Goal: Transaction & Acquisition: Obtain resource

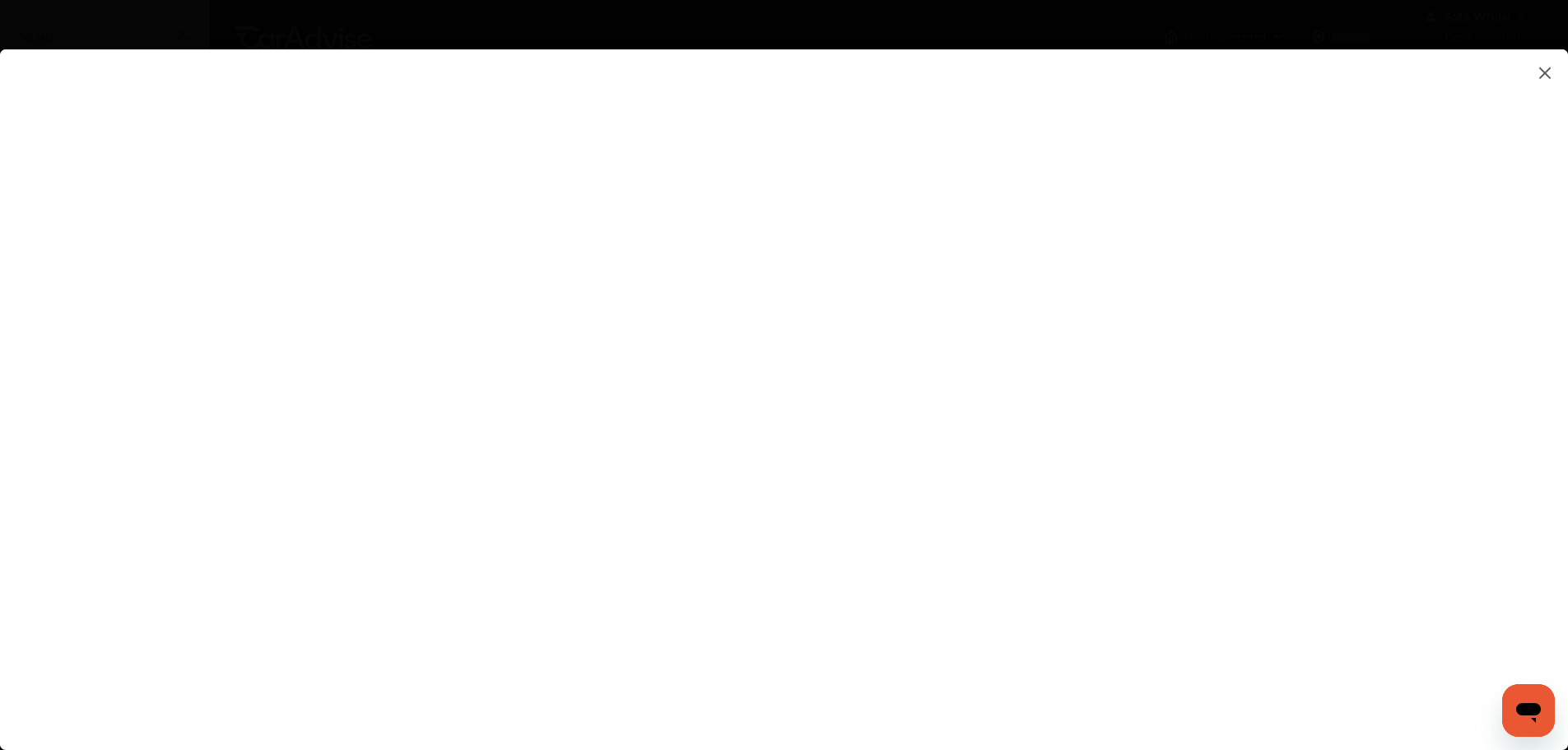
click at [1008, 497] on flutter-view at bounding box center [784, 382] width 1568 height 667
type input "**********"
click at [1105, 607] on flutter-view at bounding box center [784, 382] width 1568 height 667
click at [1071, 591] on flutter-view at bounding box center [784, 382] width 1568 height 667
click at [966, 515] on flutter-view at bounding box center [784, 382] width 1568 height 667
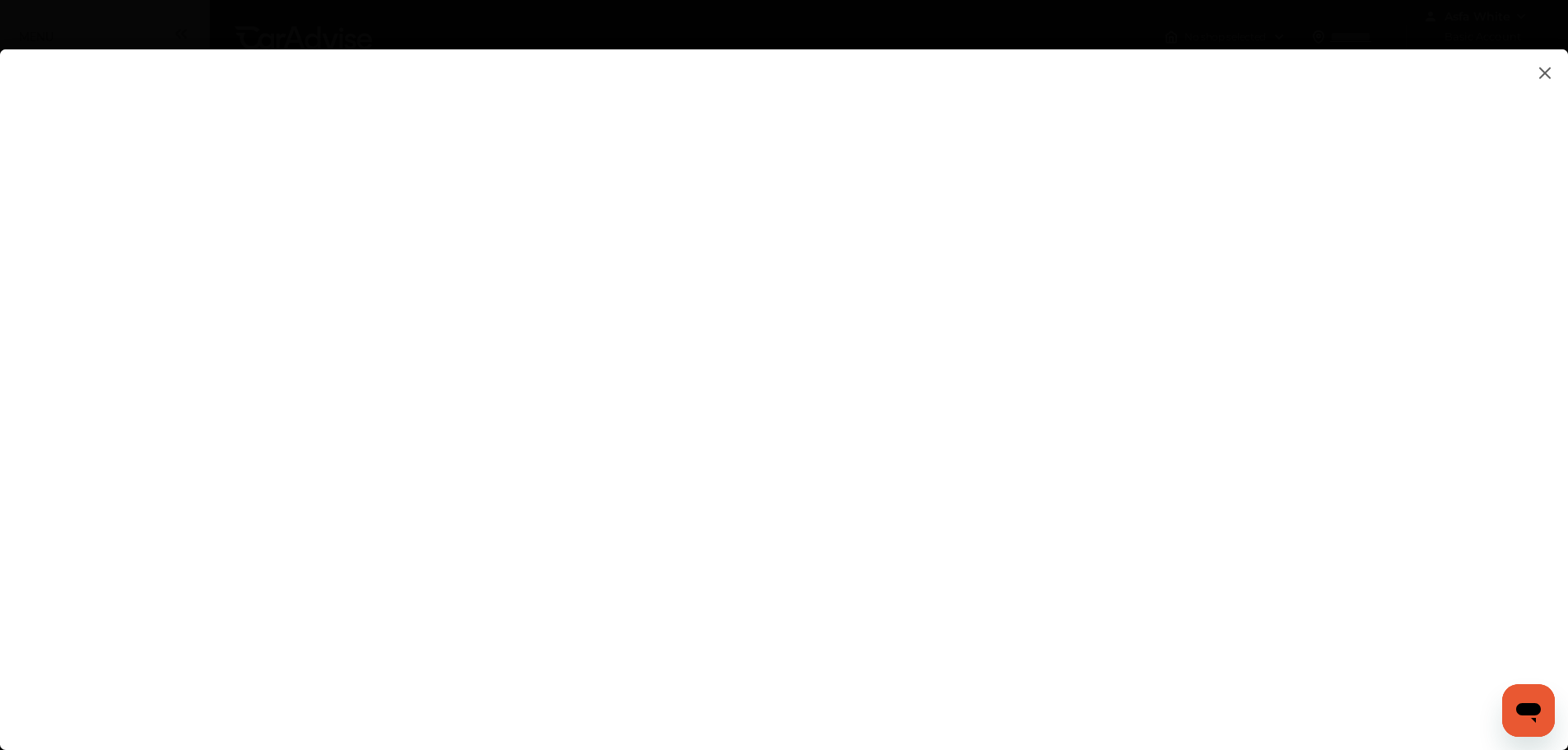
type textarea "**********"
click at [1010, 541] on flutter-view at bounding box center [784, 382] width 1568 height 667
click at [1050, 528] on flutter-view at bounding box center [784, 382] width 1568 height 667
click at [1377, 561] on flutter-view at bounding box center [784, 382] width 1568 height 667
click at [1058, 629] on flutter-view at bounding box center [784, 382] width 1568 height 667
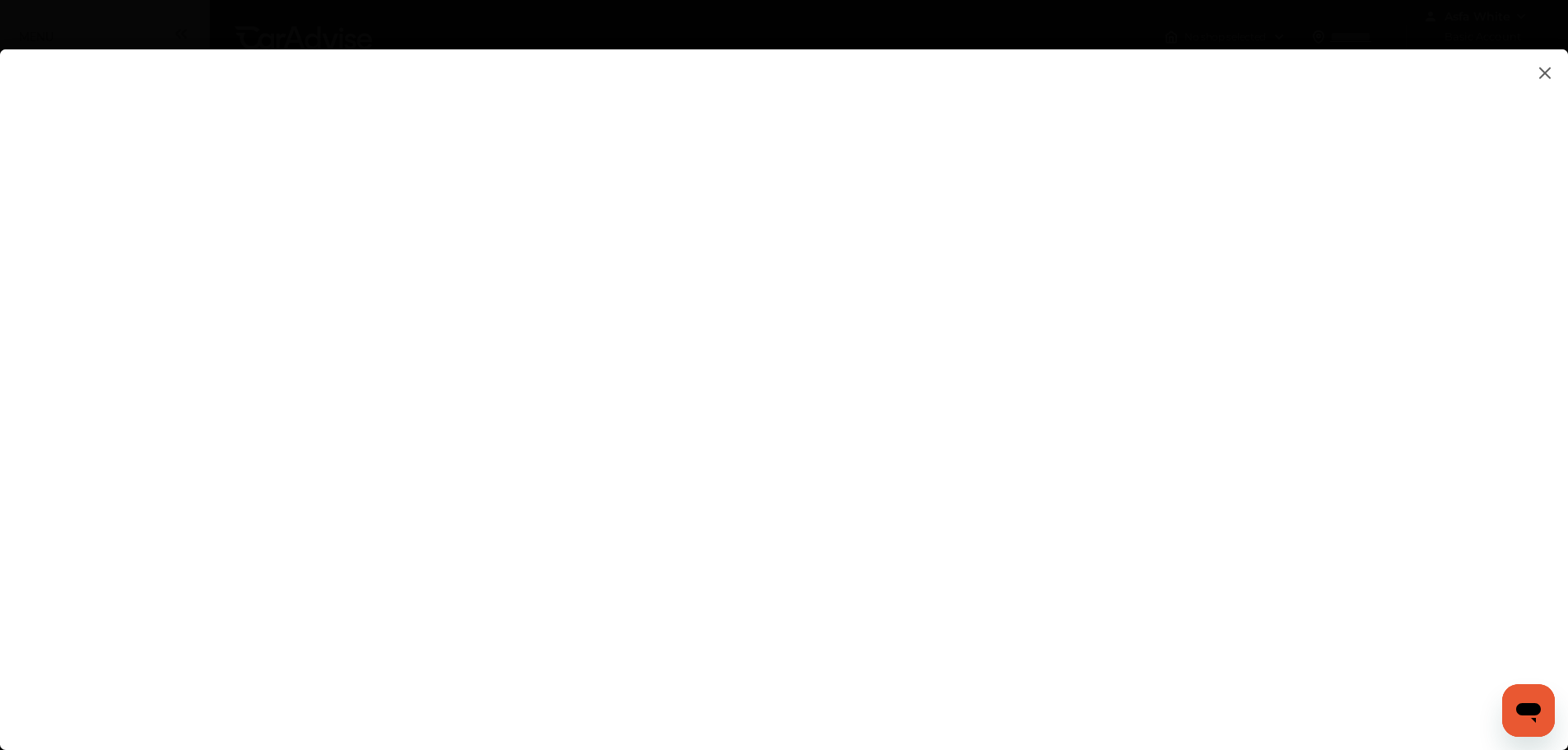
click at [983, 517] on flutter-view at bounding box center [784, 382] width 1568 height 667
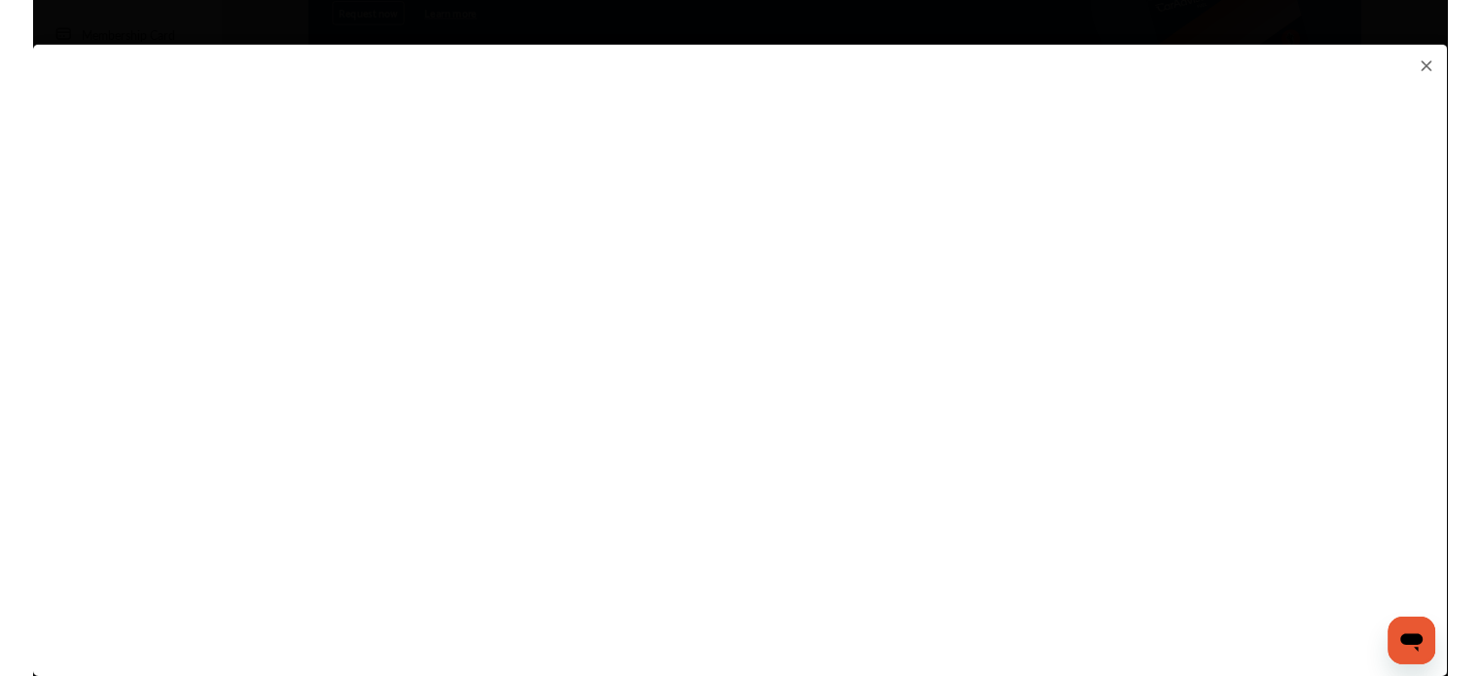
scroll to position [584, 0]
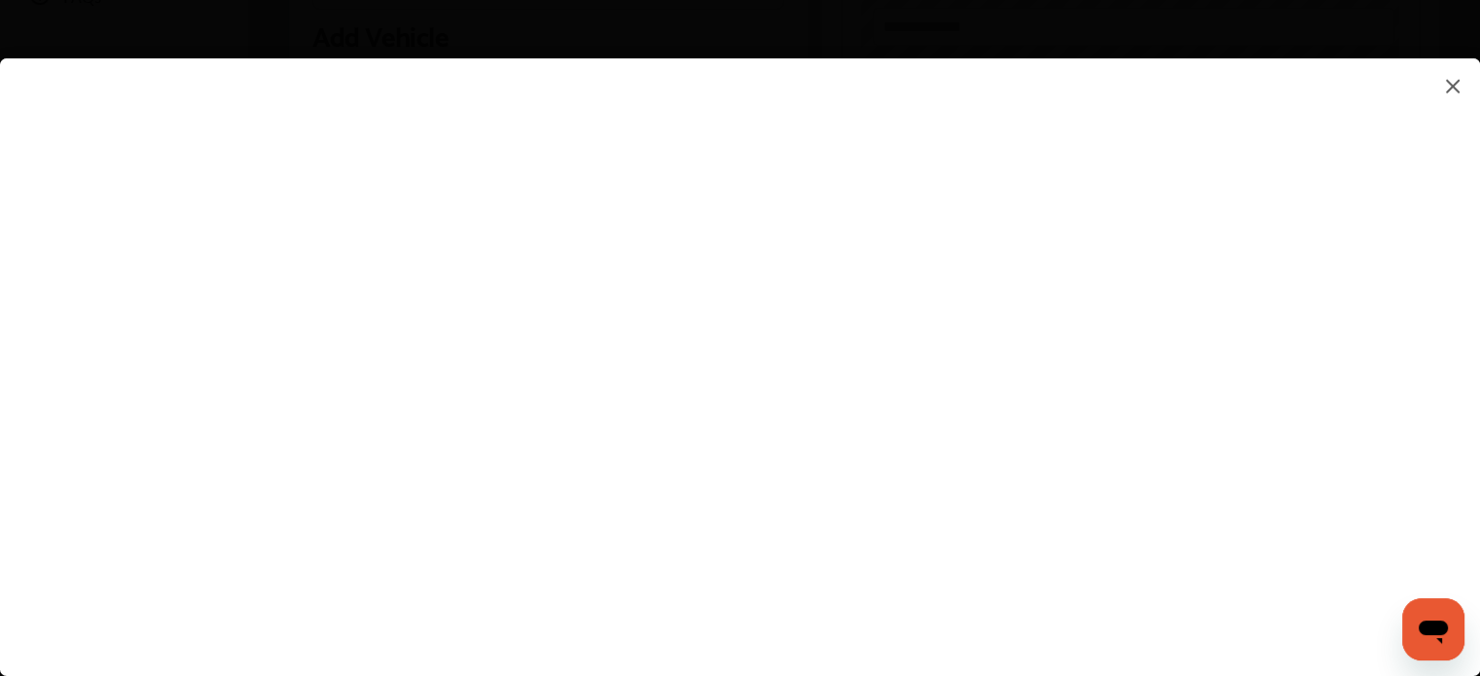
click at [924, 83] on textarea at bounding box center [1043, 90] width 405 height 25
type textarea "**********"
click at [1008, 163] on flutter-view "**********" at bounding box center [740, 347] width 1480 height 579
click at [833, 513] on flutter-view at bounding box center [740, 347] width 1480 height 579
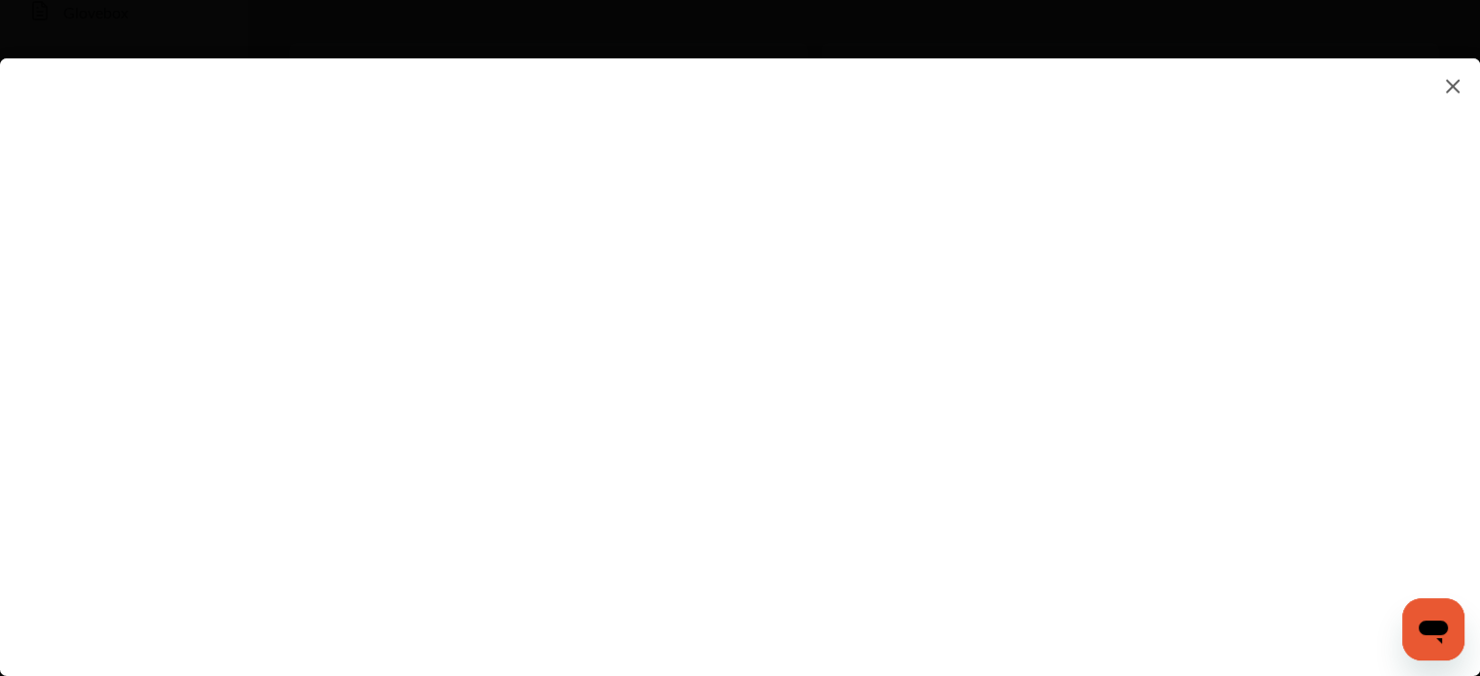
scroll to position [487, 0]
click at [1066, 582] on flutter-view at bounding box center [740, 347] width 1480 height 579
click at [948, 392] on flutter-view at bounding box center [740, 347] width 1480 height 579
click at [944, 370] on flutter-view at bounding box center [740, 347] width 1480 height 579
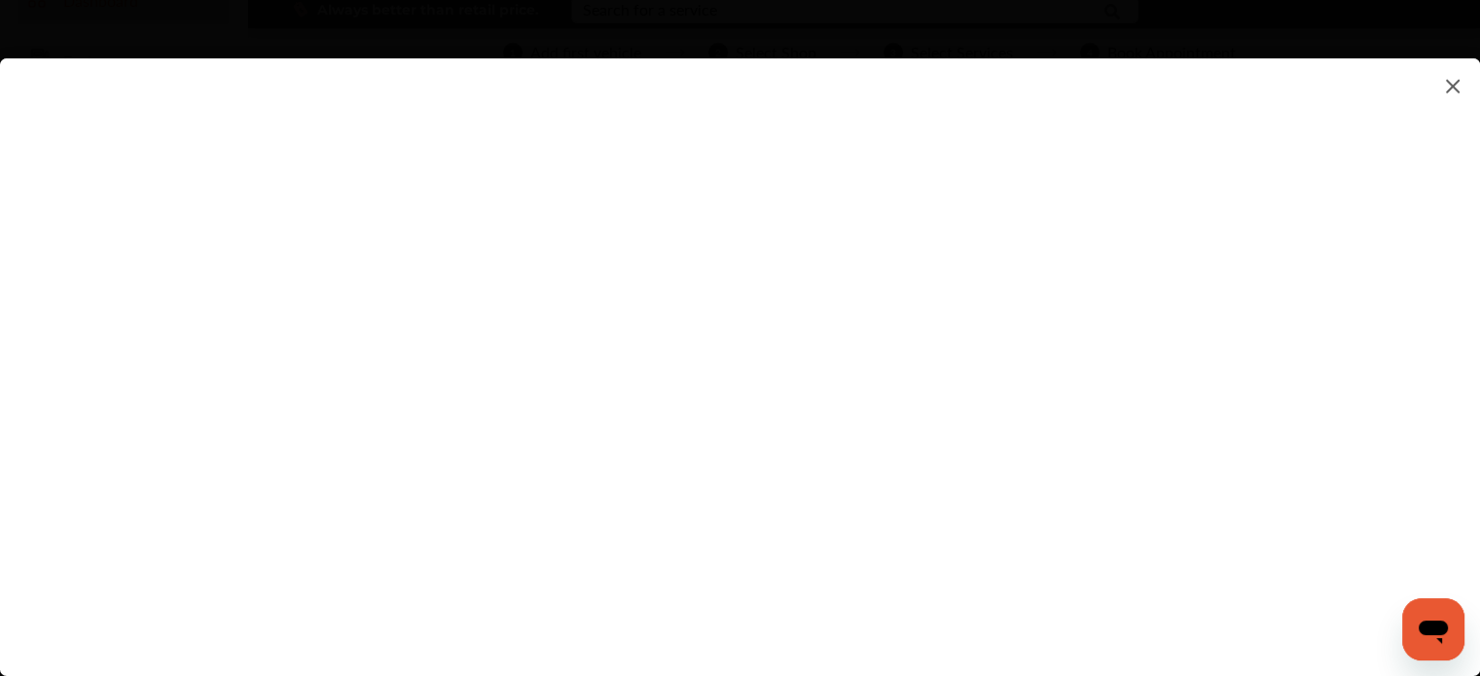
click at [961, 468] on flutter-view at bounding box center [740, 347] width 1480 height 579
click at [961, 464] on flutter-view at bounding box center [740, 347] width 1480 height 579
click at [944, 381] on flutter-view at bounding box center [740, 347] width 1480 height 579
click at [817, 457] on flutter-view at bounding box center [740, 347] width 1480 height 579
click at [1041, 458] on flutter-view at bounding box center [740, 347] width 1480 height 579
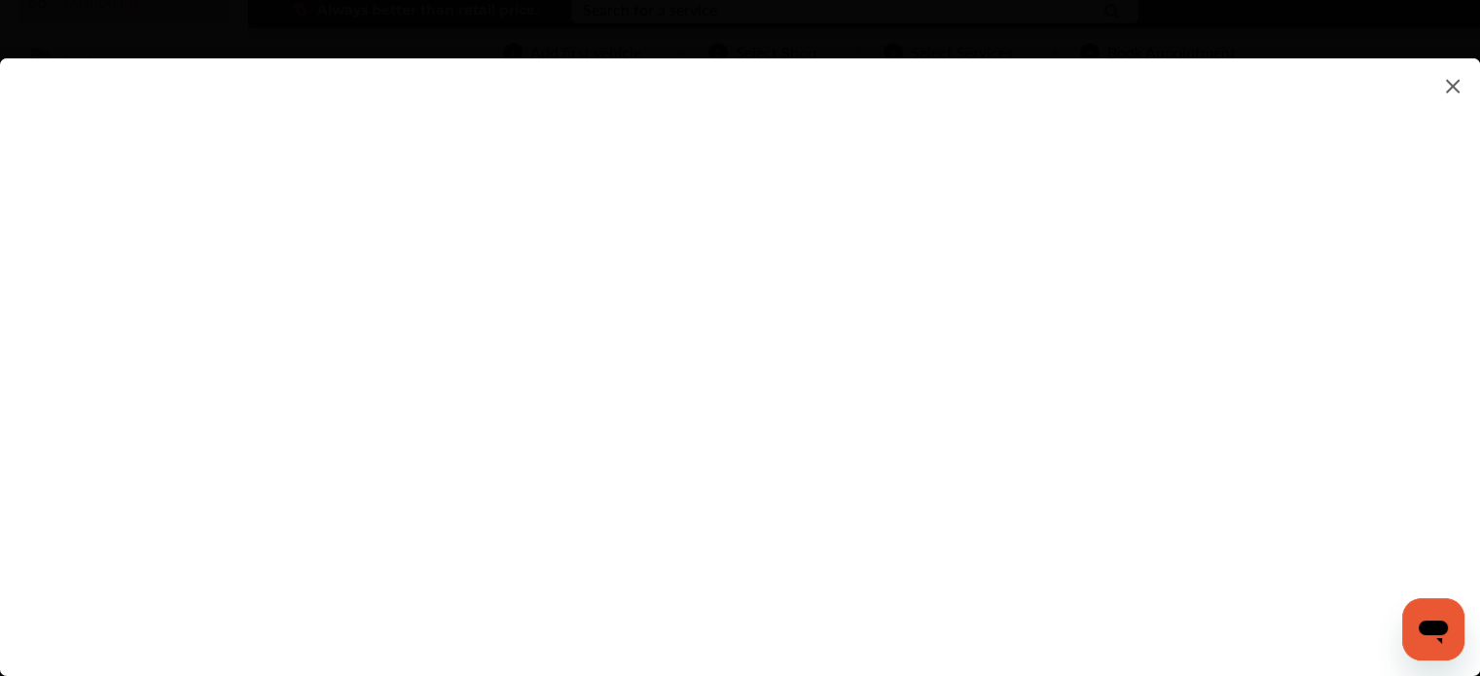
type input "*********"
click at [970, 576] on flutter-view "*********" at bounding box center [740, 347] width 1480 height 579
click at [973, 563] on flutter-view "*********" at bounding box center [740, 347] width 1480 height 579
click at [932, 609] on flutter-view at bounding box center [740, 347] width 1480 height 579
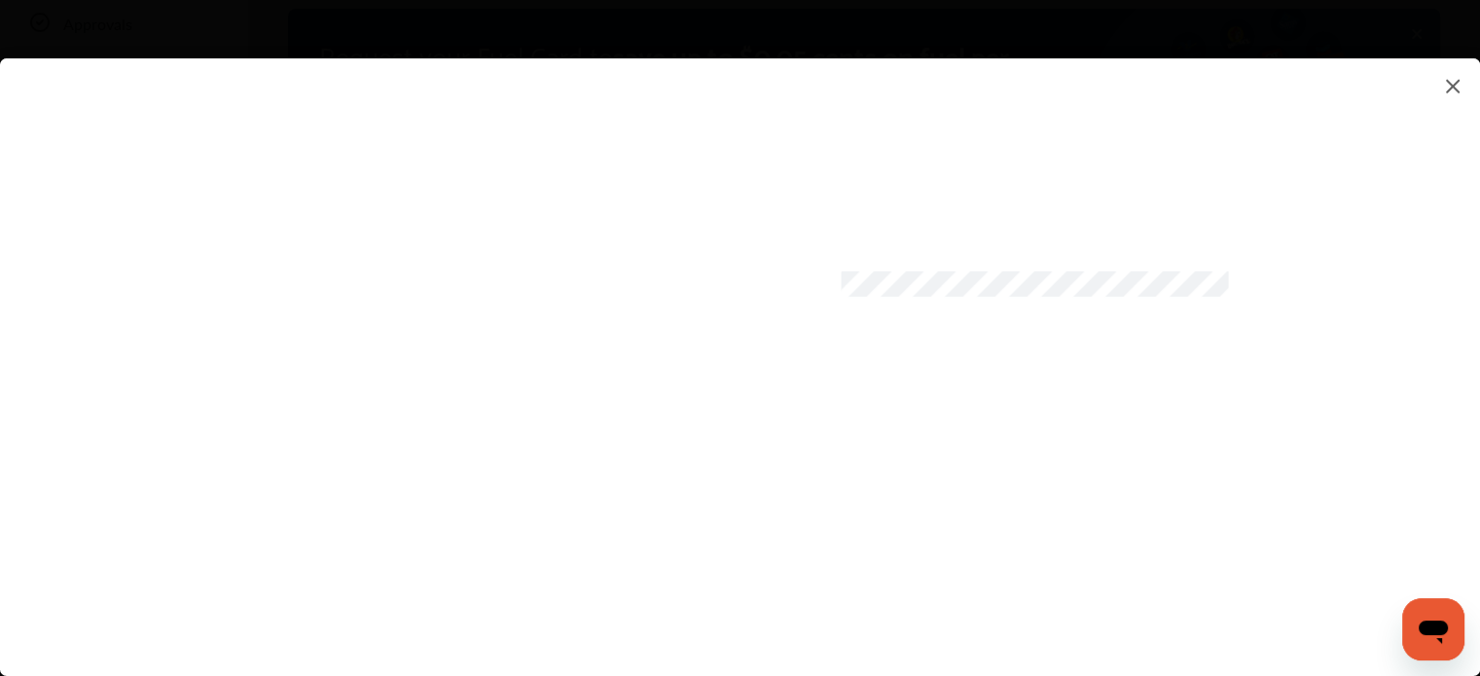
click at [950, 564] on flutter-view at bounding box center [740, 347] width 1480 height 579
click at [1164, 563] on flutter-view at bounding box center [740, 347] width 1480 height 579
click at [907, 317] on flutter-view at bounding box center [740, 347] width 1480 height 579
click at [1109, 249] on flutter-view at bounding box center [740, 347] width 1480 height 579
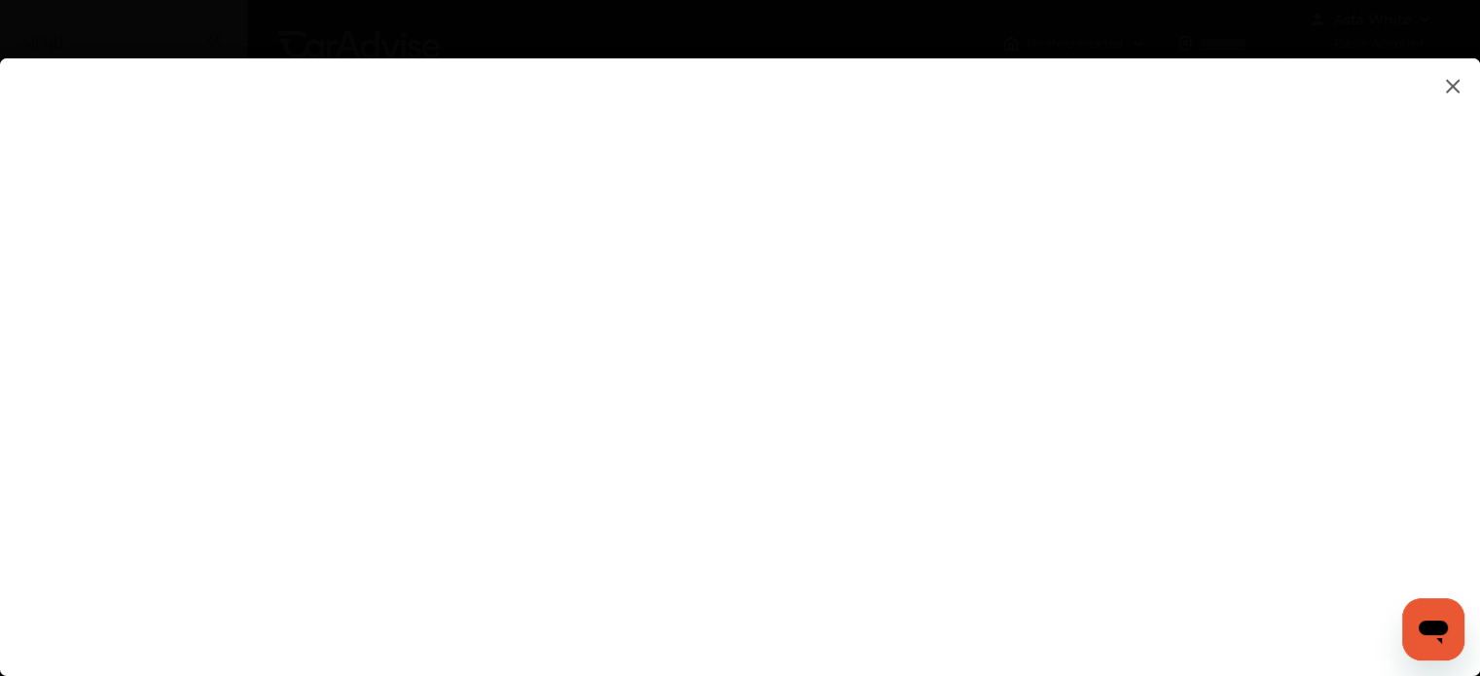
click at [937, 307] on flutter-view at bounding box center [740, 347] width 1480 height 579
click at [1270, 373] on flutter-view at bounding box center [740, 347] width 1480 height 579
click at [981, 571] on flutter-view at bounding box center [740, 347] width 1480 height 579
type input "**********"
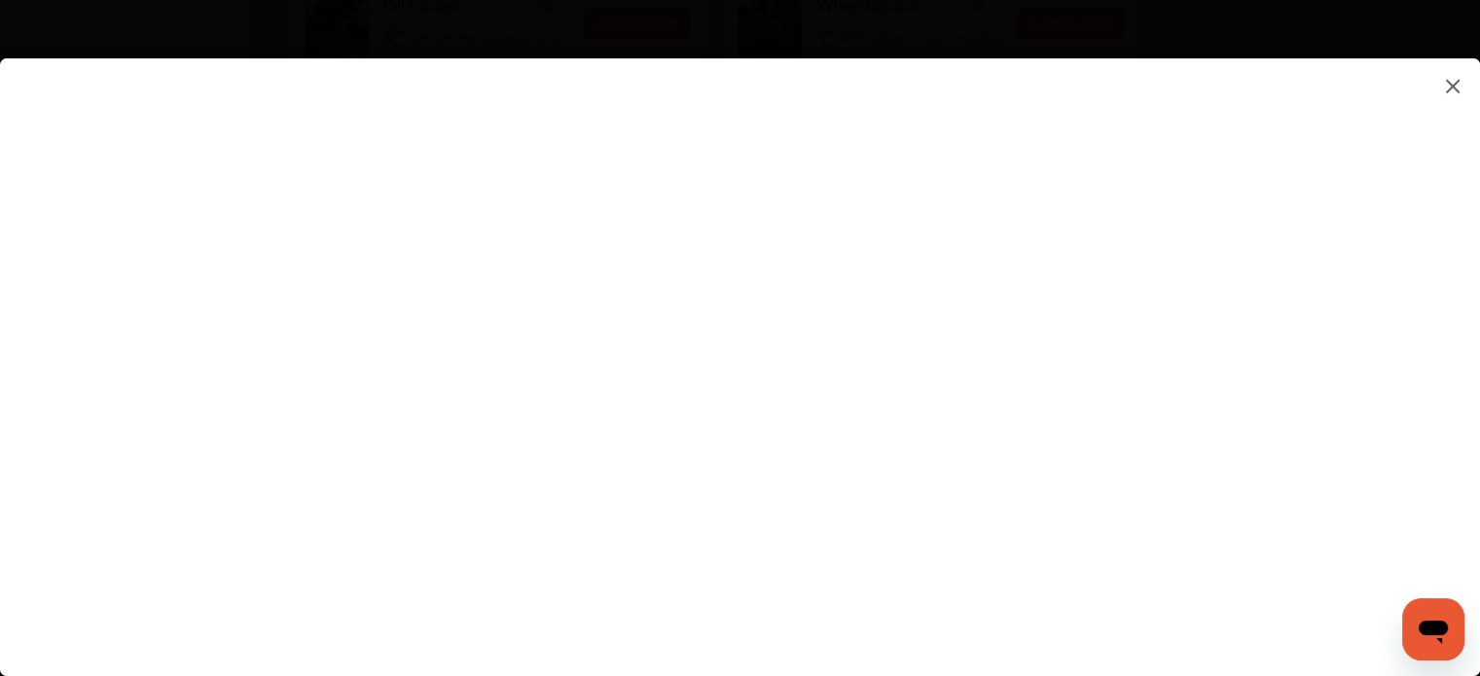
click at [962, 561] on flutter-view "**********" at bounding box center [740, 347] width 1480 height 579
click at [1100, 577] on flutter-view at bounding box center [740, 347] width 1480 height 579
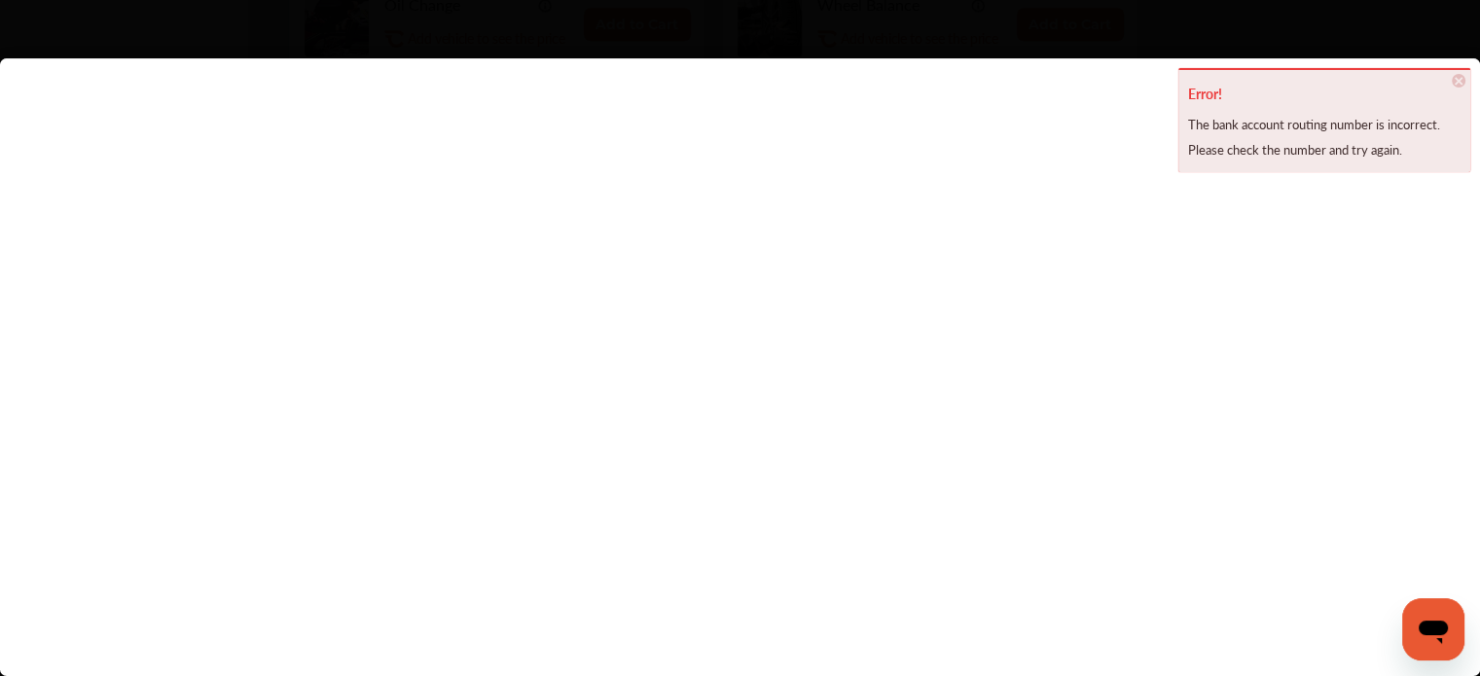
click at [1003, 324] on flutter-view at bounding box center [740, 347] width 1480 height 579
click at [1284, 260] on flutter-view at bounding box center [740, 347] width 1480 height 579
click at [1270, 263] on flutter-view at bounding box center [740, 347] width 1480 height 579
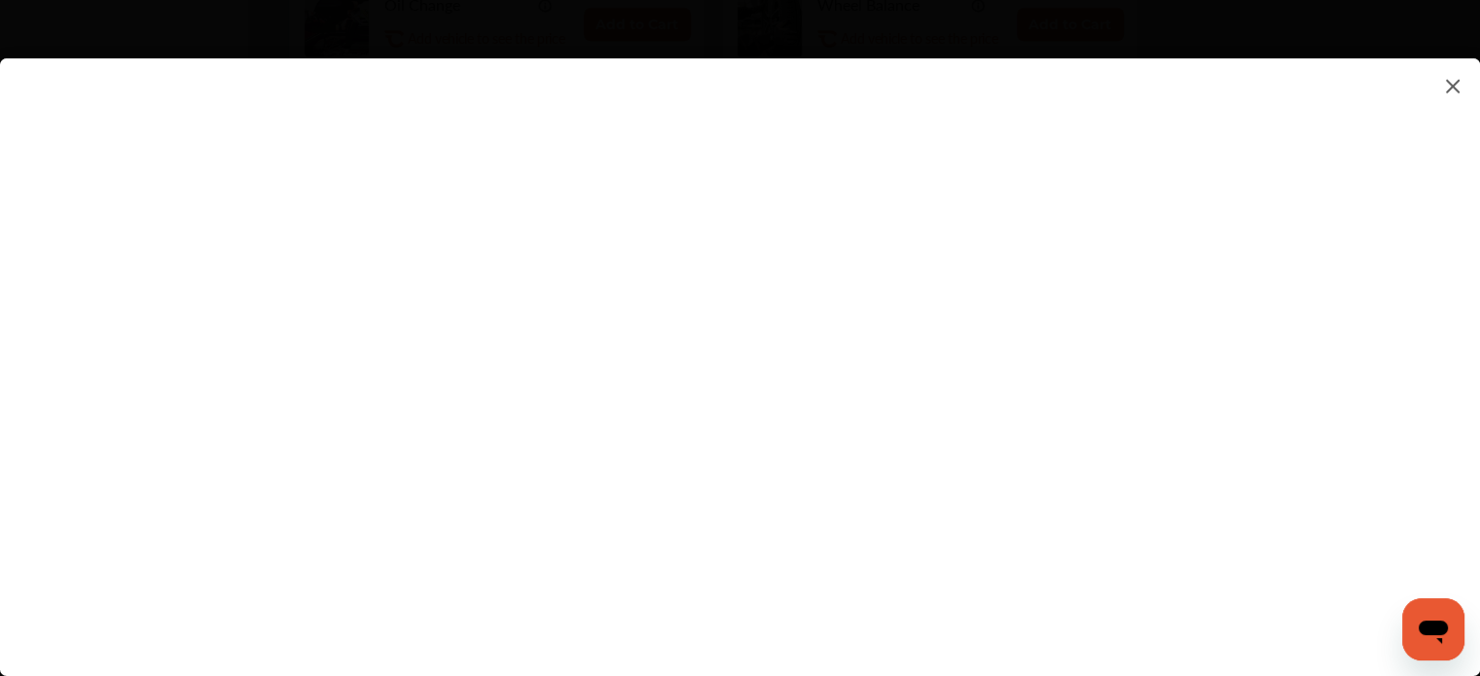
click at [923, 420] on flutter-view at bounding box center [740, 347] width 1480 height 579
click at [1264, 426] on flutter-view at bounding box center [740, 347] width 1480 height 579
click at [902, 544] on flutter-view at bounding box center [740, 347] width 1480 height 579
click at [1261, 529] on flutter-view at bounding box center [740, 347] width 1480 height 579
click at [934, 324] on flutter-view at bounding box center [740, 347] width 1480 height 579
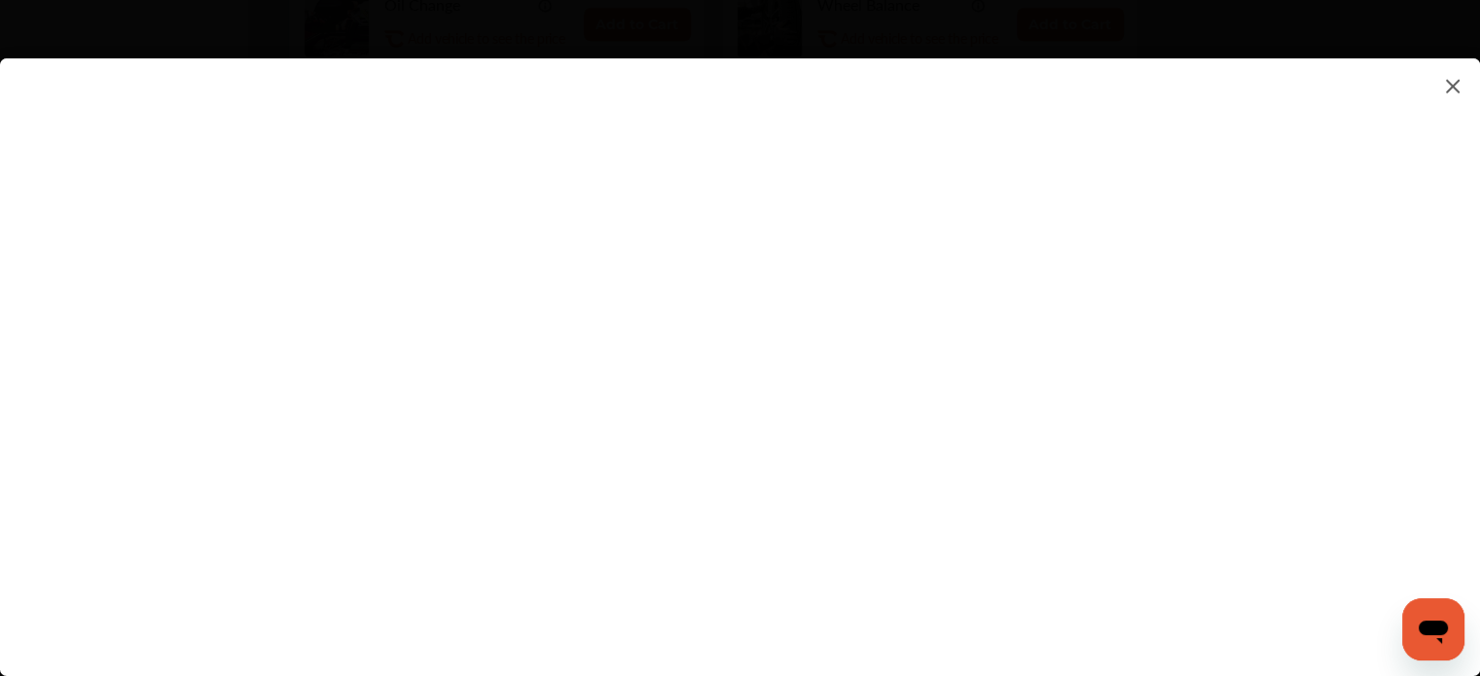
type input "*********"
click at [1261, 318] on flutter-view "*********" at bounding box center [740, 347] width 1480 height 579
type input "*********"
click at [1043, 567] on flutter-view "*********" at bounding box center [740, 347] width 1480 height 579
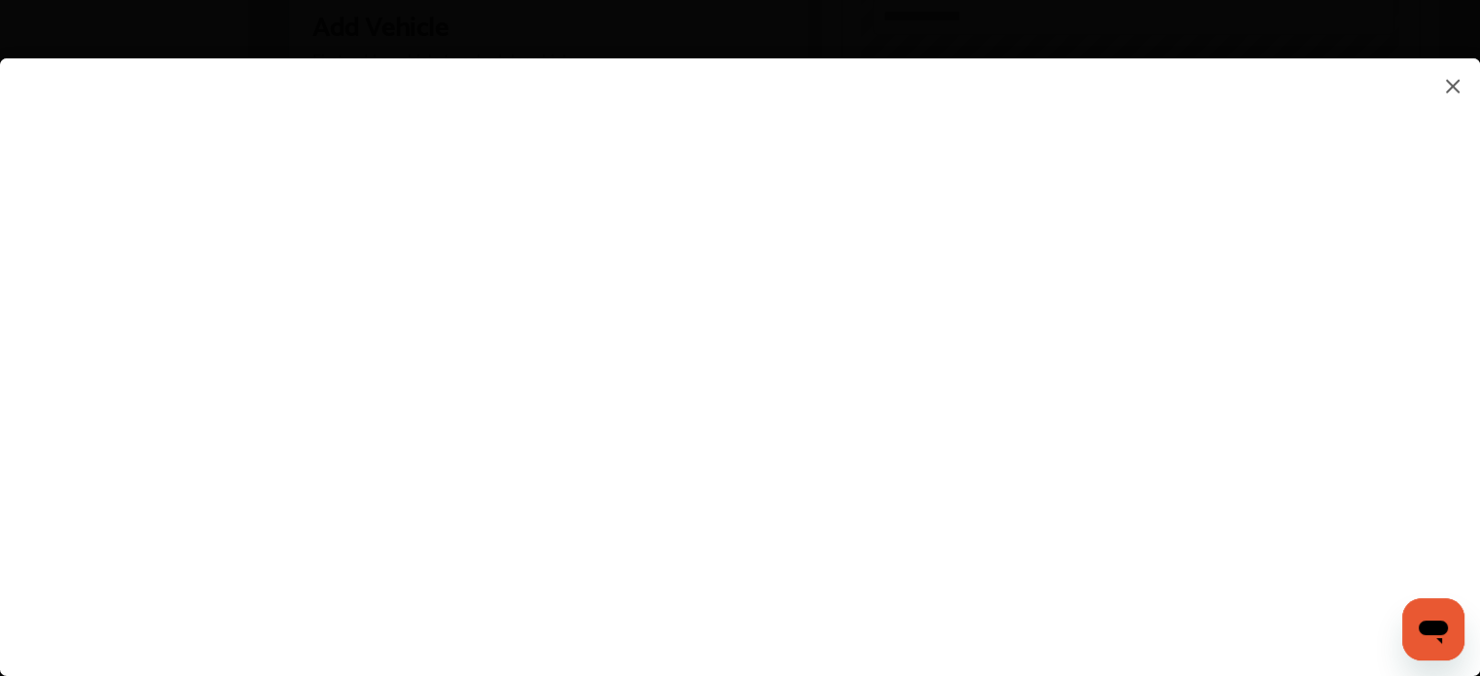
scroll to position [487, 0]
click at [1451, 87] on img at bounding box center [1452, 86] width 23 height 24
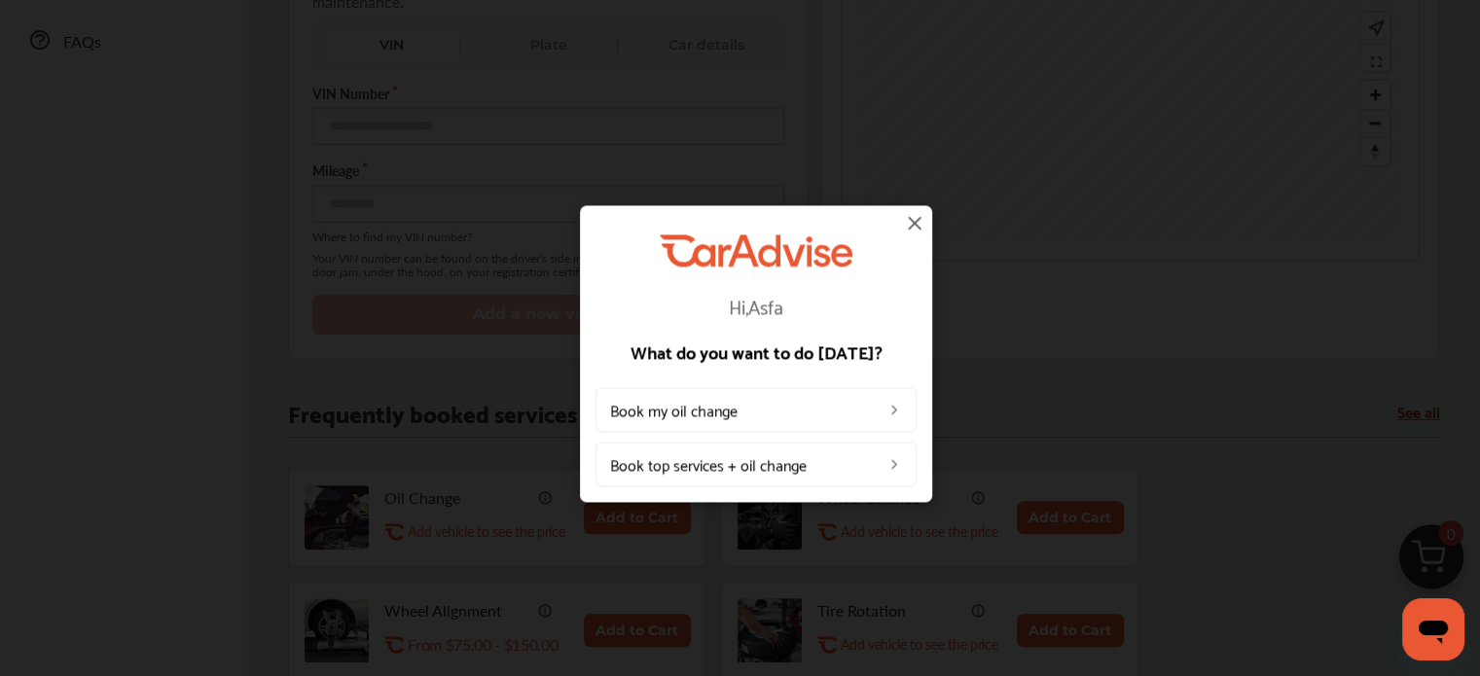
scroll to position [584, 0]
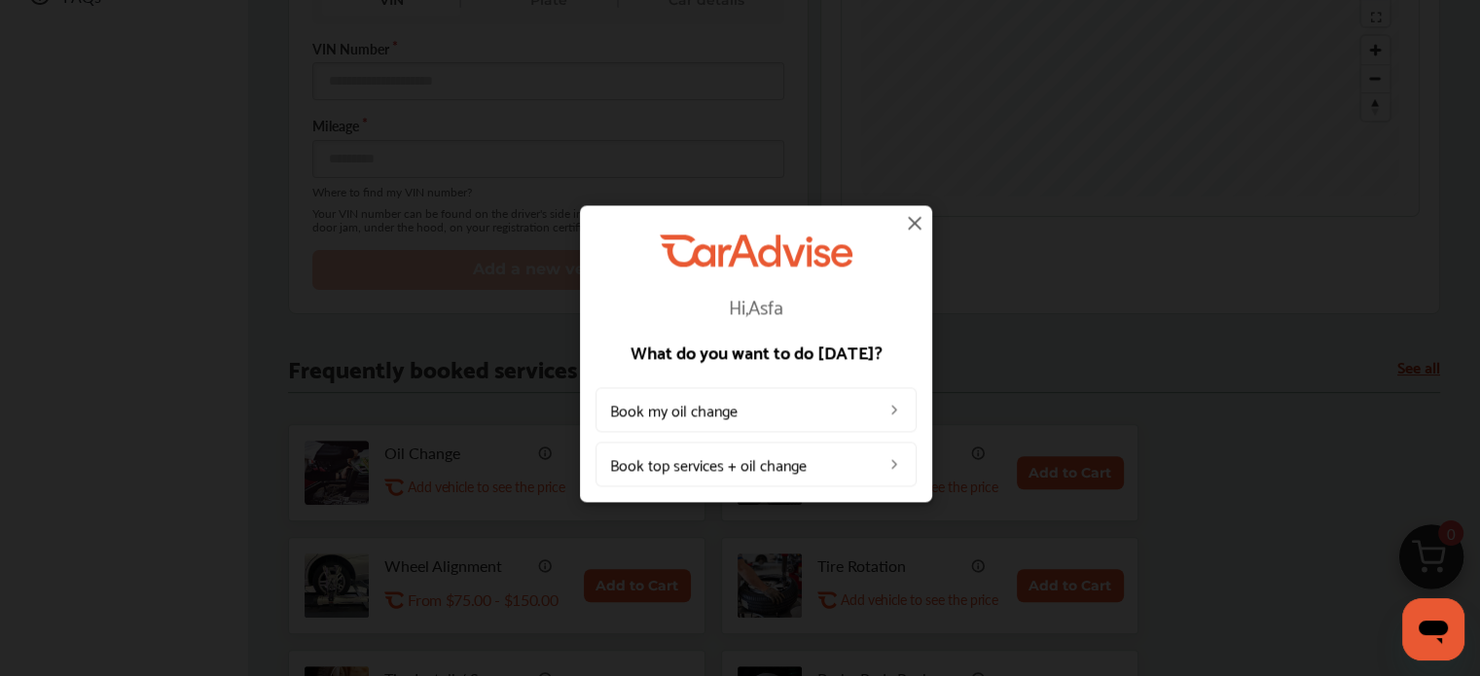
click at [917, 225] on img at bounding box center [914, 222] width 23 height 23
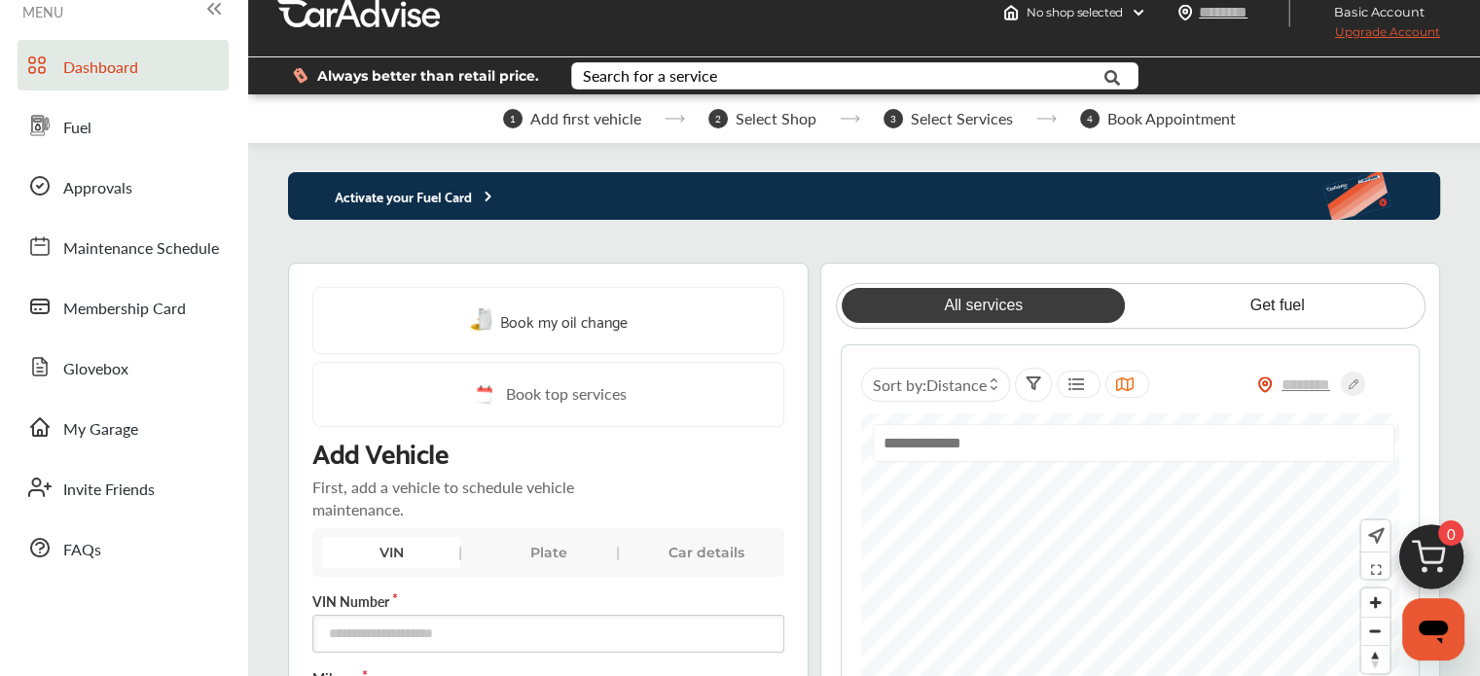
scroll to position [0, 0]
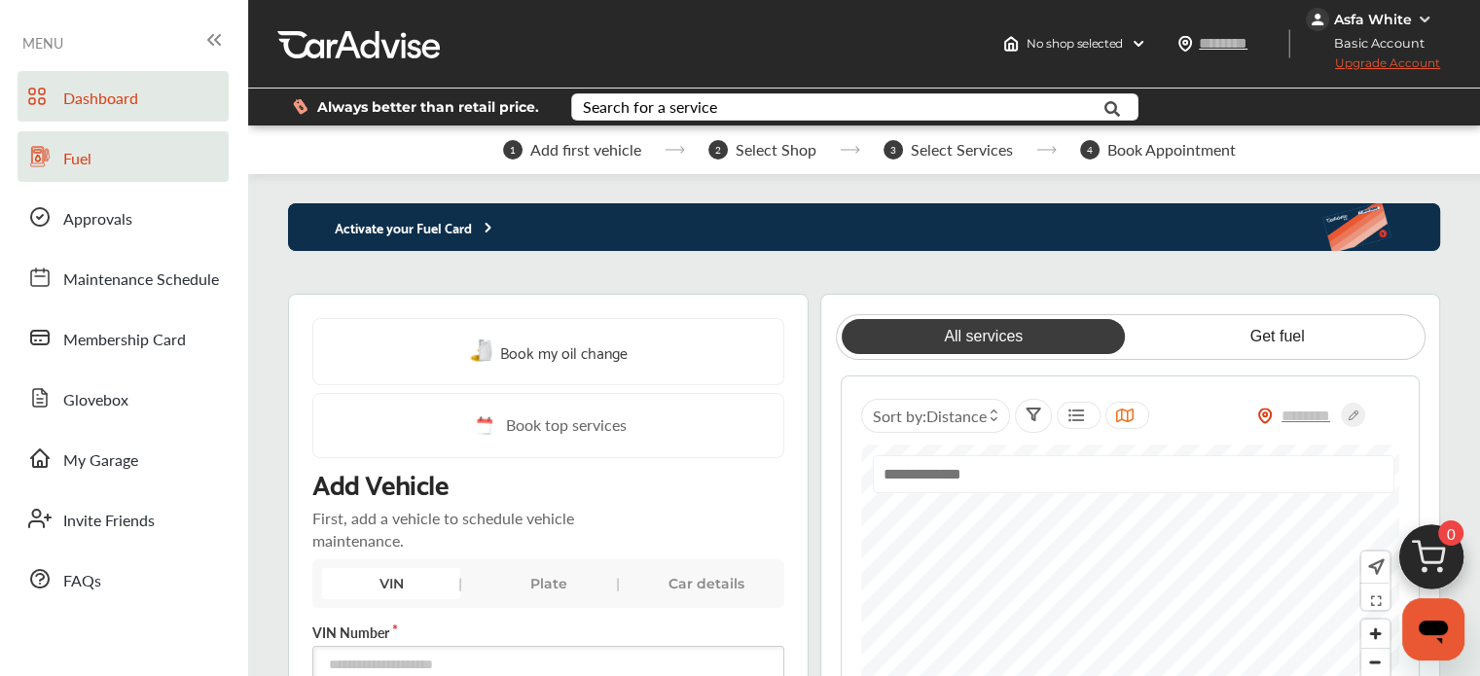
click at [93, 166] on link "Fuel" at bounding box center [123, 156] width 211 height 51
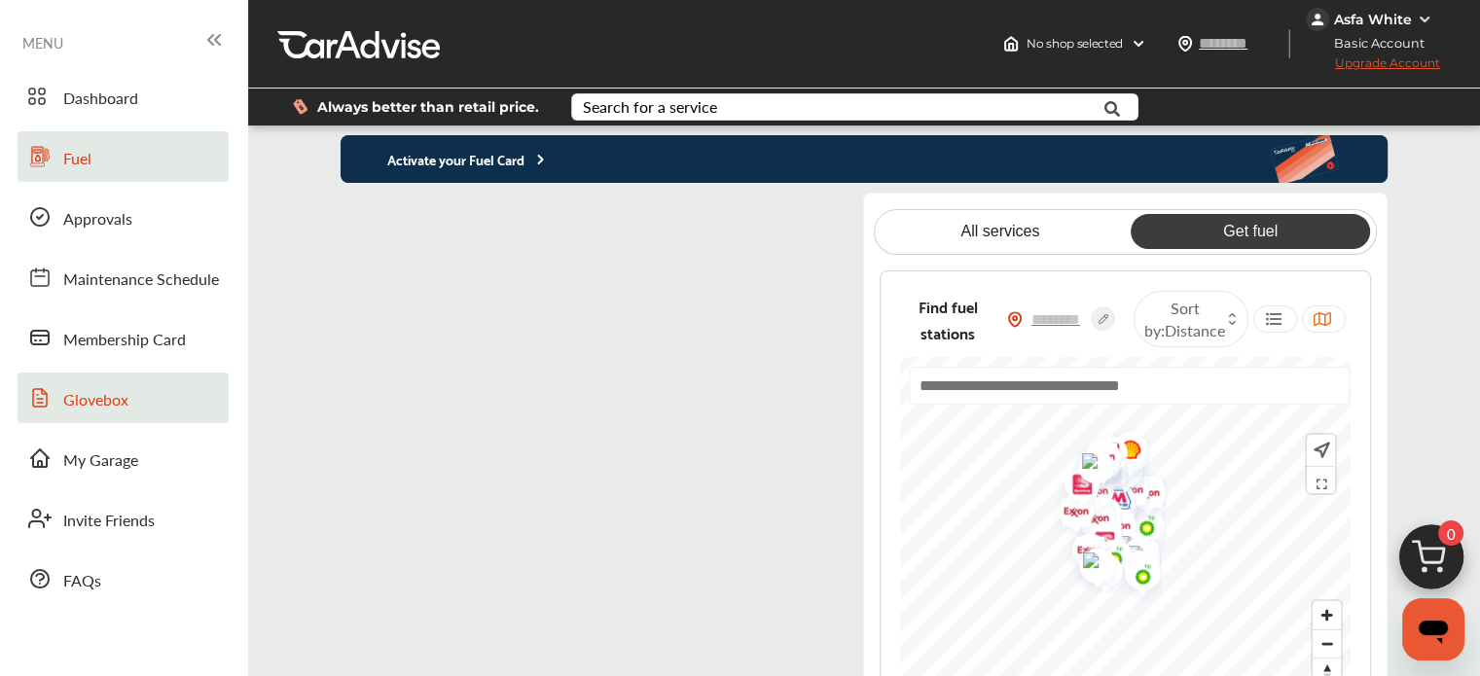
click at [92, 392] on span "Glovebox" at bounding box center [95, 400] width 65 height 25
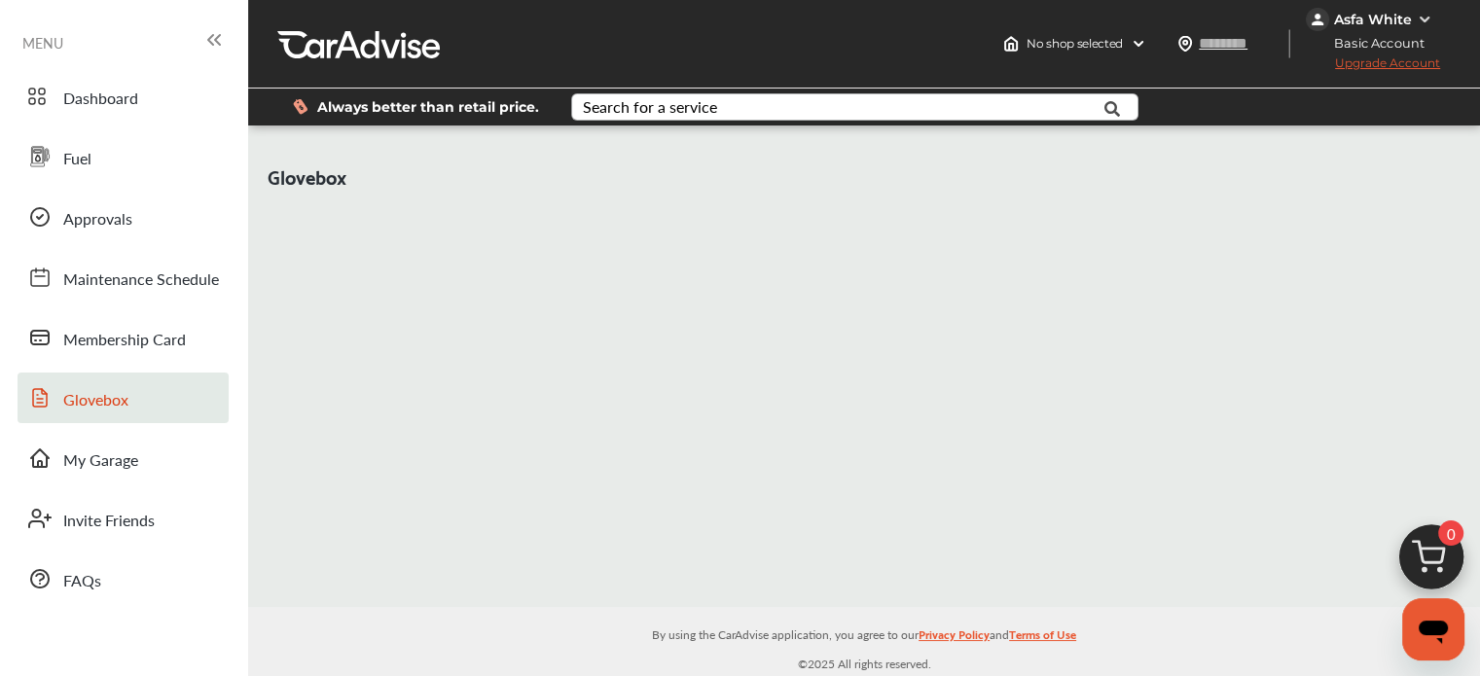
click at [666, 100] on div "Search for a service" at bounding box center [650, 107] width 134 height 16
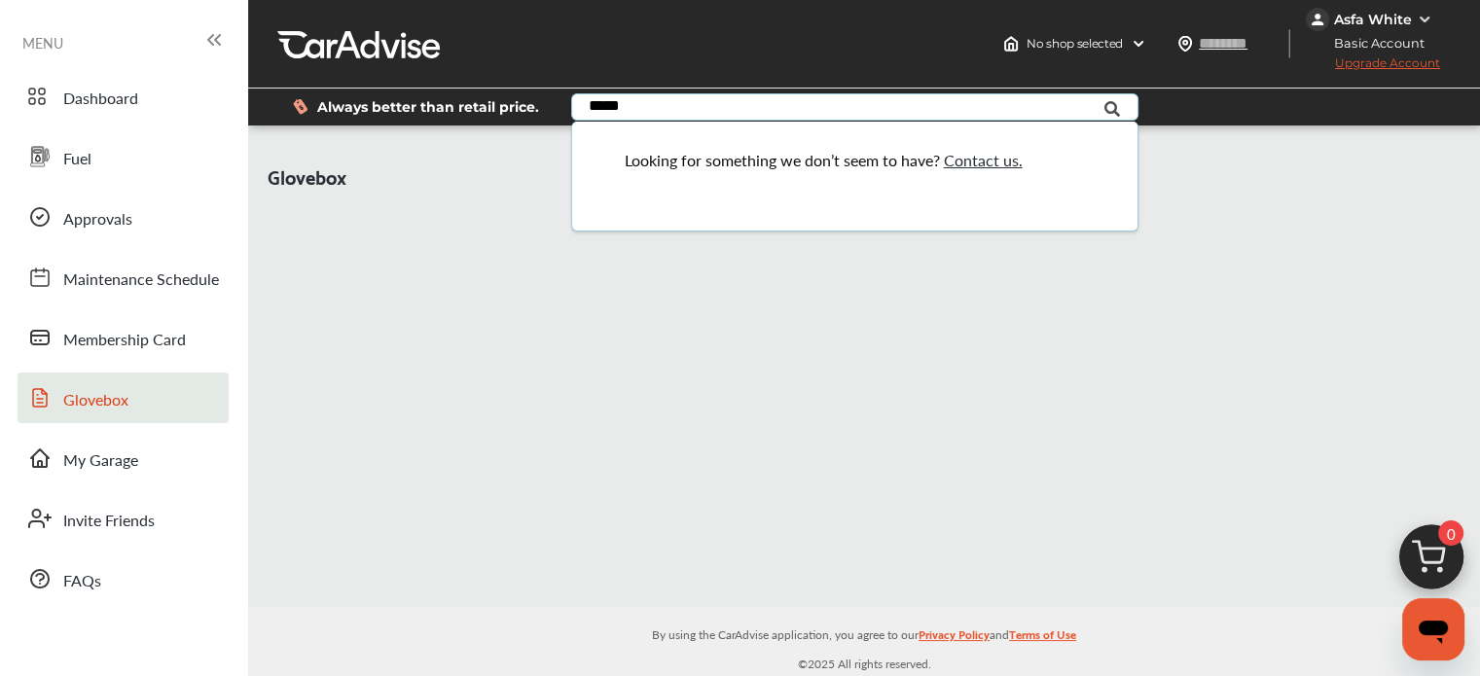
type input "*****"
click at [574, 204] on div "Looking for something we don’t seem to have? Contact us." at bounding box center [854, 168] width 565 height 93
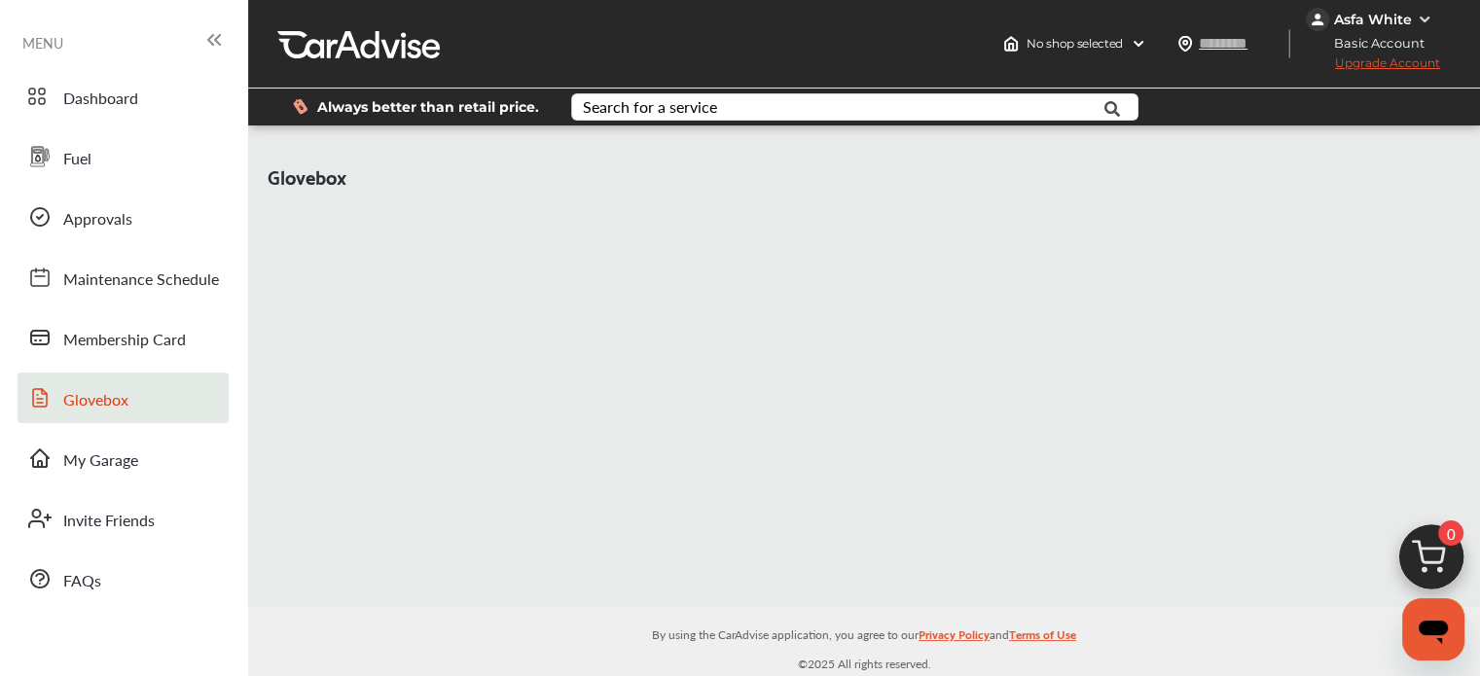
click at [389, 219] on div "Glovebox" at bounding box center [864, 195] width 1222 height 111
click at [80, 523] on span "Invite Friends" at bounding box center [108, 521] width 91 height 25
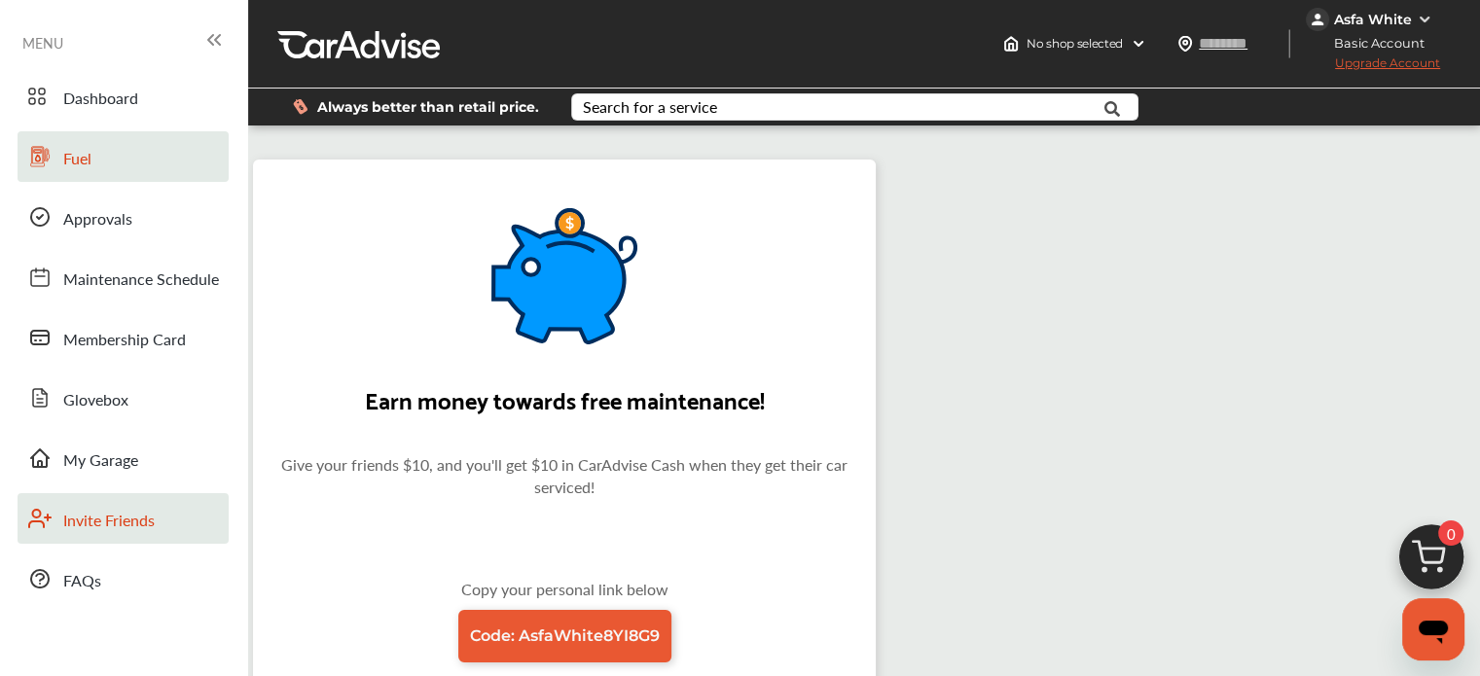
click at [91, 152] on span "Fuel" at bounding box center [77, 159] width 28 height 25
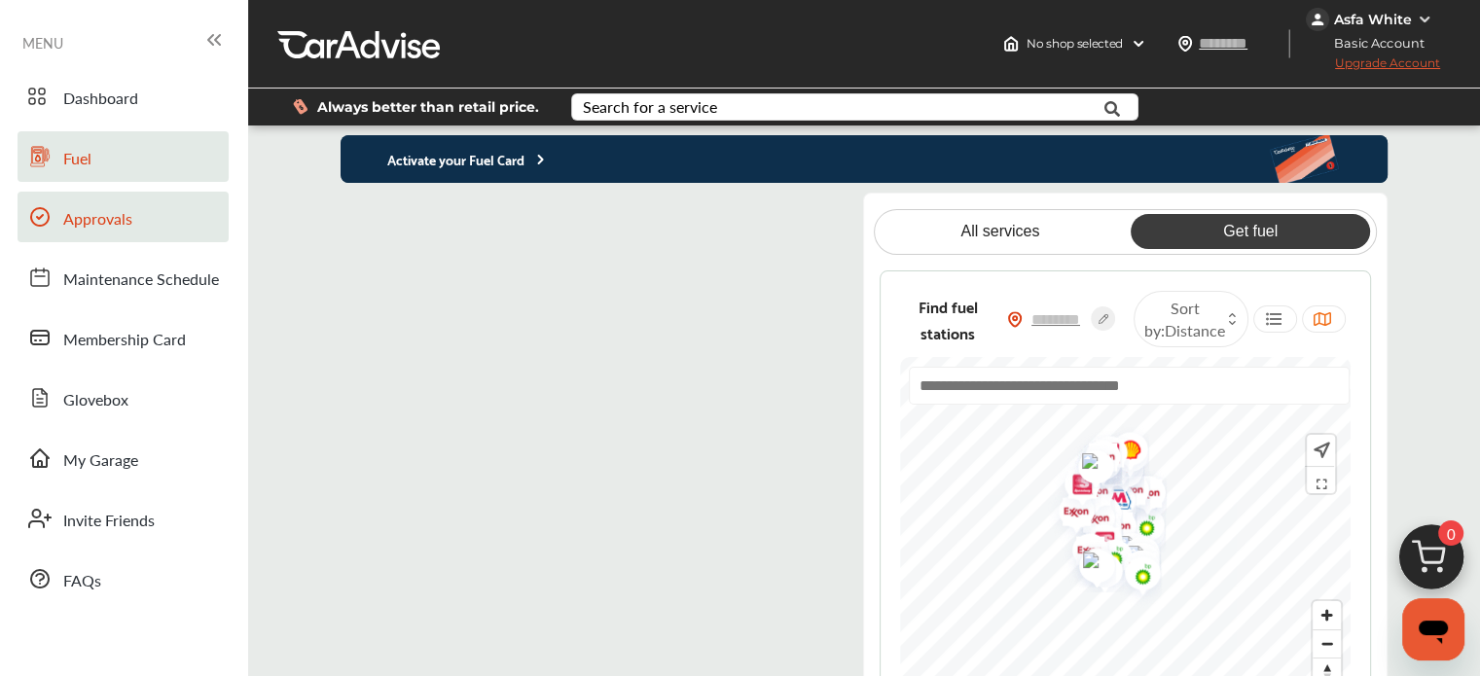
click at [132, 226] on link "Approvals" at bounding box center [123, 217] width 211 height 51
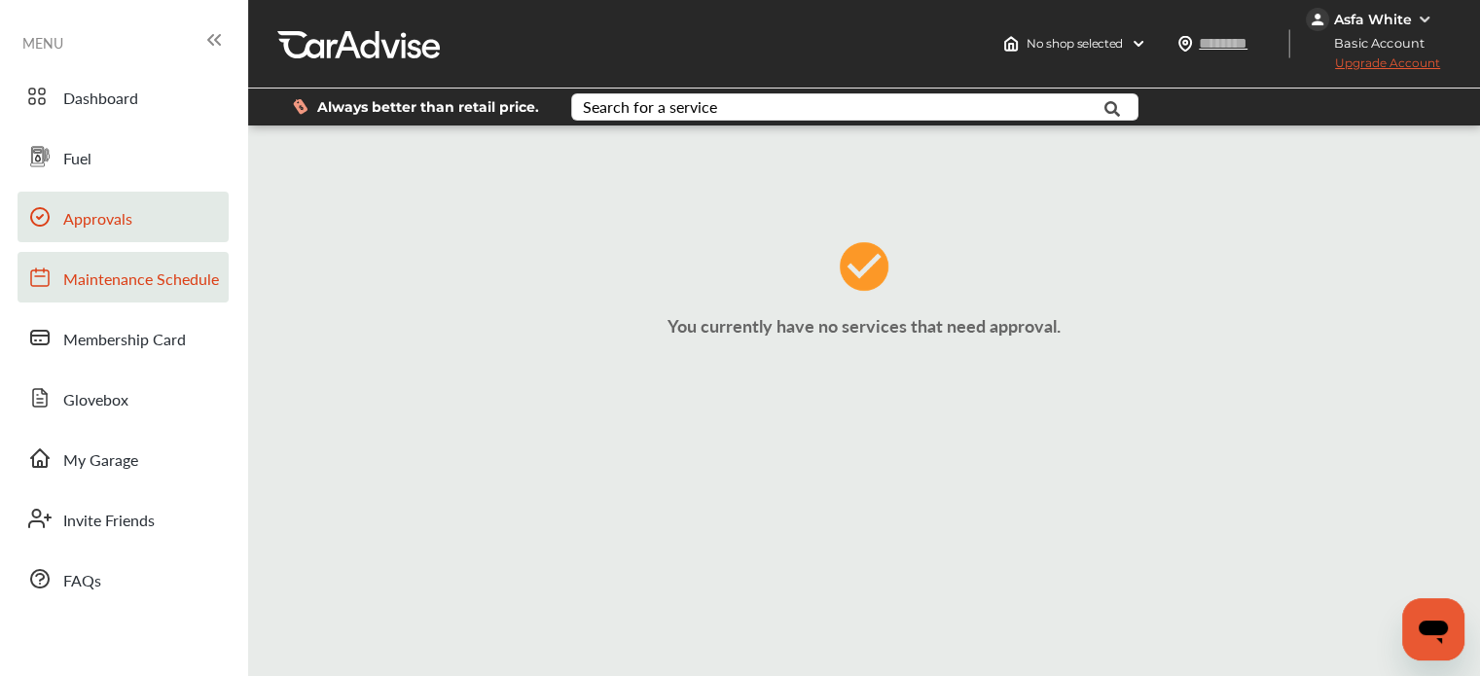
click at [105, 279] on span "Maintenance Schedule" at bounding box center [141, 280] width 156 height 25
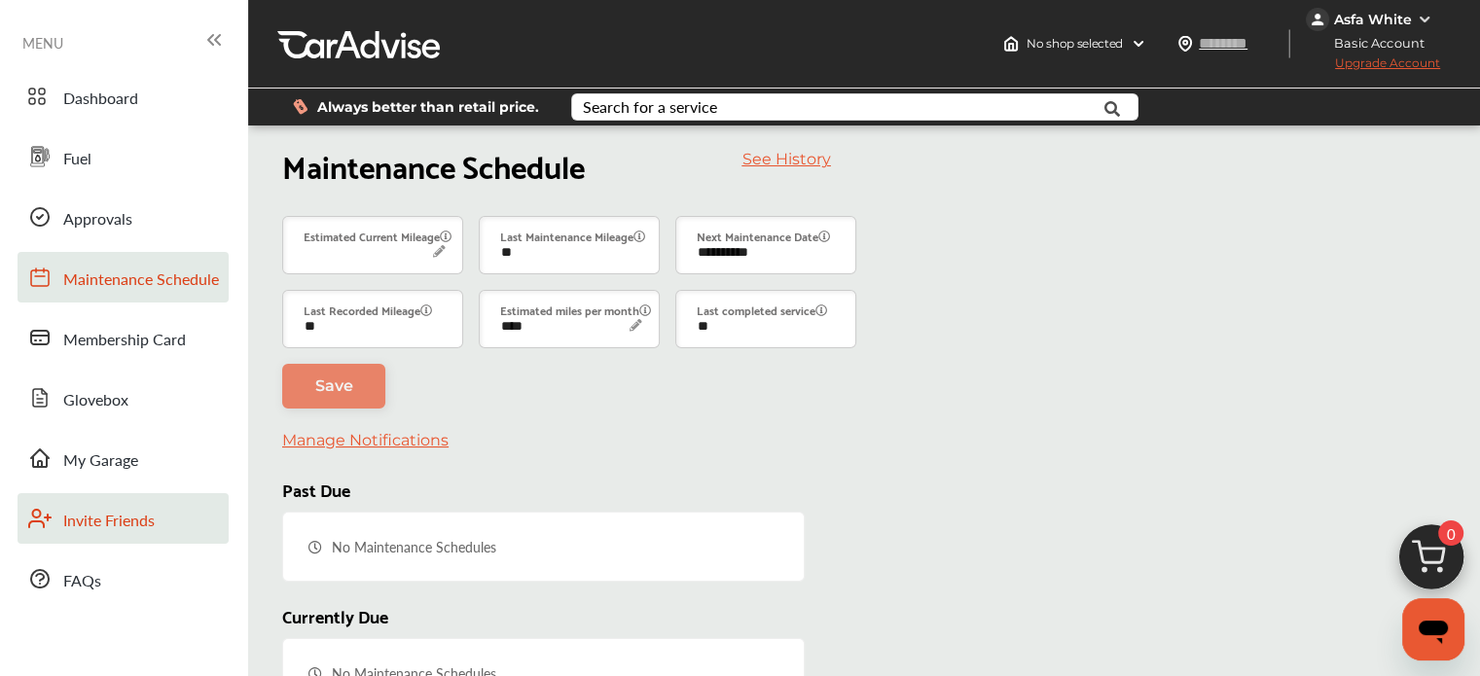
click at [81, 525] on span "Invite Friends" at bounding box center [108, 521] width 91 height 25
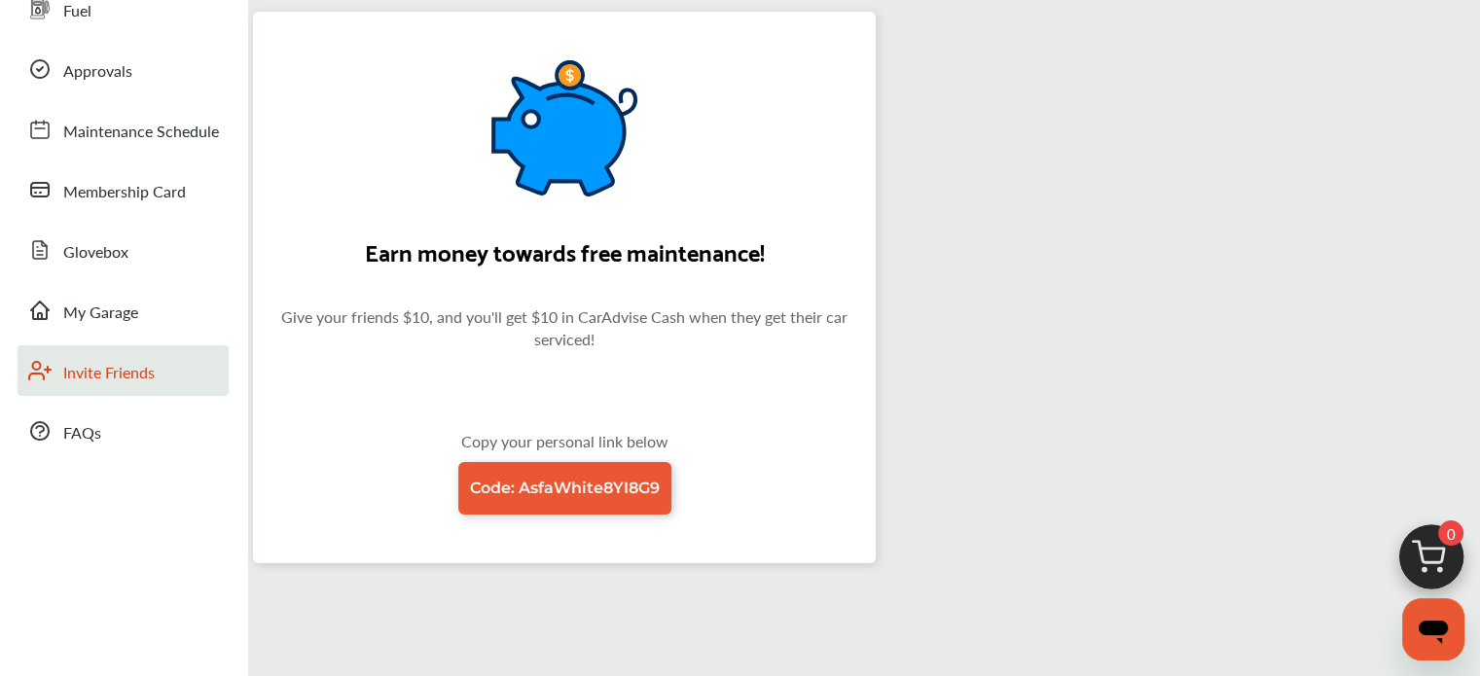
scroll to position [389, 0]
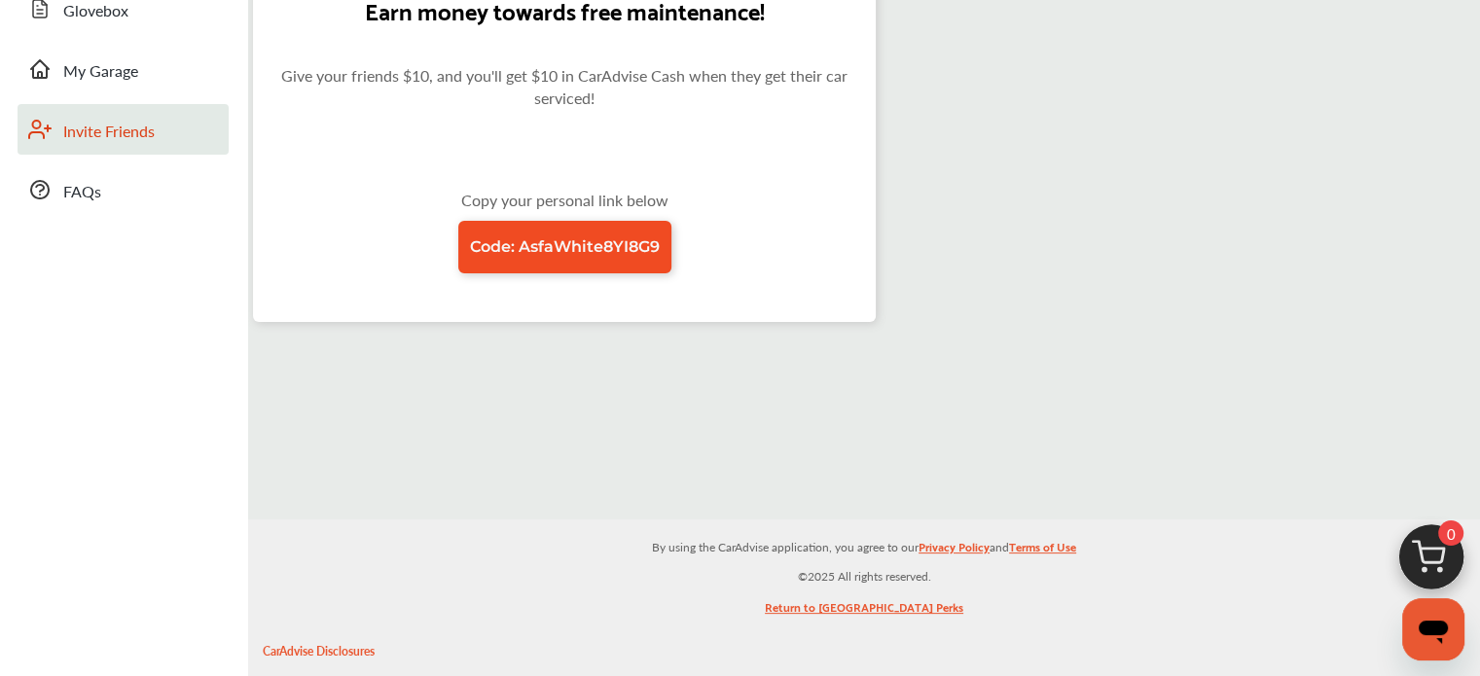
click at [594, 248] on span "Code: AsfaWhite8YI8G9" at bounding box center [565, 246] width 190 height 18
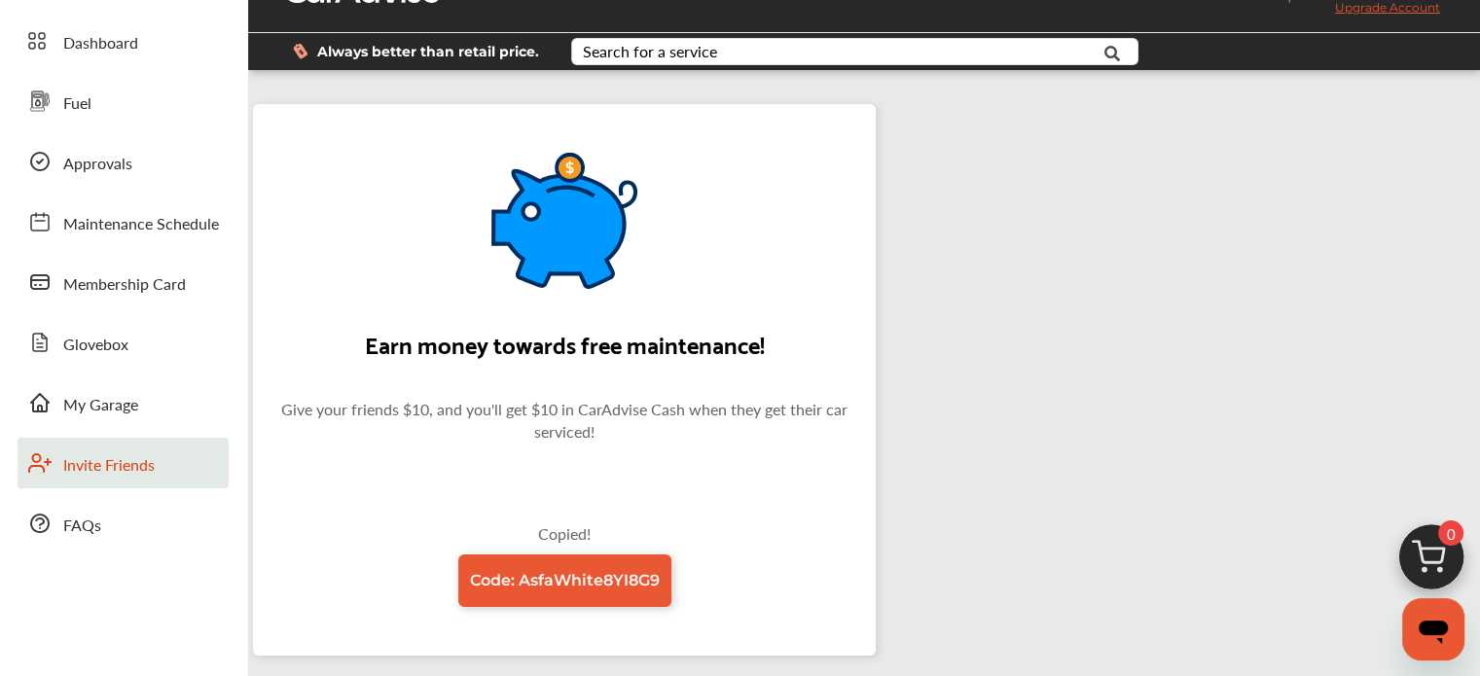
scroll to position [0, 0]
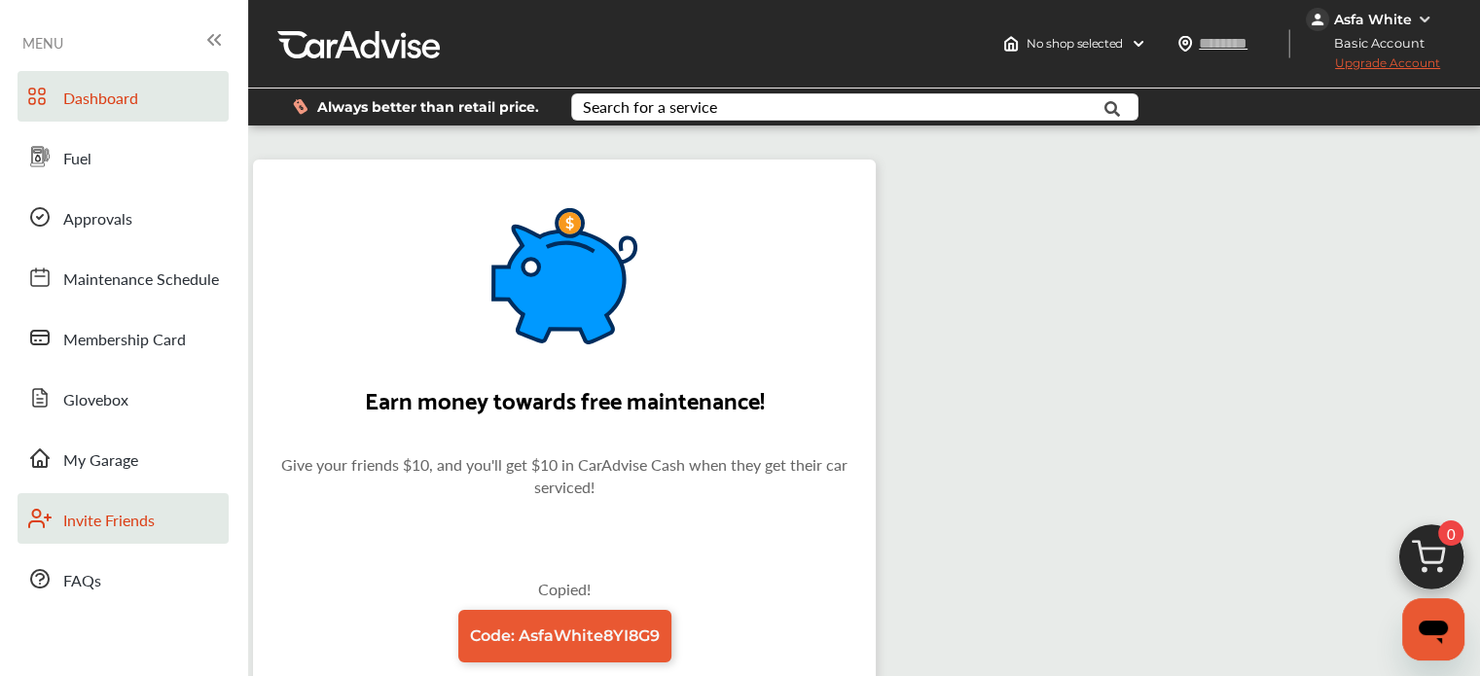
click at [66, 96] on span "Dashboard" at bounding box center [100, 99] width 75 height 25
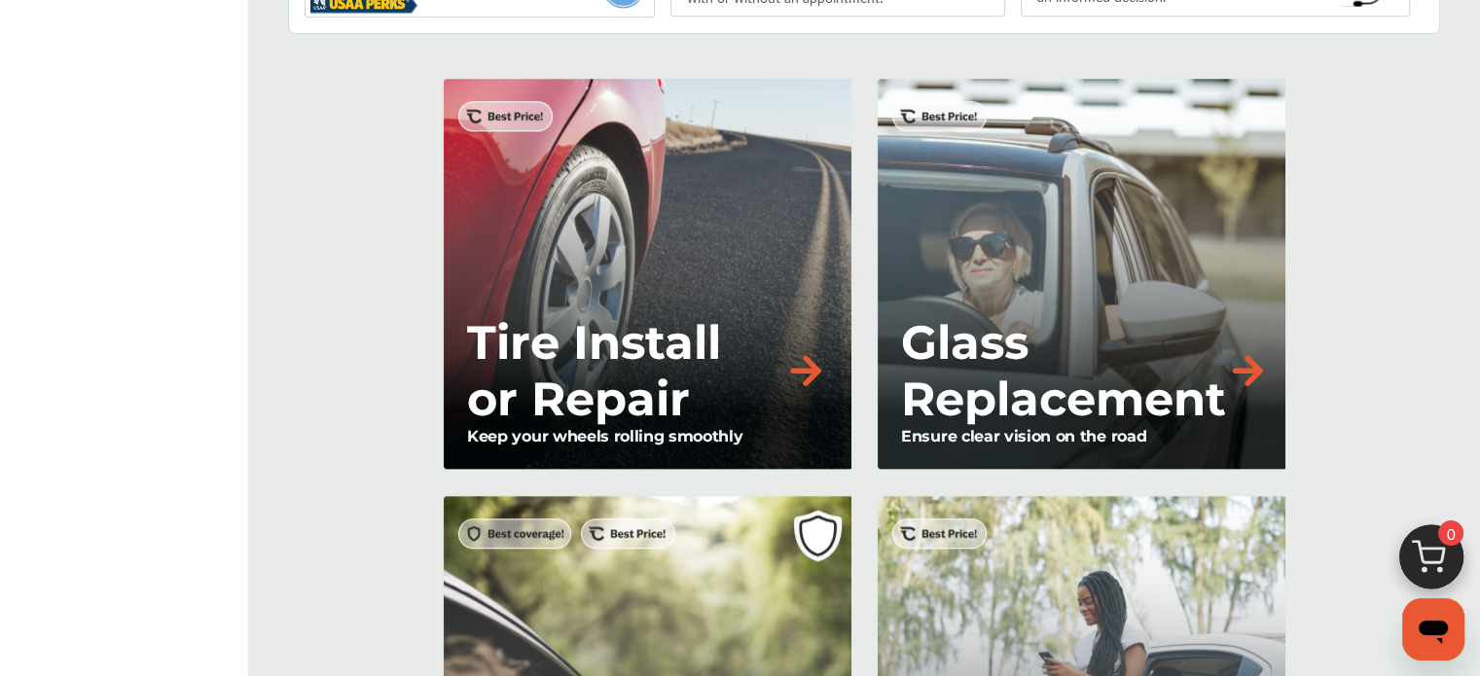
scroll to position [1562, 0]
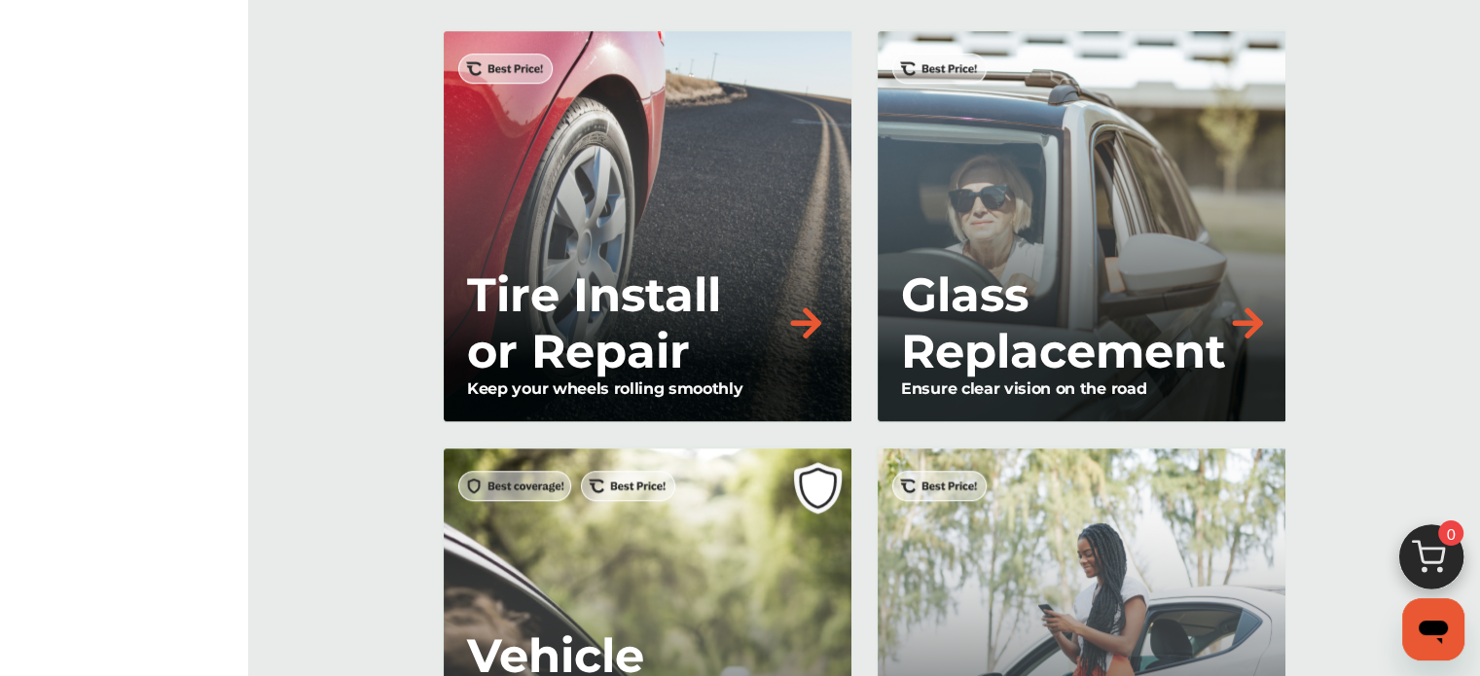
click at [700, 309] on p "Tire Install or Repair" at bounding box center [625, 323] width 317 height 113
click at [501, 69] on div "Tire Install or Repair Keep your wheels rolling smoothly" at bounding box center [647, 226] width 411 height 394
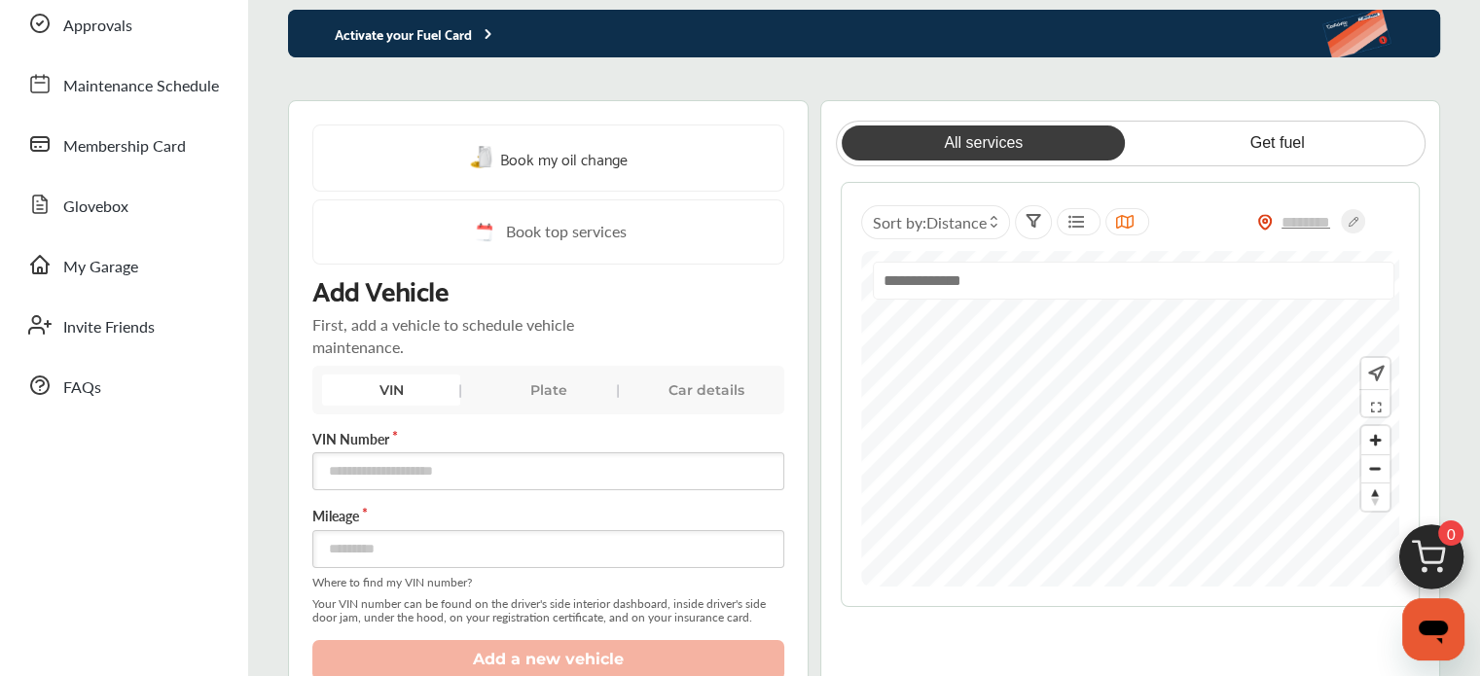
scroll to position [0, 0]
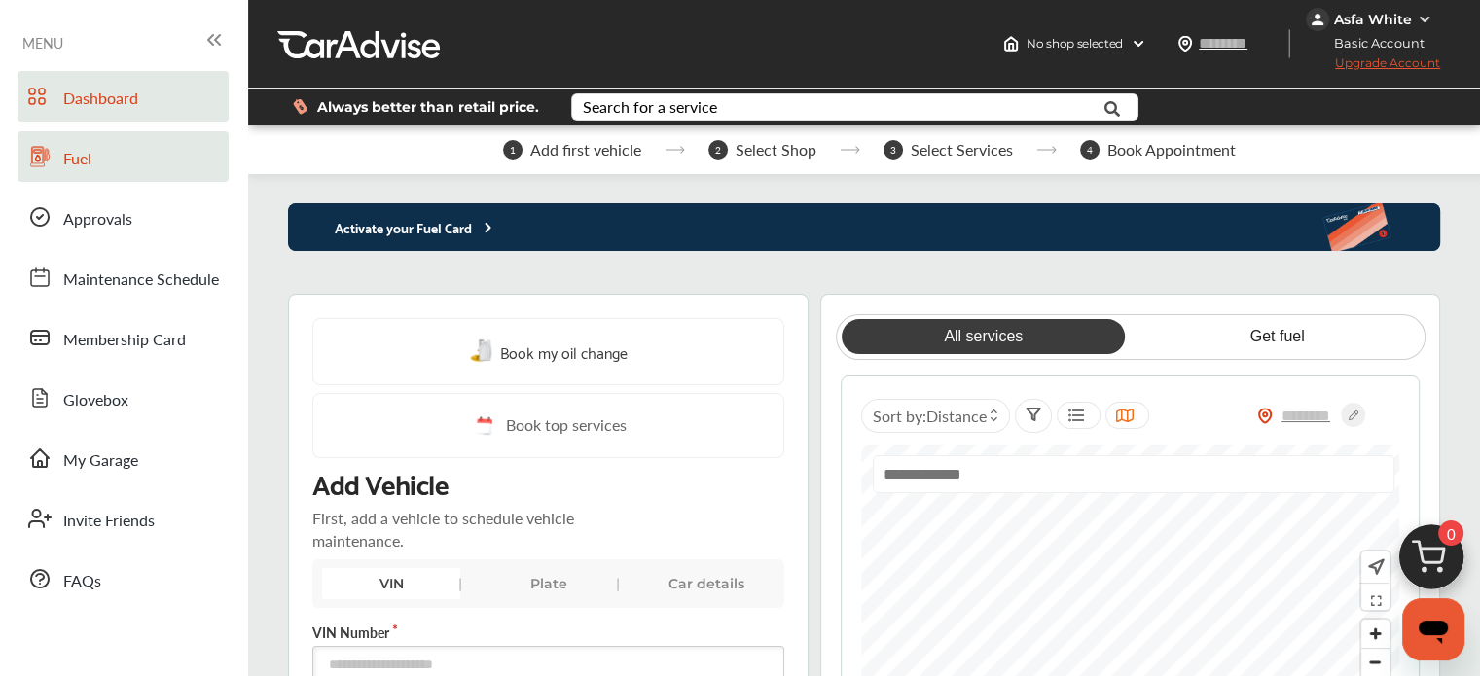
click at [102, 163] on link "Fuel" at bounding box center [123, 156] width 211 height 51
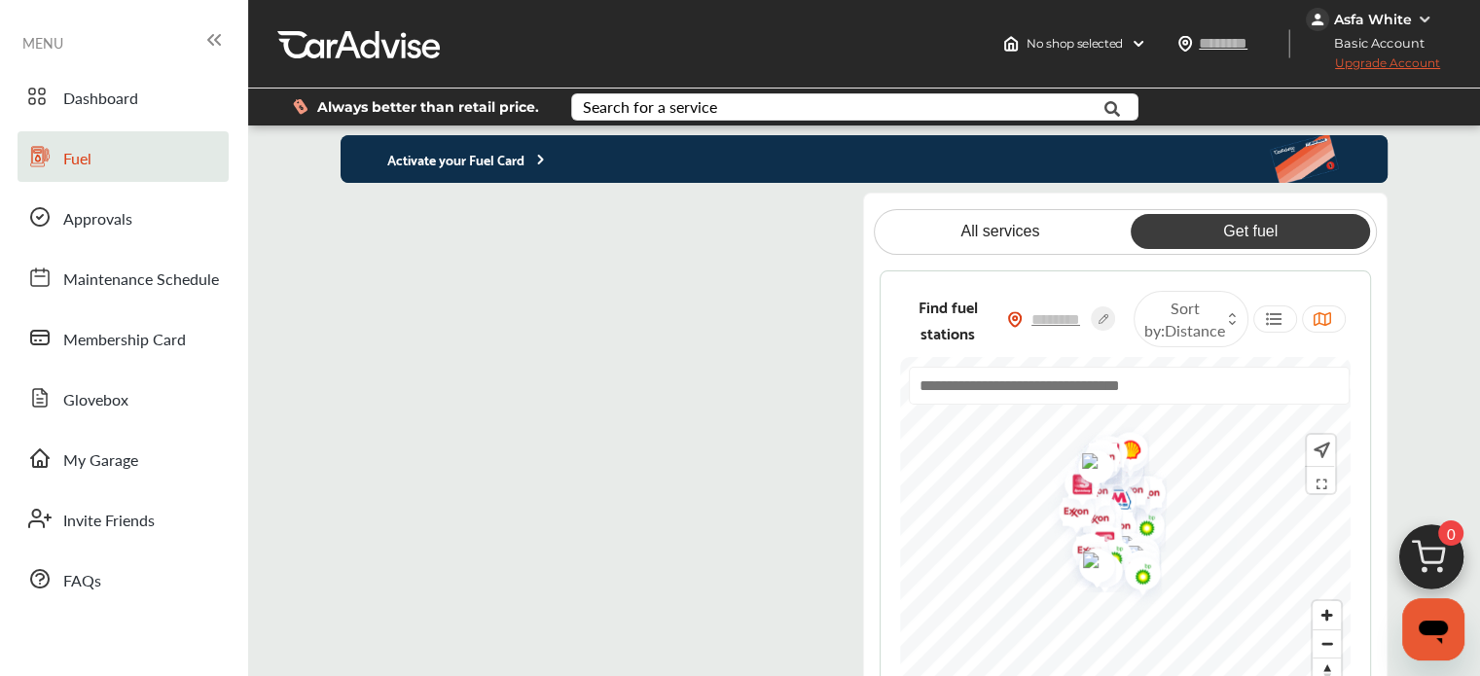
click at [563, 255] on flutter-view at bounding box center [587, 462] width 492 height 538
click at [1232, 236] on link "Get fuel" at bounding box center [1250, 231] width 239 height 35
click at [1059, 309] on input "text" at bounding box center [1057, 319] width 68 height 20
type input "*****"
click at [1261, 224] on link "Get fuel" at bounding box center [1250, 231] width 239 height 35
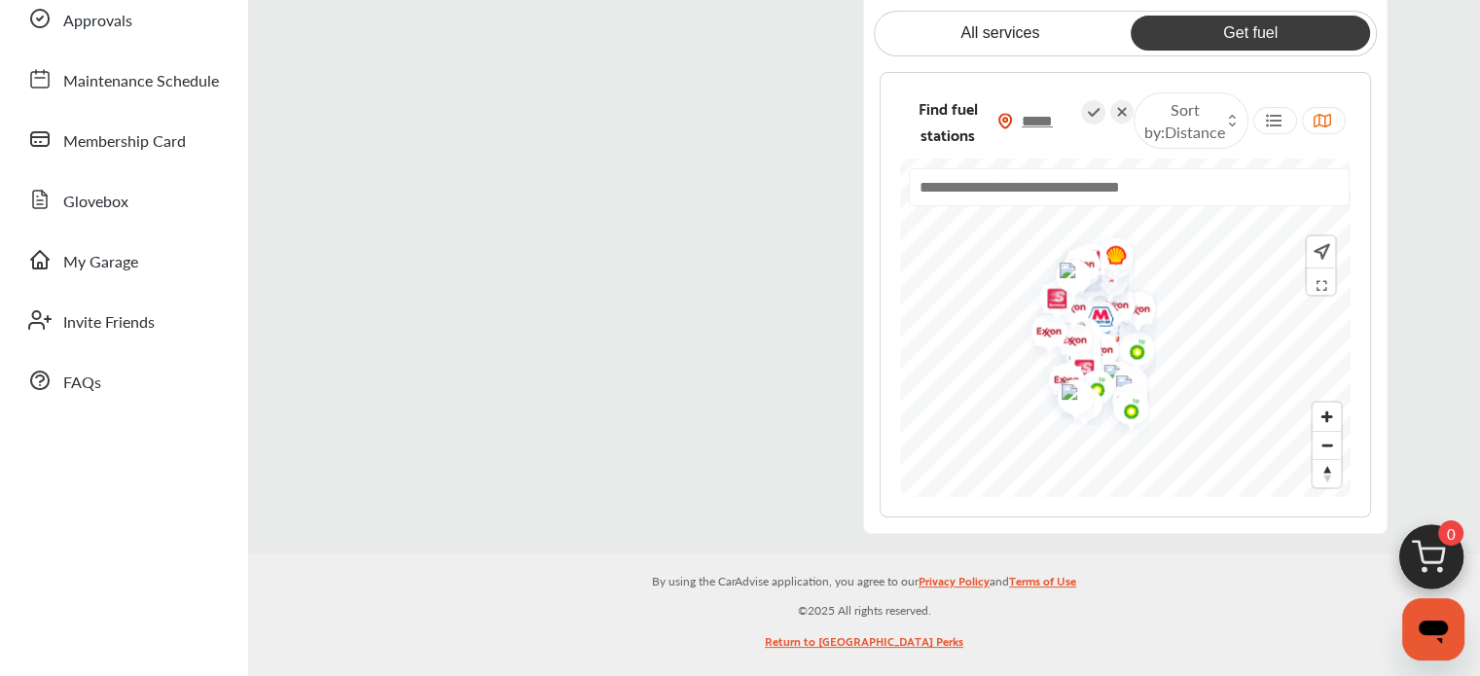
scroll to position [195, 0]
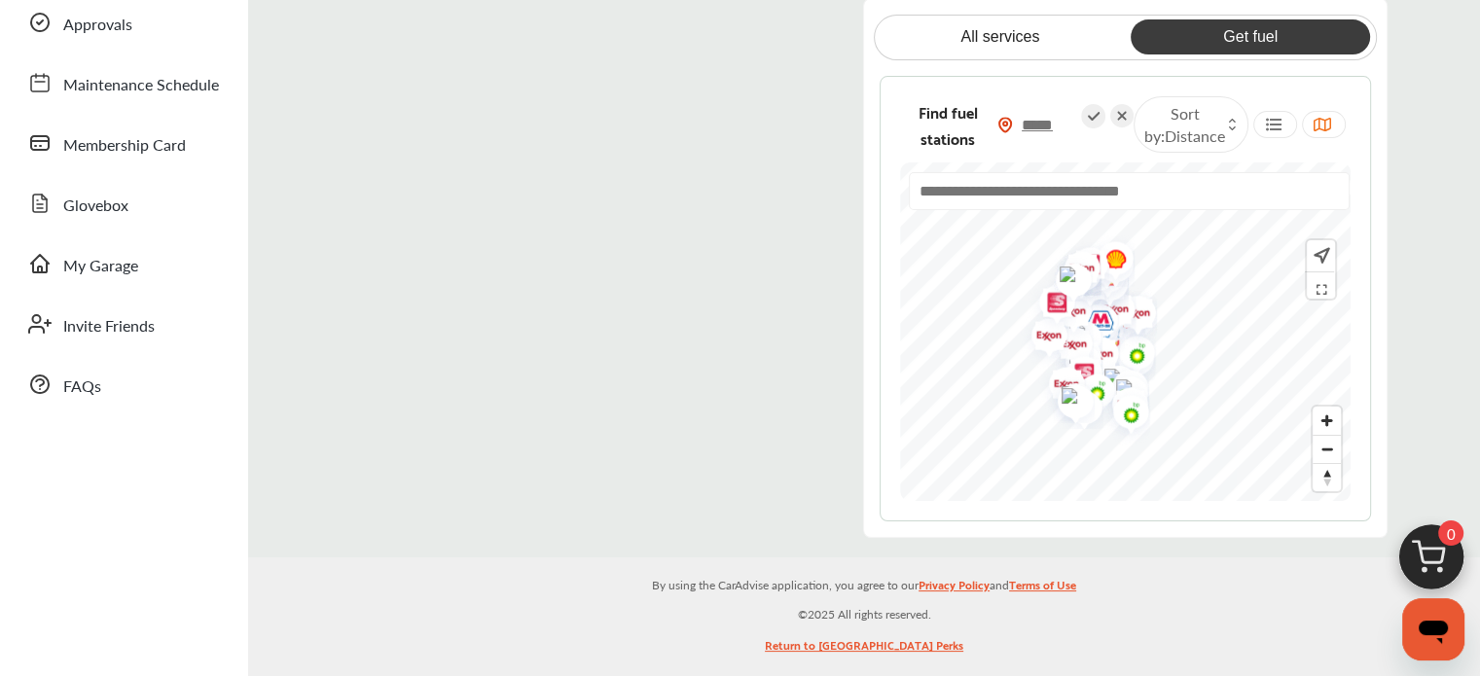
click at [1097, 111] on icon at bounding box center [1093, 116] width 24 height 24
type input "*****"
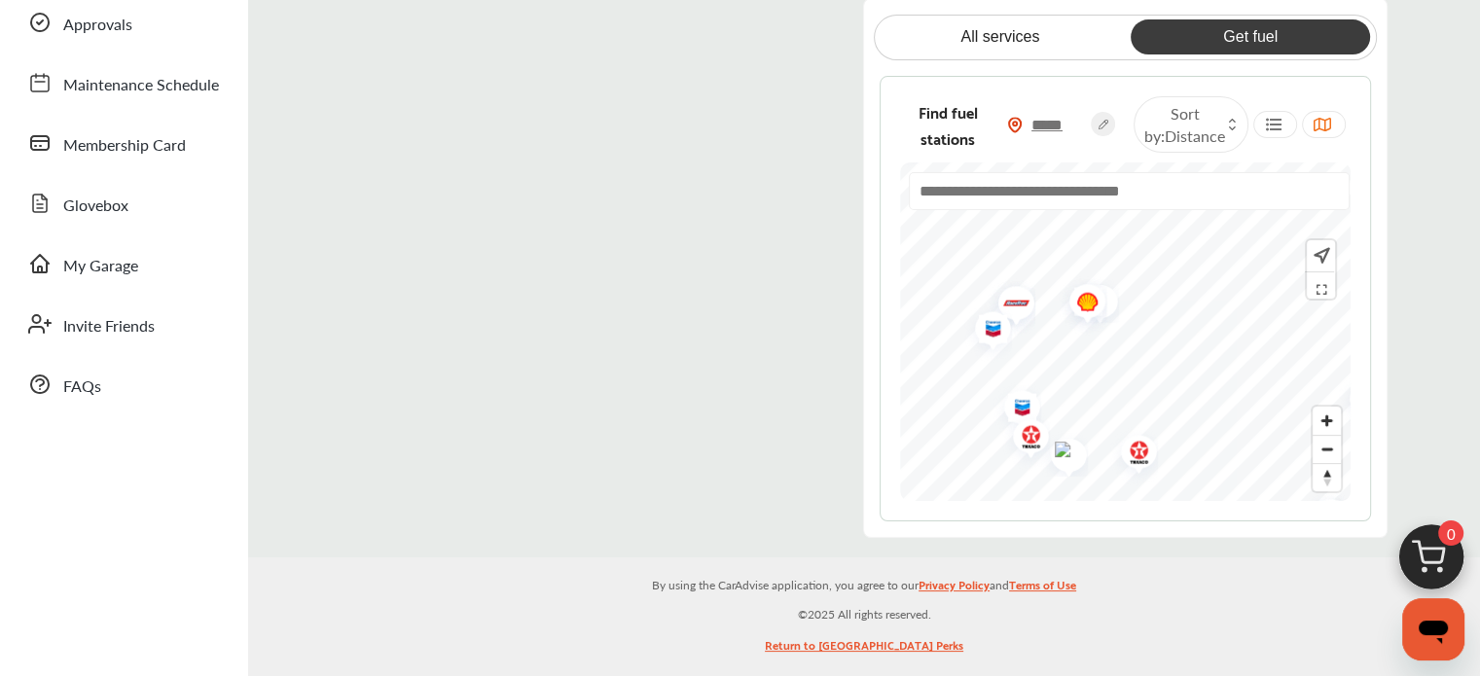
click at [1320, 287] on icon at bounding box center [1320, 286] width 20 height 16
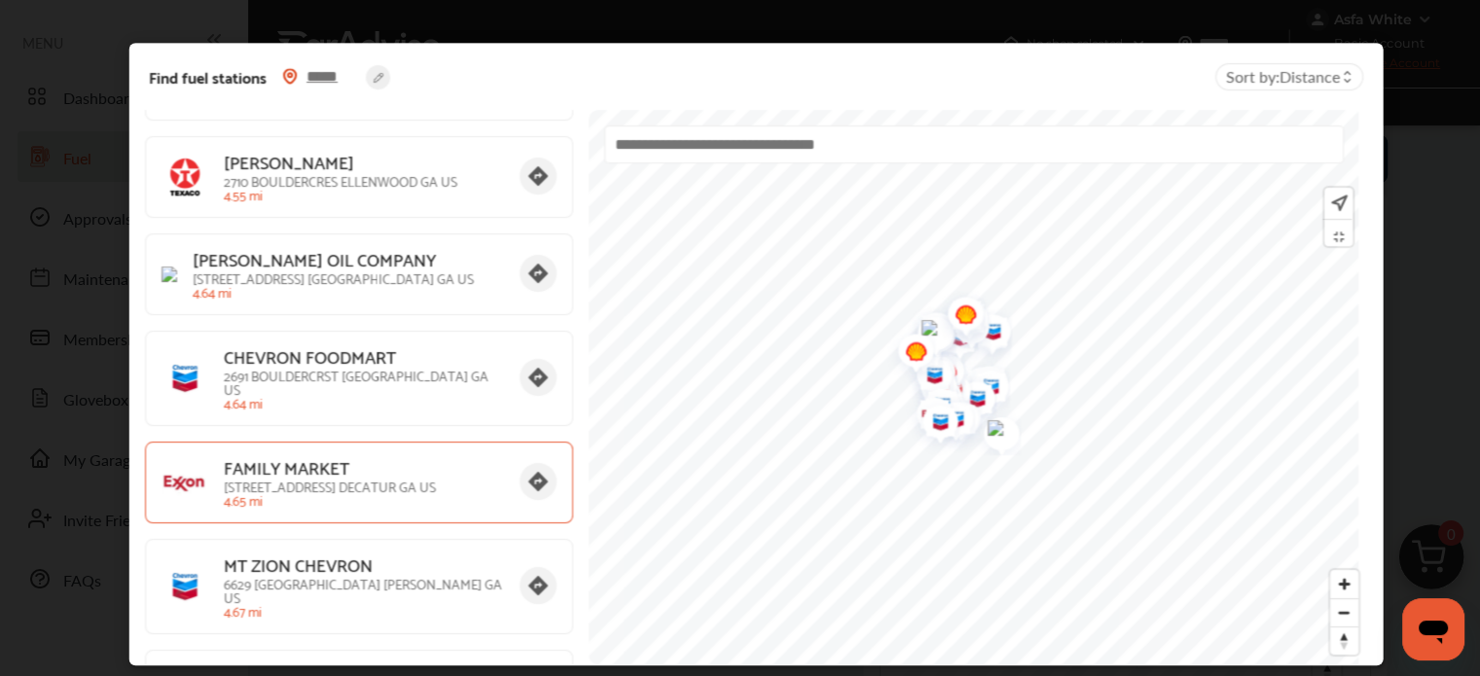
scroll to position [2725, 0]
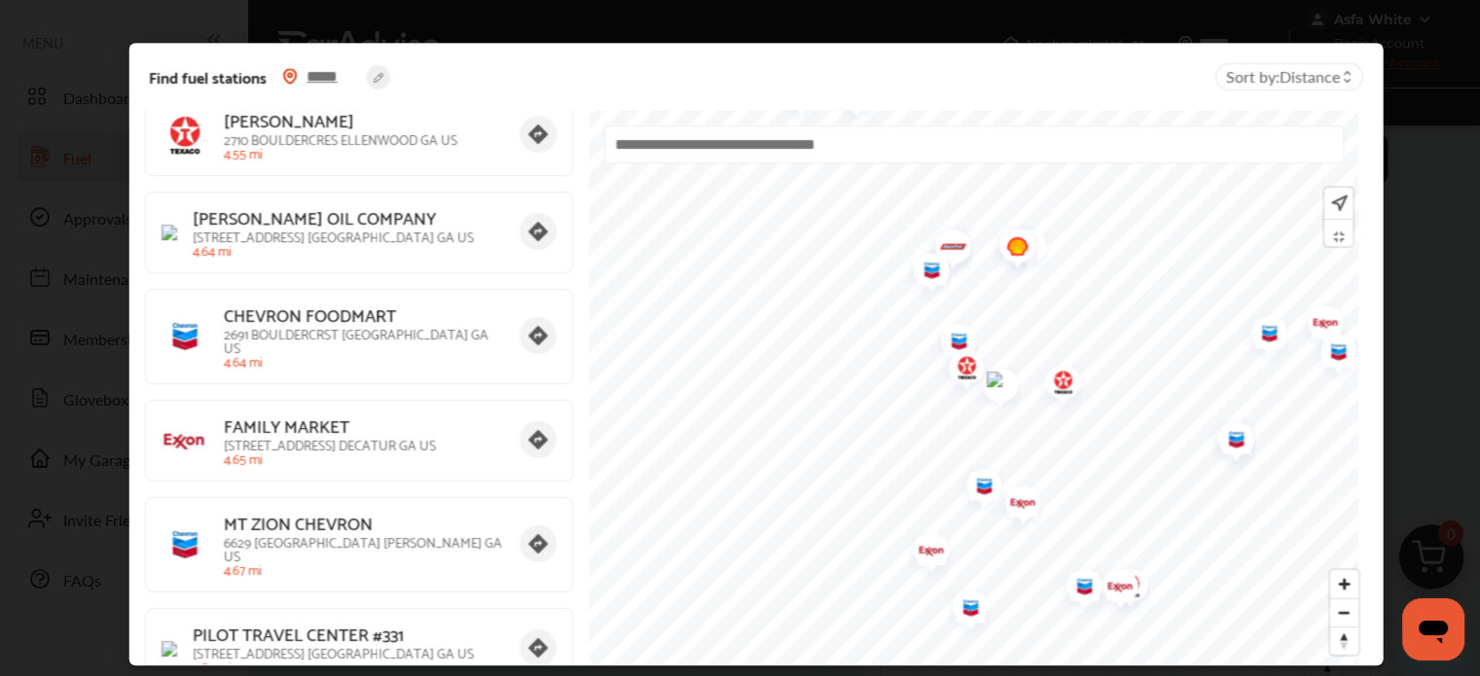
drag, startPoint x: 1001, startPoint y: 416, endPoint x: 932, endPoint y: 224, distance: 203.8
click at [932, 224] on img "Map marker" at bounding box center [946, 249] width 52 height 61
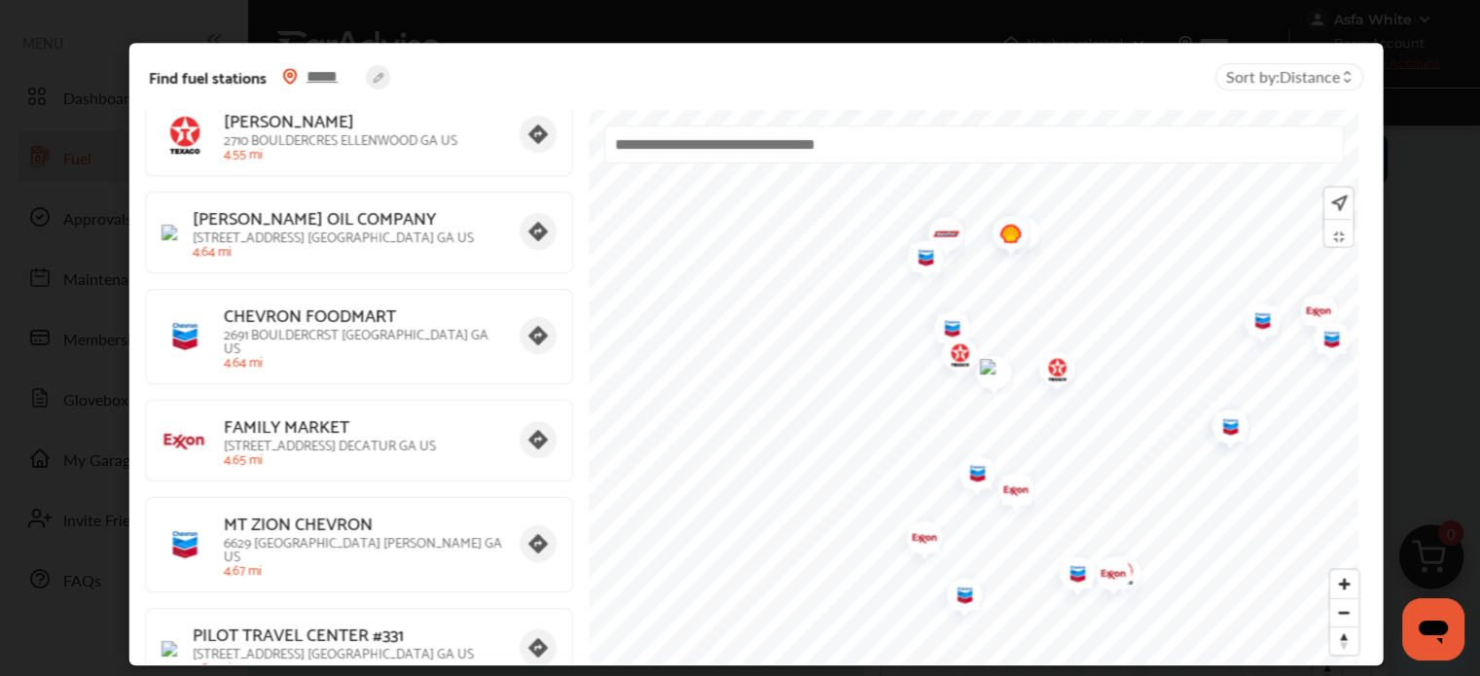
drag, startPoint x: 969, startPoint y: 338, endPoint x: 965, endPoint y: 328, distance: 10.5
click at [965, 328] on img "Map marker" at bounding box center [952, 357] width 52 height 61
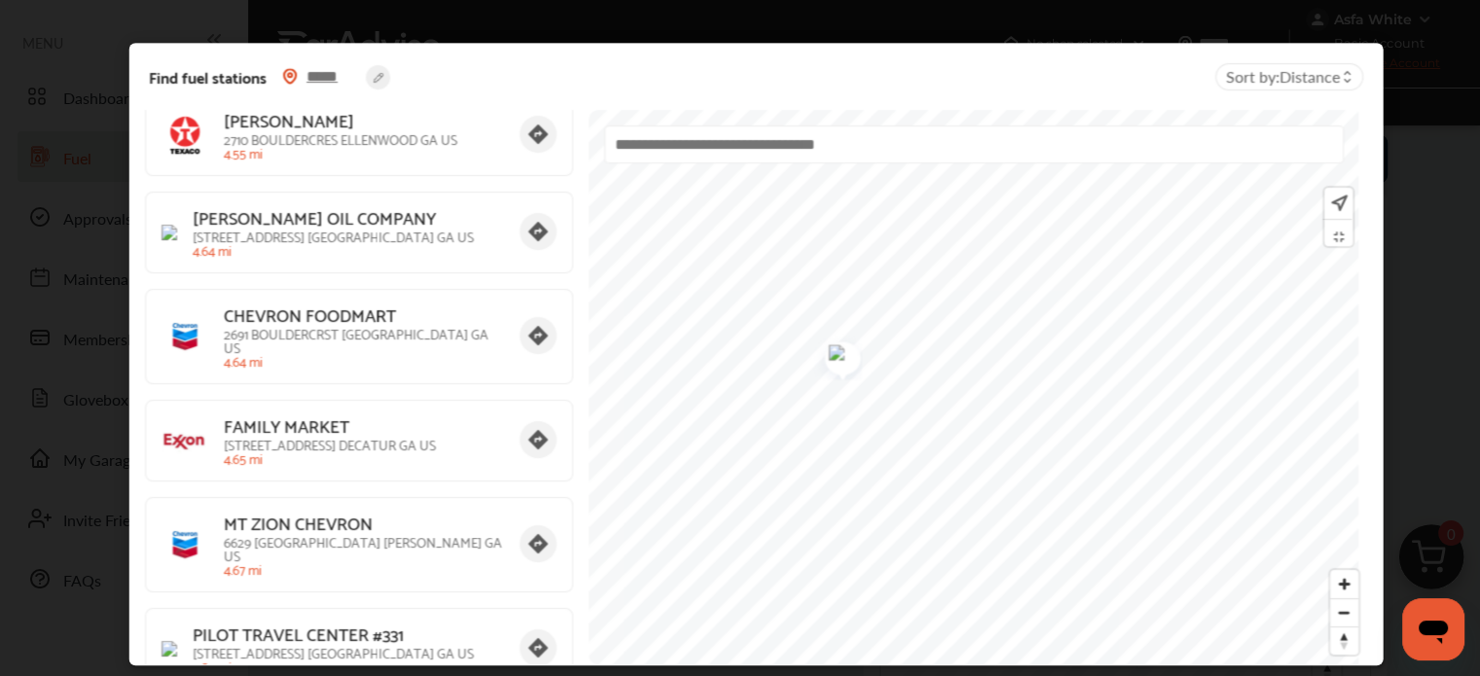
drag, startPoint x: 806, startPoint y: 309, endPoint x: 832, endPoint y: 360, distance: 57.9
click at [832, 361] on img "Map marker" at bounding box center [836, 355] width 52 height 49
click at [753, 151] on input "text" at bounding box center [973, 145] width 740 height 38
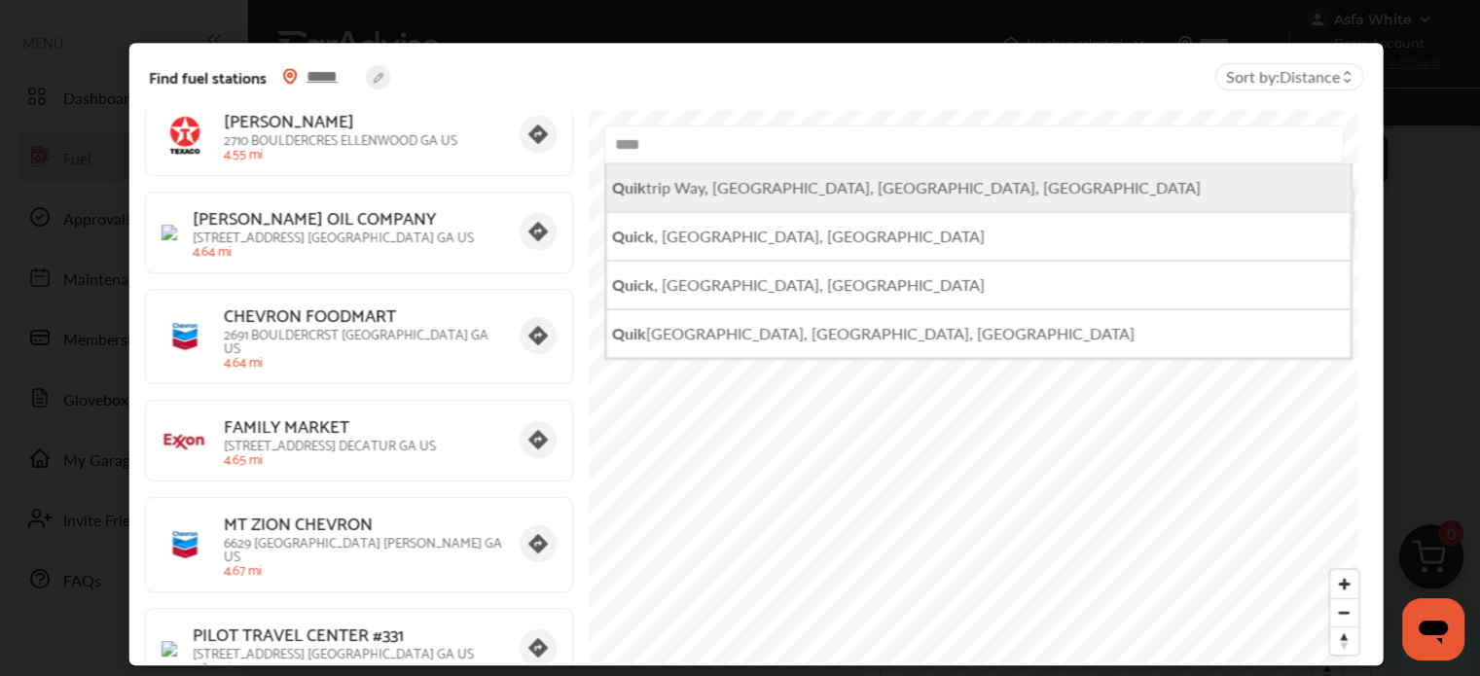
click at [743, 187] on span "Quik trip Way, [GEOGRAPHIC_DATA], [GEOGRAPHIC_DATA], [GEOGRAPHIC_DATA]" at bounding box center [905, 187] width 589 height 22
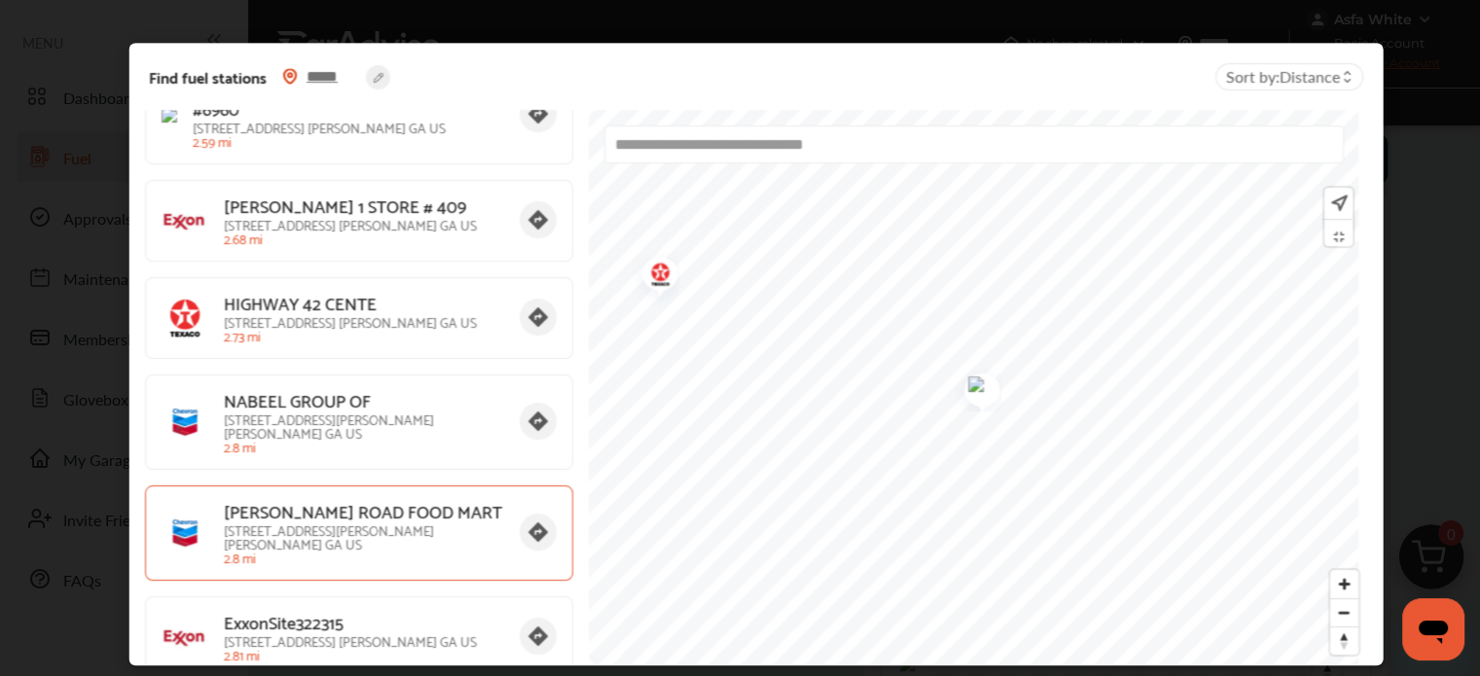
scroll to position [1362, 0]
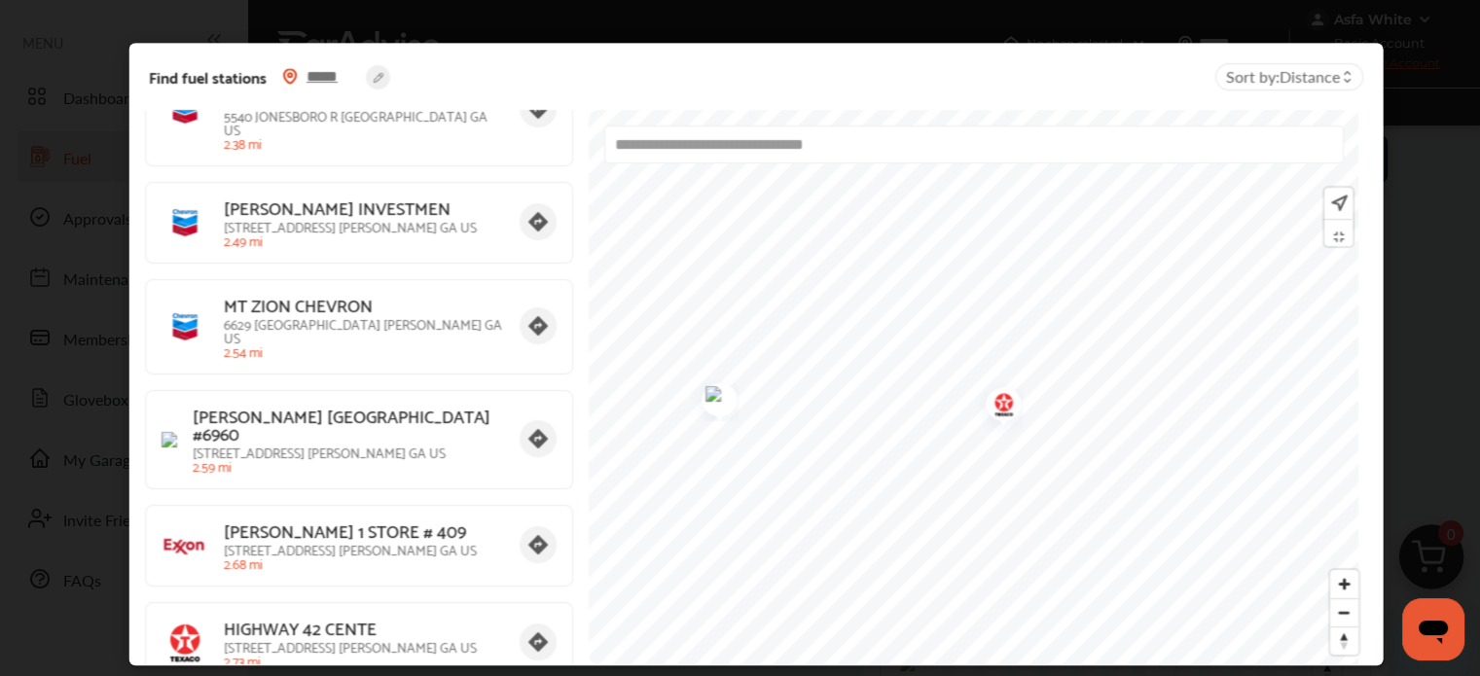
click at [992, 408] on img "Map marker" at bounding box center [996, 407] width 52 height 61
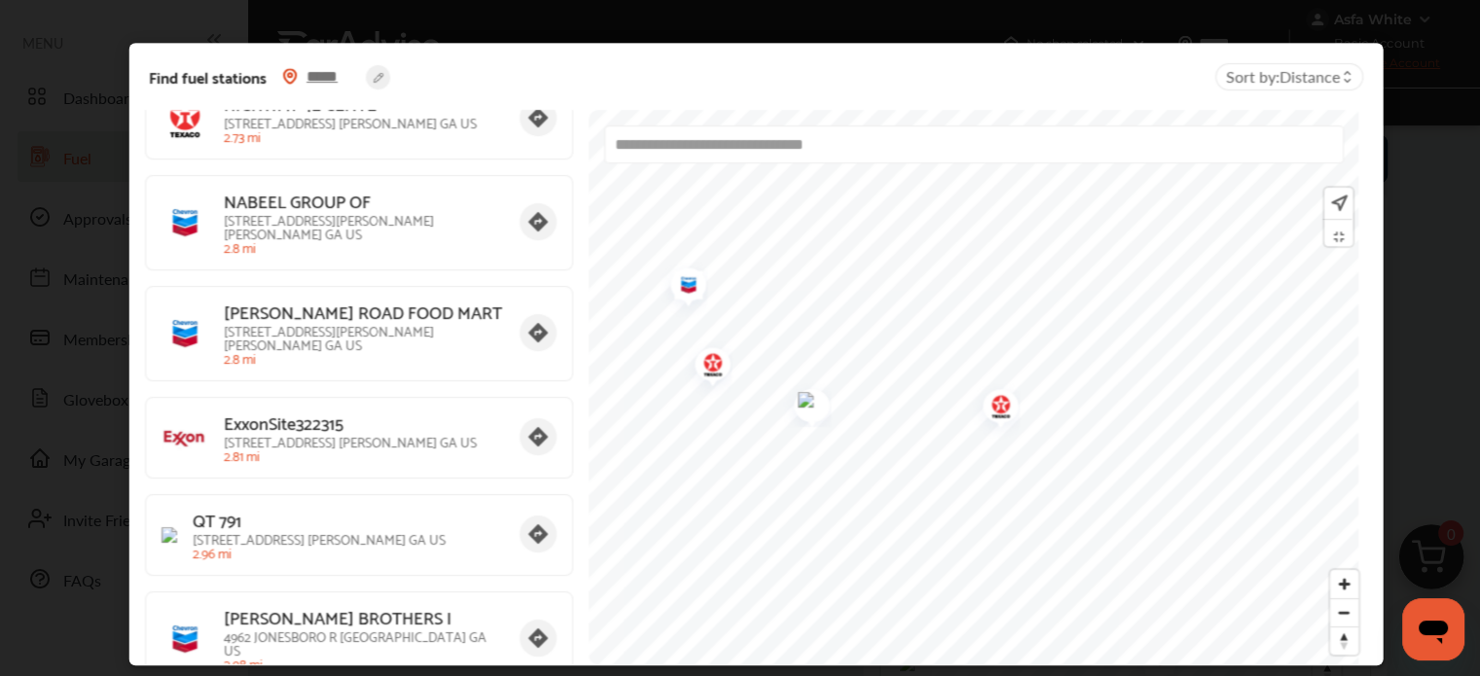
scroll to position [1946, 0]
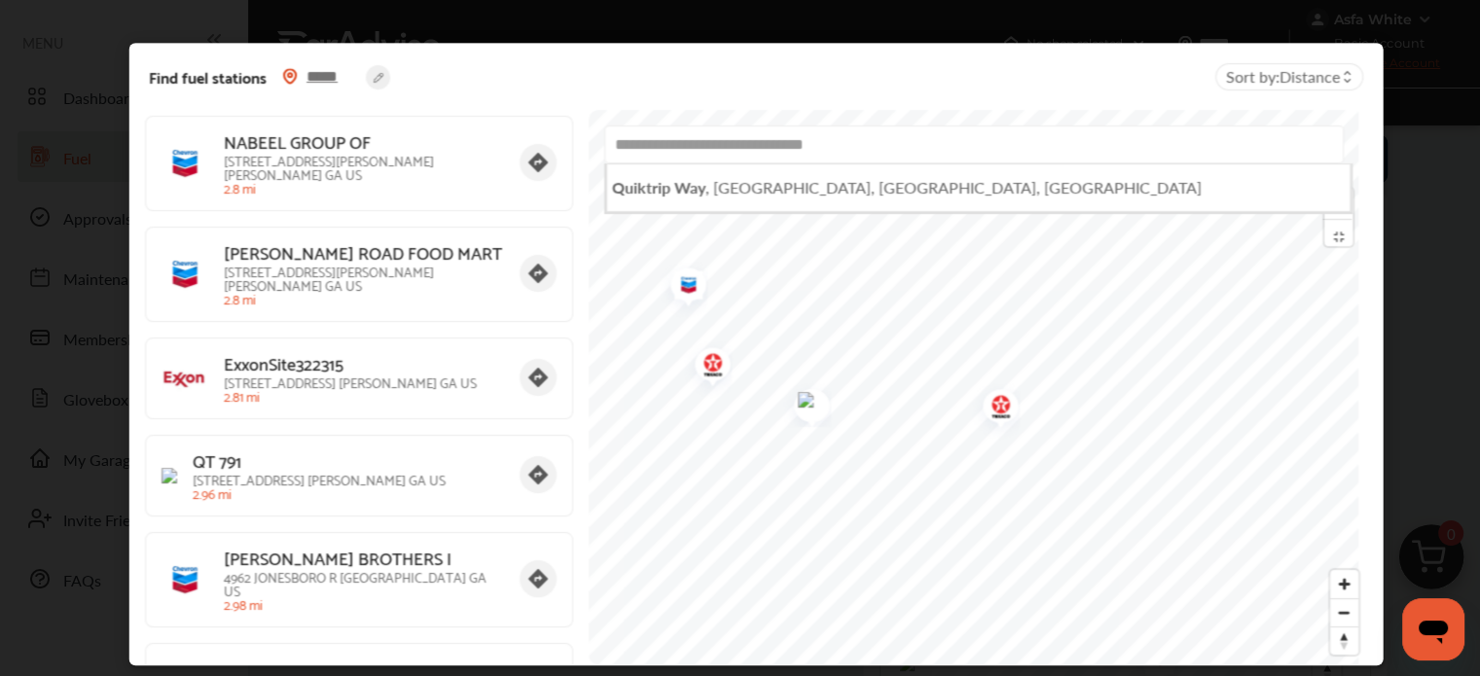
drag, startPoint x: 720, startPoint y: 145, endPoint x: 728, endPoint y: 135, distance: 12.5
click at [724, 140] on input "**********" at bounding box center [973, 145] width 740 height 38
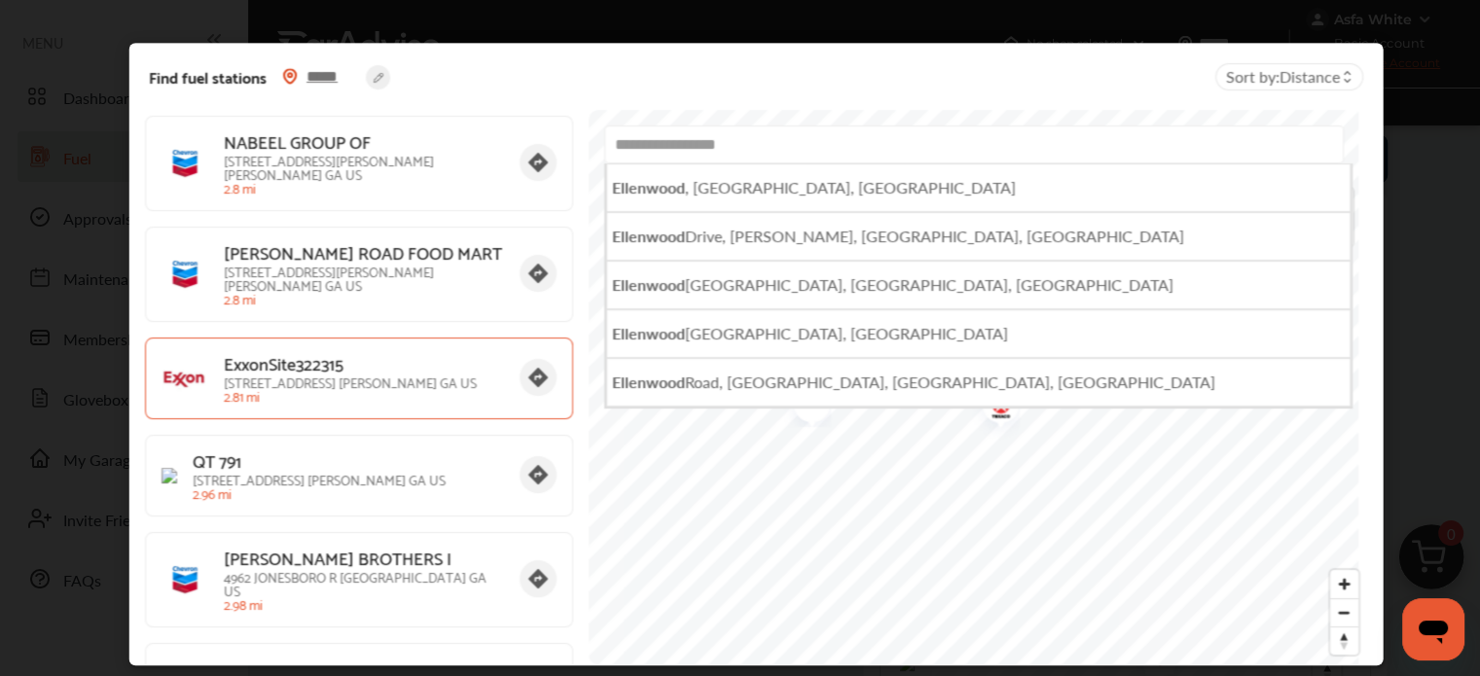
drag, startPoint x: 770, startPoint y: 143, endPoint x: 477, endPoint y: 204, distance: 299.3
click at [477, 204] on div "QT [STREET_ADDRESS] 0.09 mi FOREST PKWY CENT [STREET_ADDRESS] 0.38 mi HIGHWAY 4…" at bounding box center [755, 387] width 1223 height 555
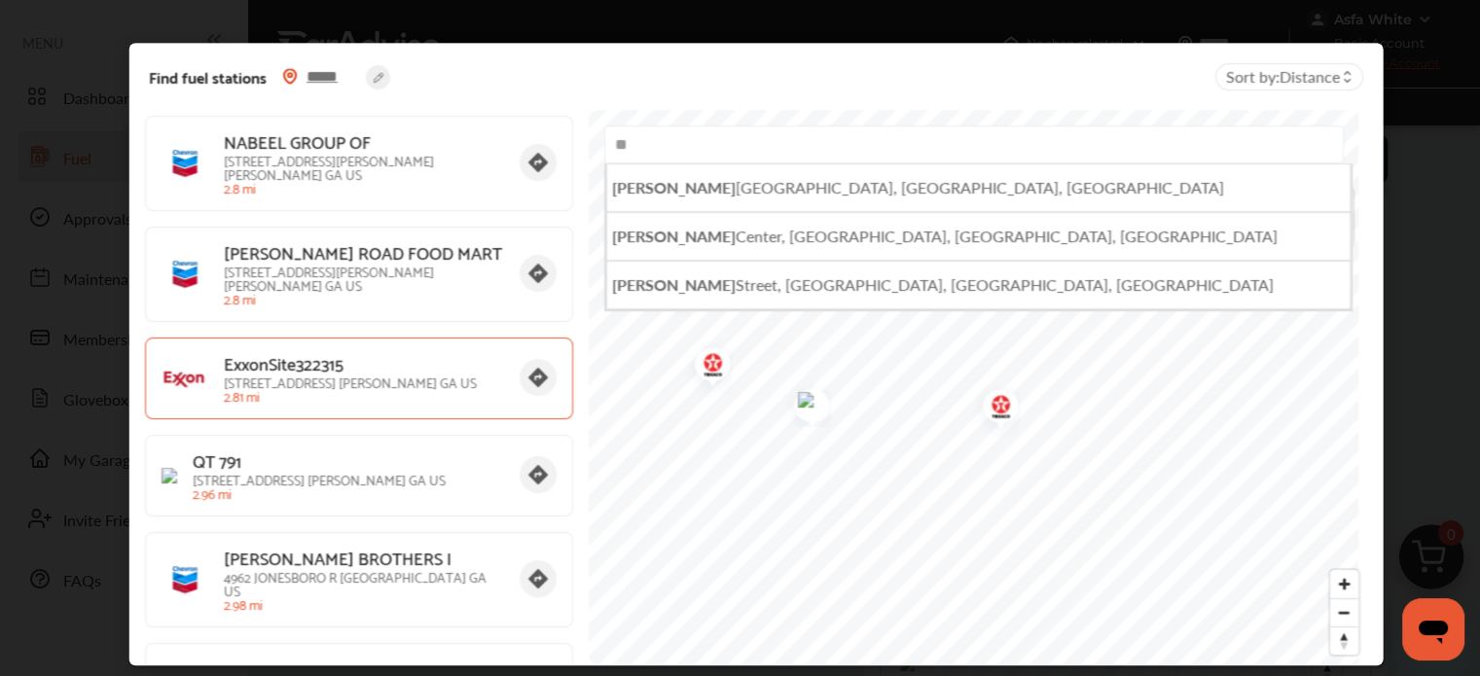
type input "*"
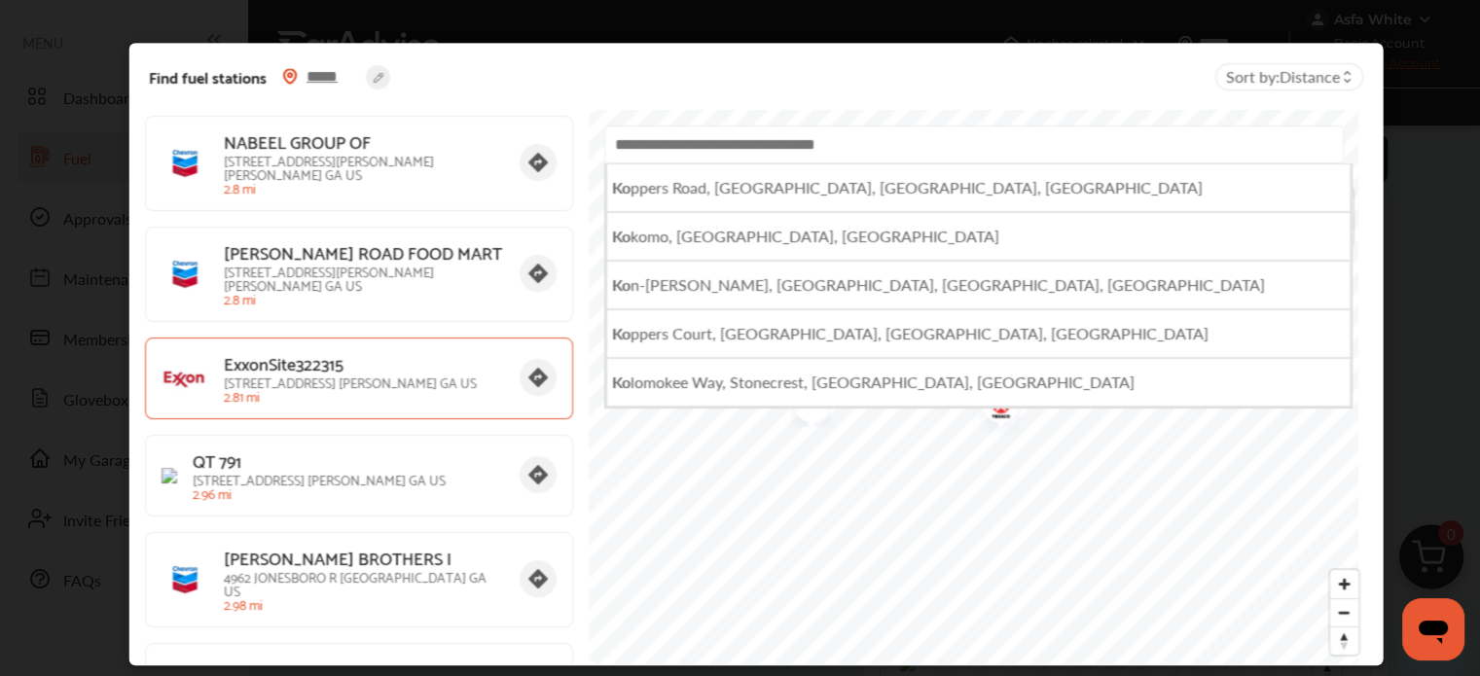
type input "*"
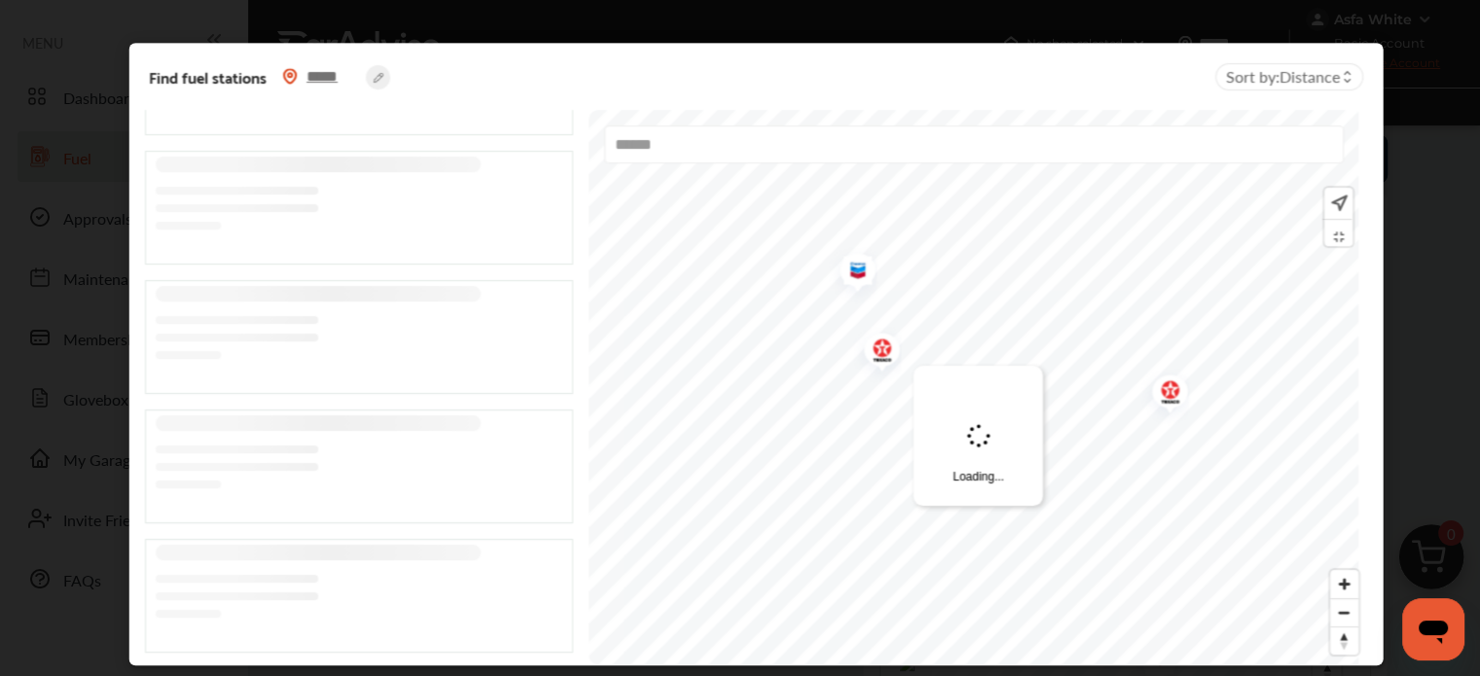
scroll to position [26, 0]
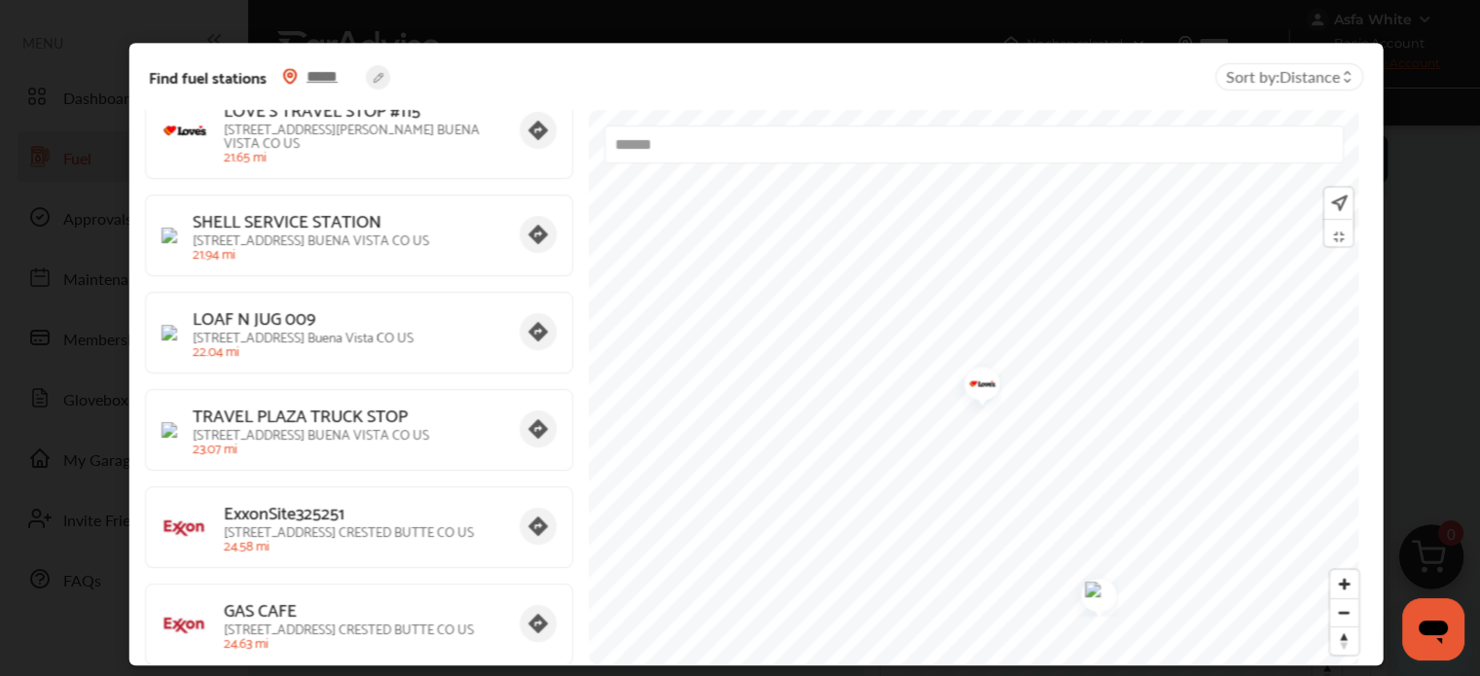
click at [974, 392] on img "Map marker" at bounding box center [975, 386] width 52 height 61
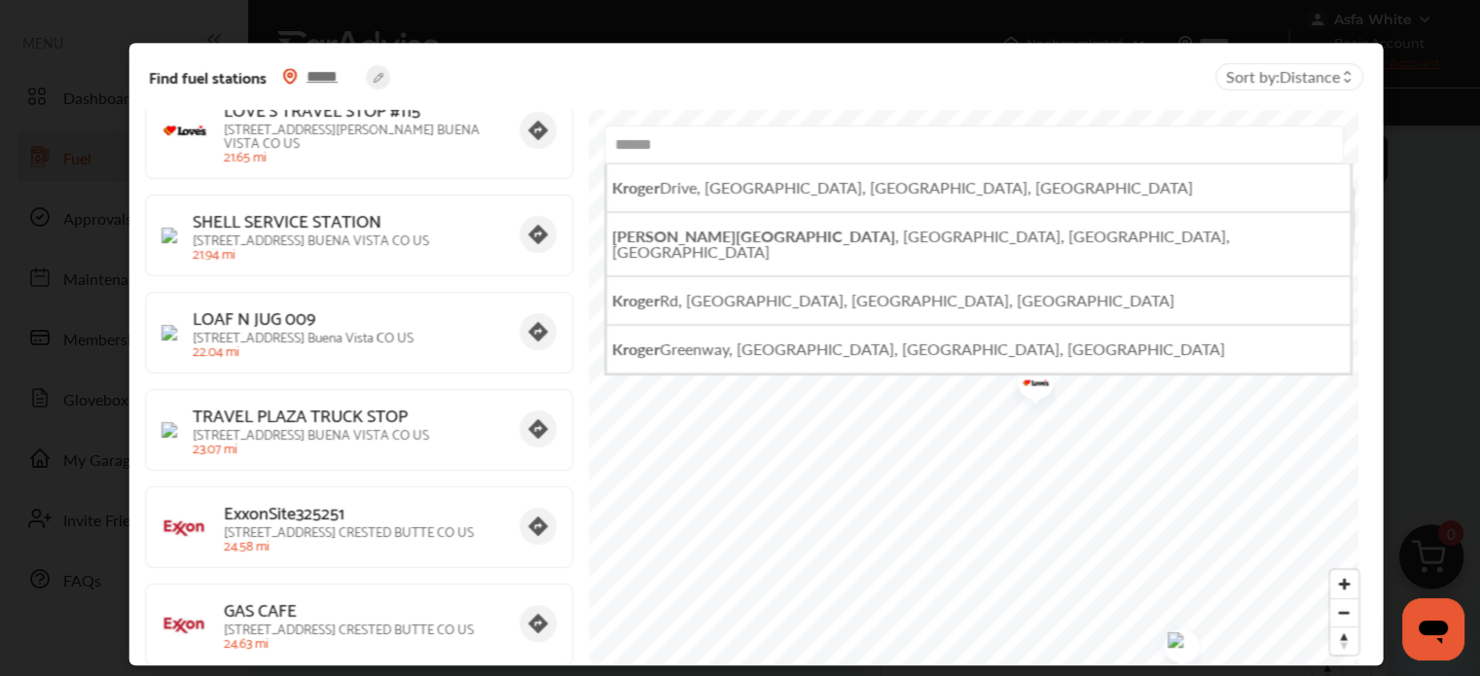
click at [683, 147] on input "******" at bounding box center [973, 145] width 740 height 38
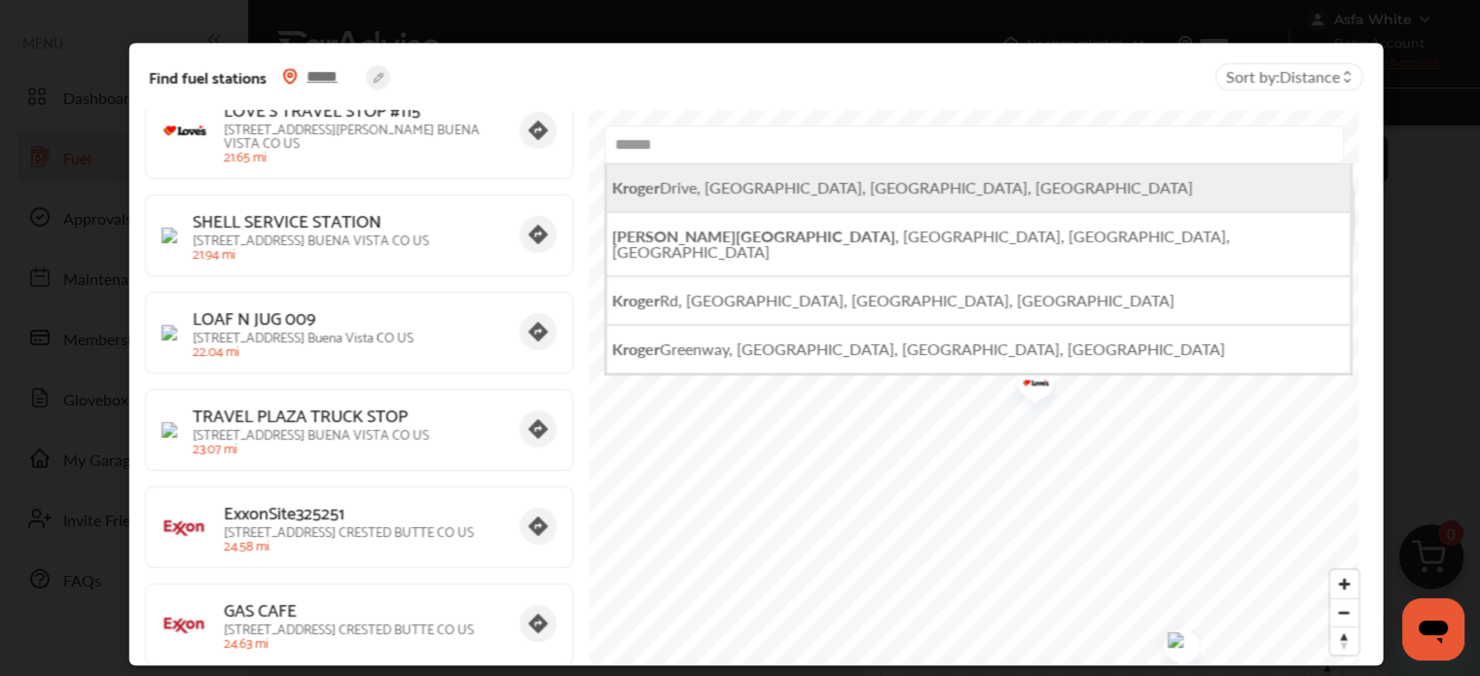
click at [688, 192] on span "[GEOGRAPHIC_DATA], [GEOGRAPHIC_DATA], [GEOGRAPHIC_DATA]" at bounding box center [901, 187] width 581 height 22
type input "**********"
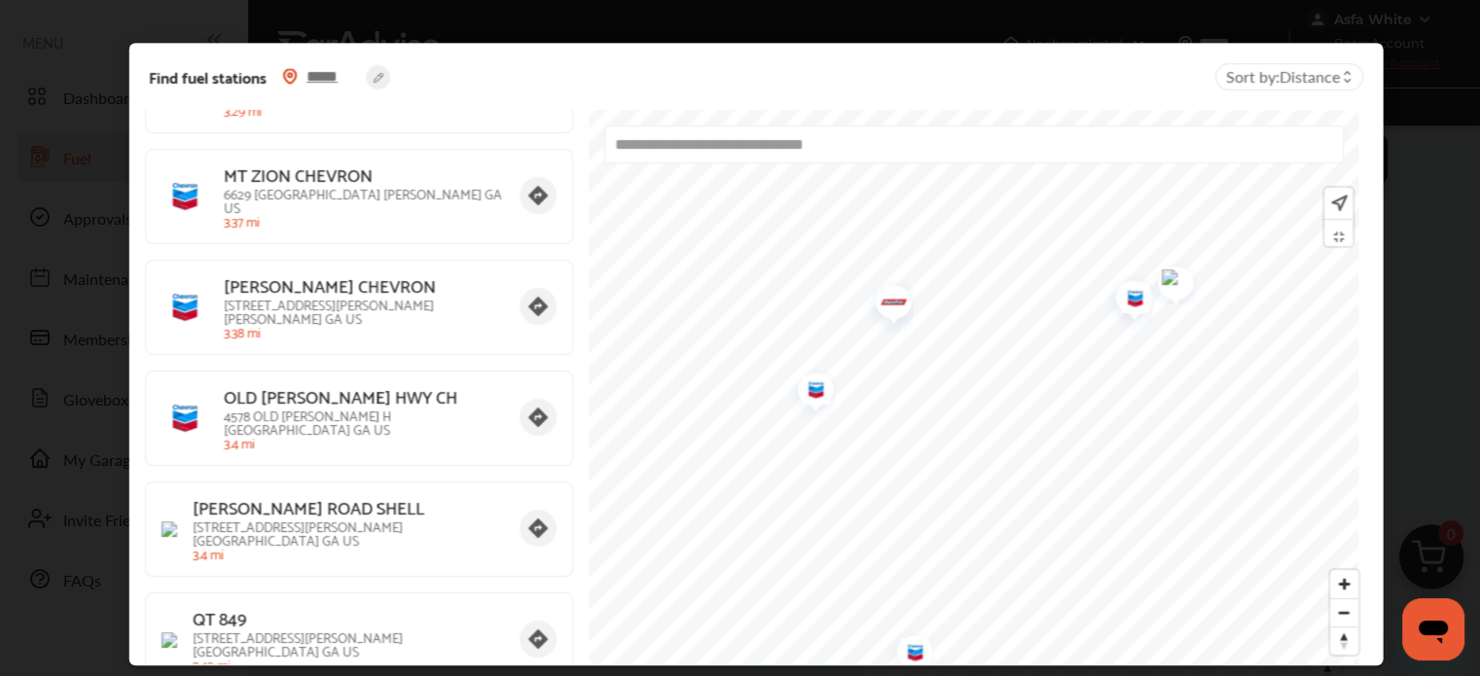
scroll to position [3893, 0]
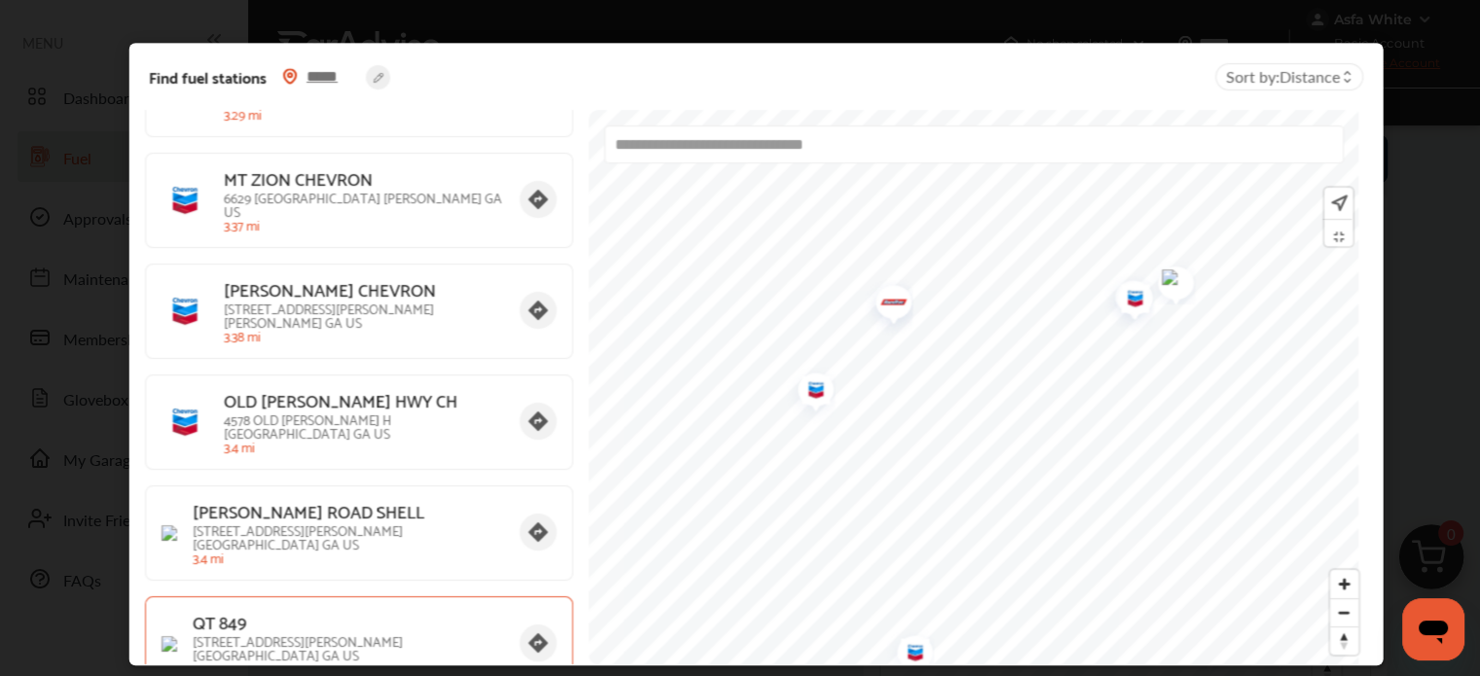
click at [367, 635] on p "[STREET_ADDRESS][PERSON_NAME]" at bounding box center [347, 648] width 311 height 27
click at [519, 625] on rect at bounding box center [537, 643] width 37 height 37
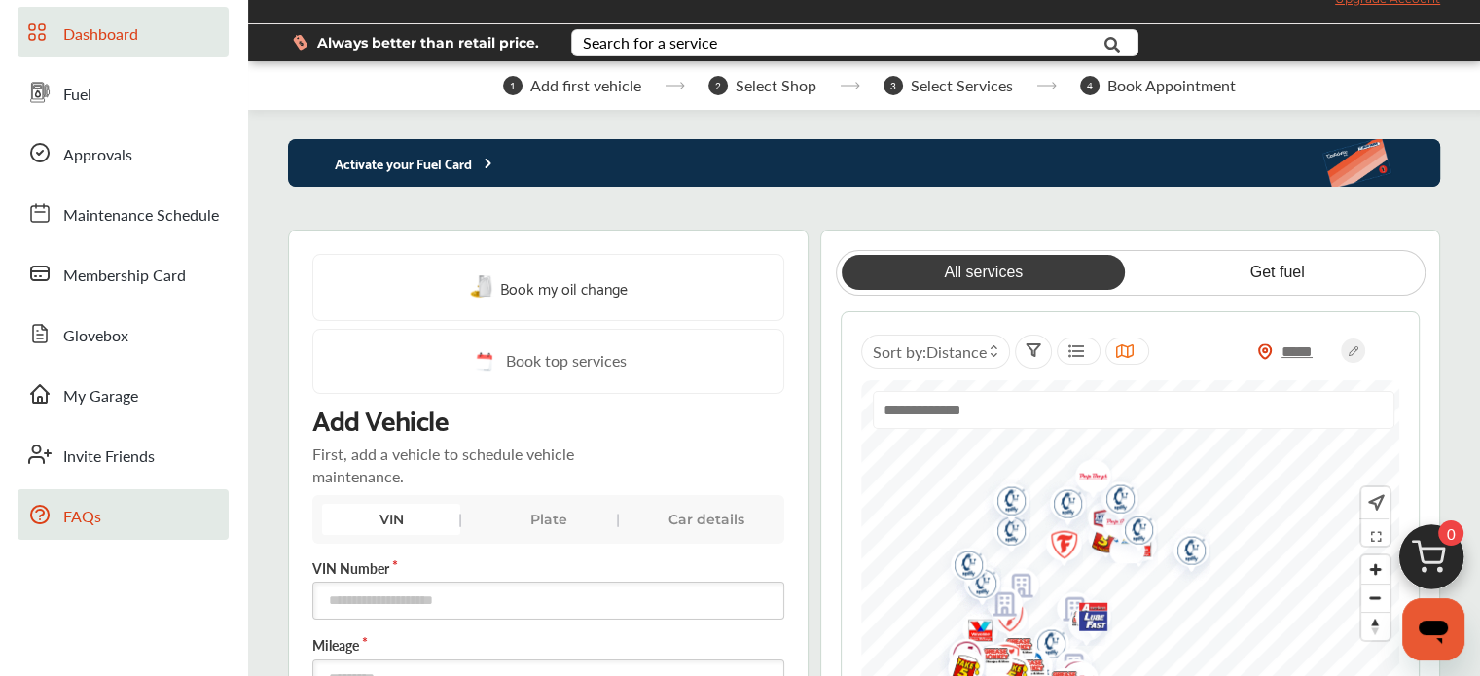
scroll to position [97, 0]
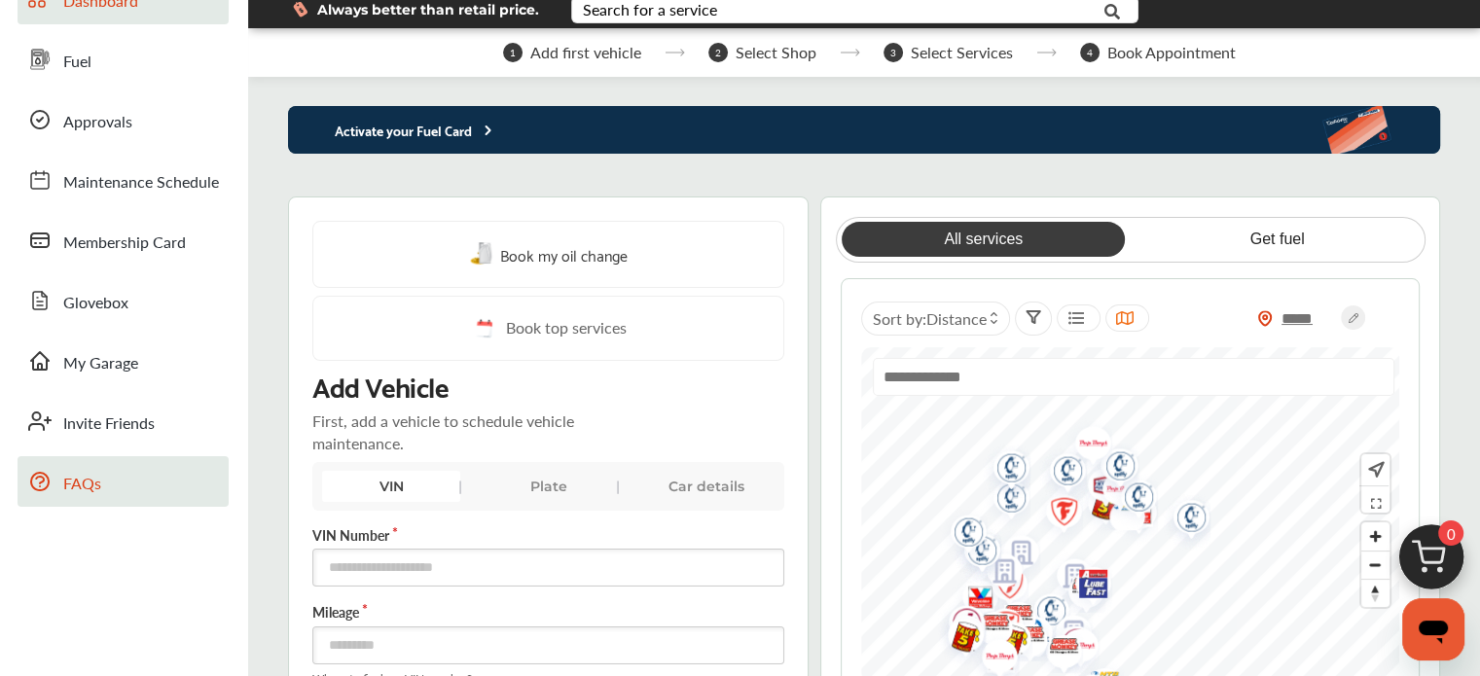
click at [78, 485] on span "FAQs" at bounding box center [82, 484] width 38 height 25
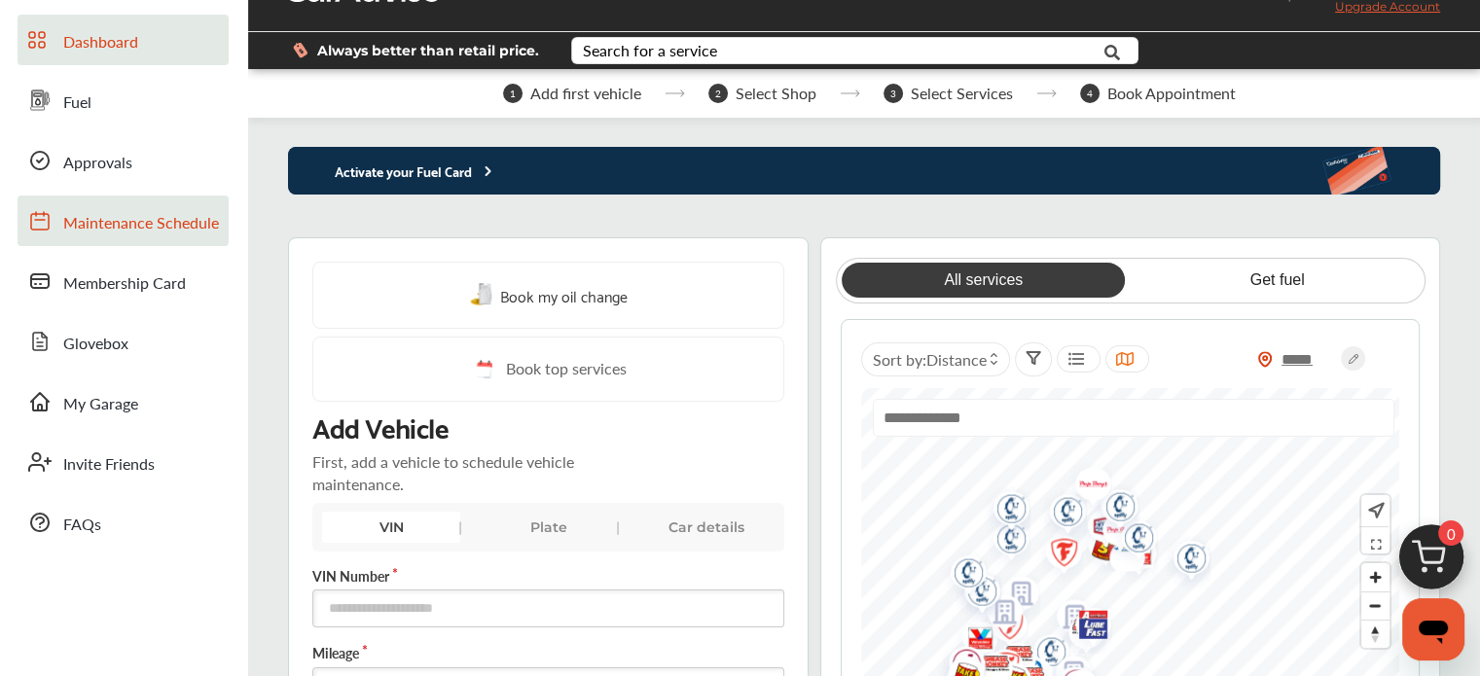
scroll to position [0, 0]
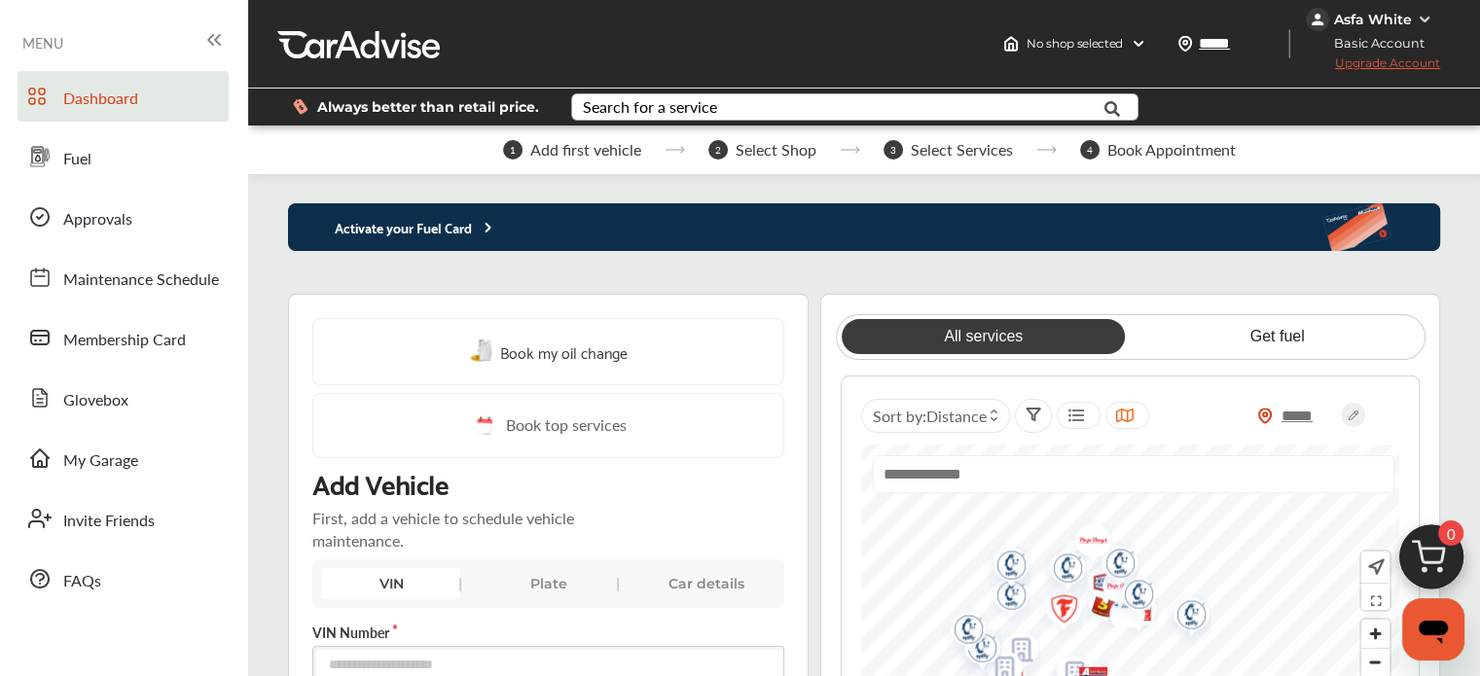
click at [677, 99] on div "Search for a service" at bounding box center [650, 107] width 134 height 16
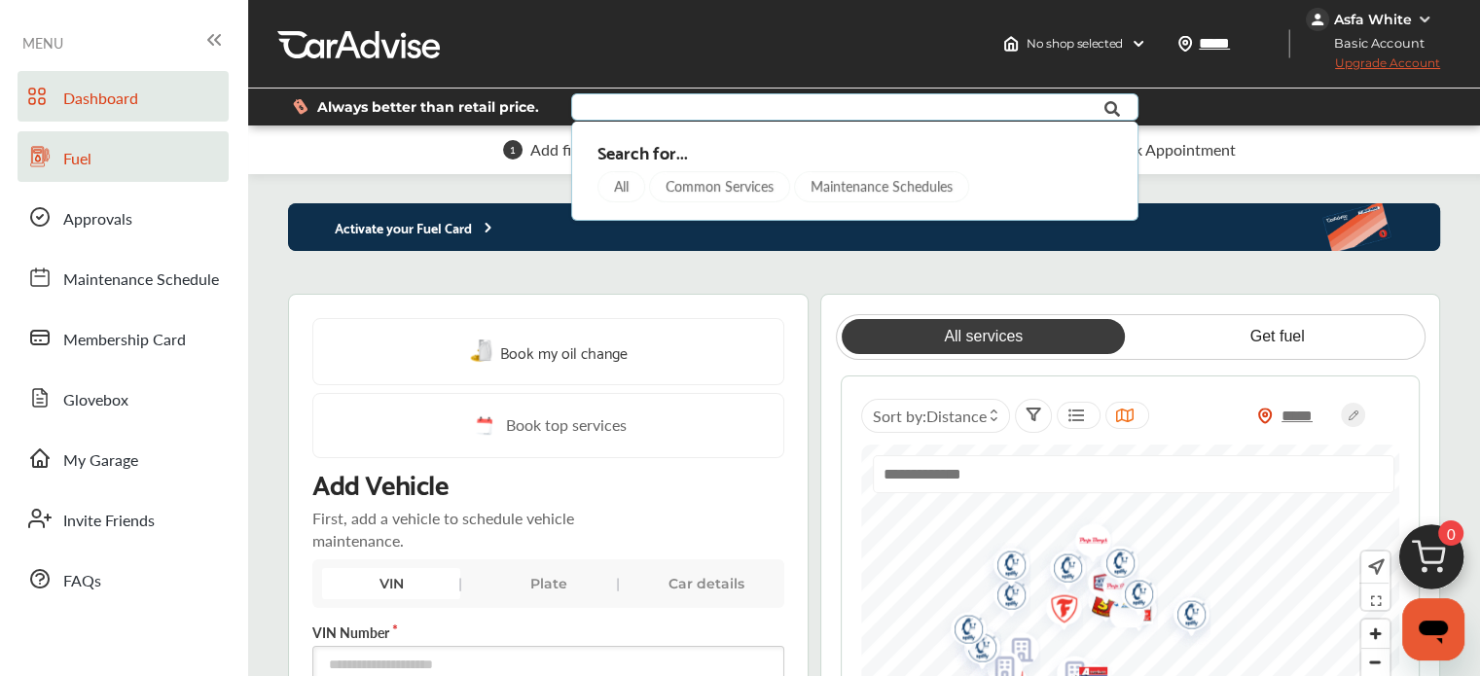
click at [105, 145] on link "Fuel" at bounding box center [123, 156] width 211 height 51
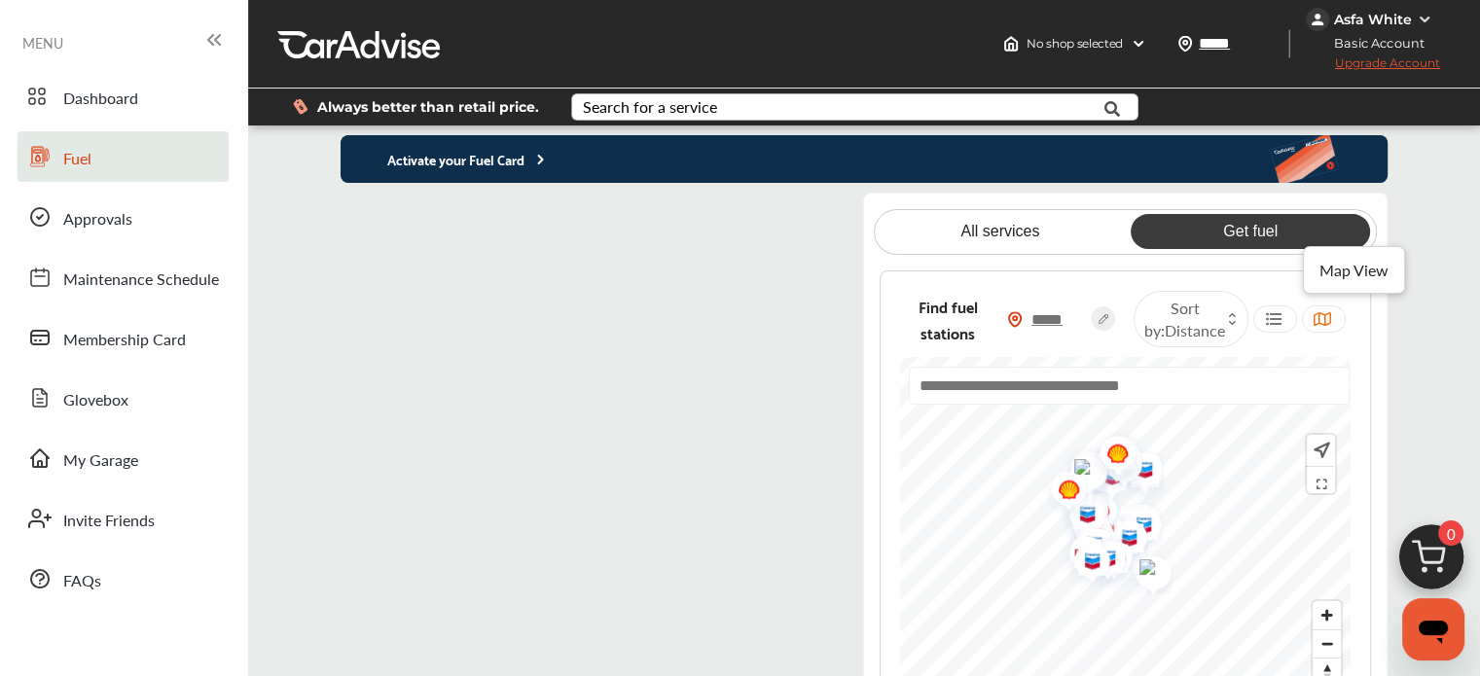
click at [1318, 320] on icon at bounding box center [1322, 319] width 18 height 16
click at [1331, 311] on div at bounding box center [1324, 319] width 44 height 27
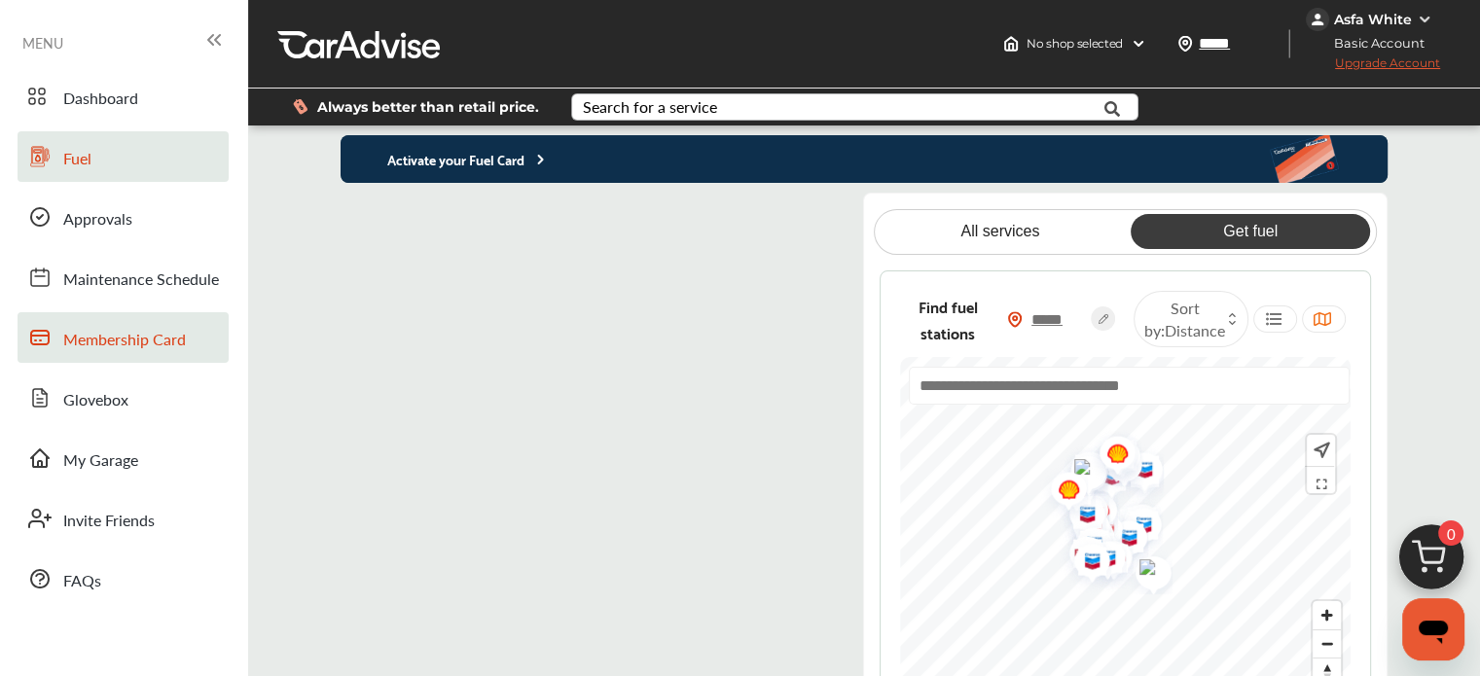
click at [144, 345] on span "Membership Card" at bounding box center [124, 340] width 123 height 25
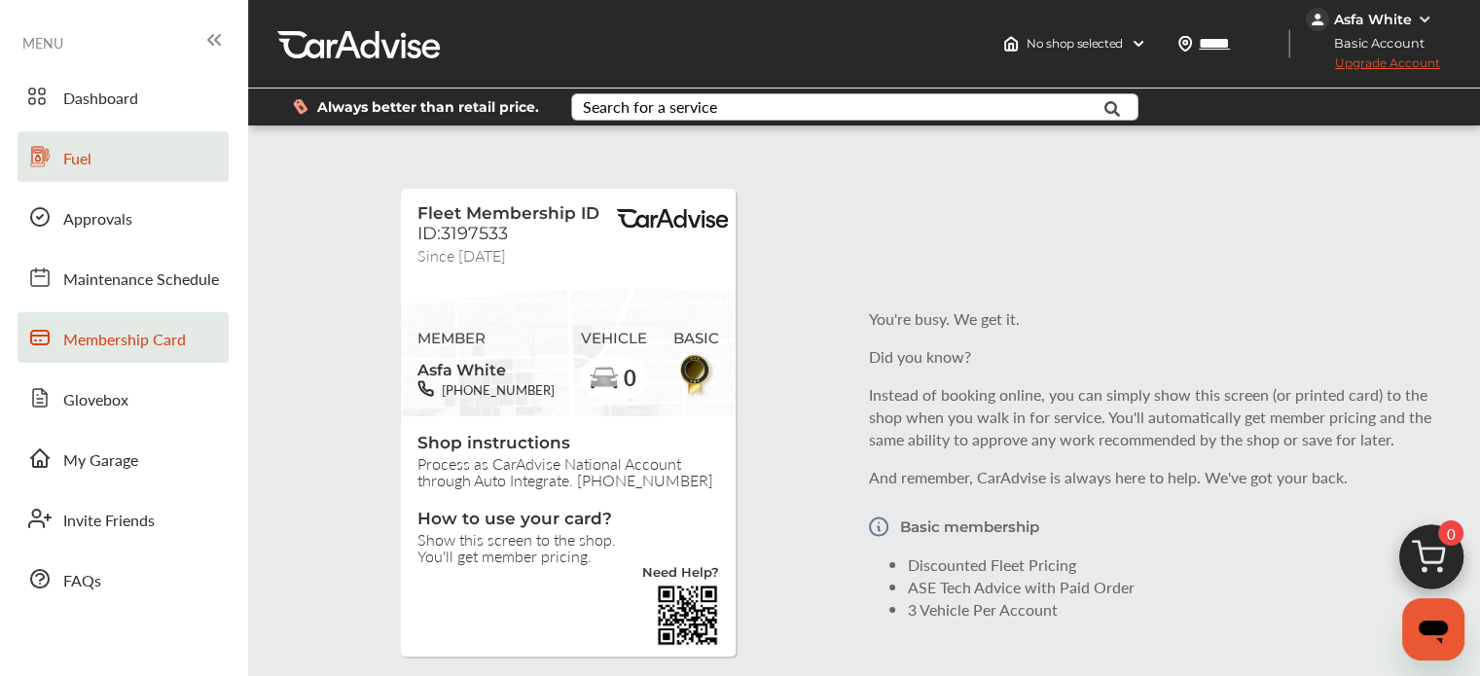
click at [96, 167] on link "Fuel" at bounding box center [123, 156] width 211 height 51
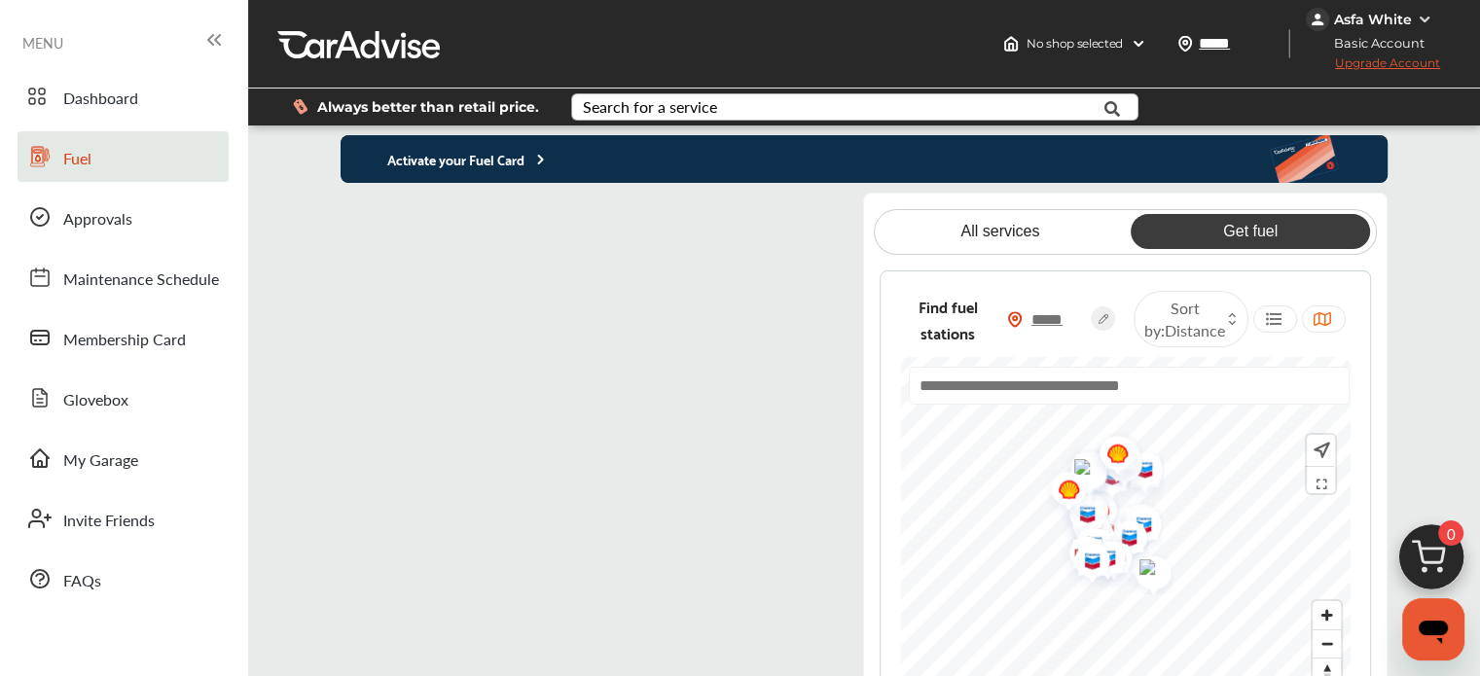
click at [1082, 379] on input "text" at bounding box center [1129, 386] width 441 height 38
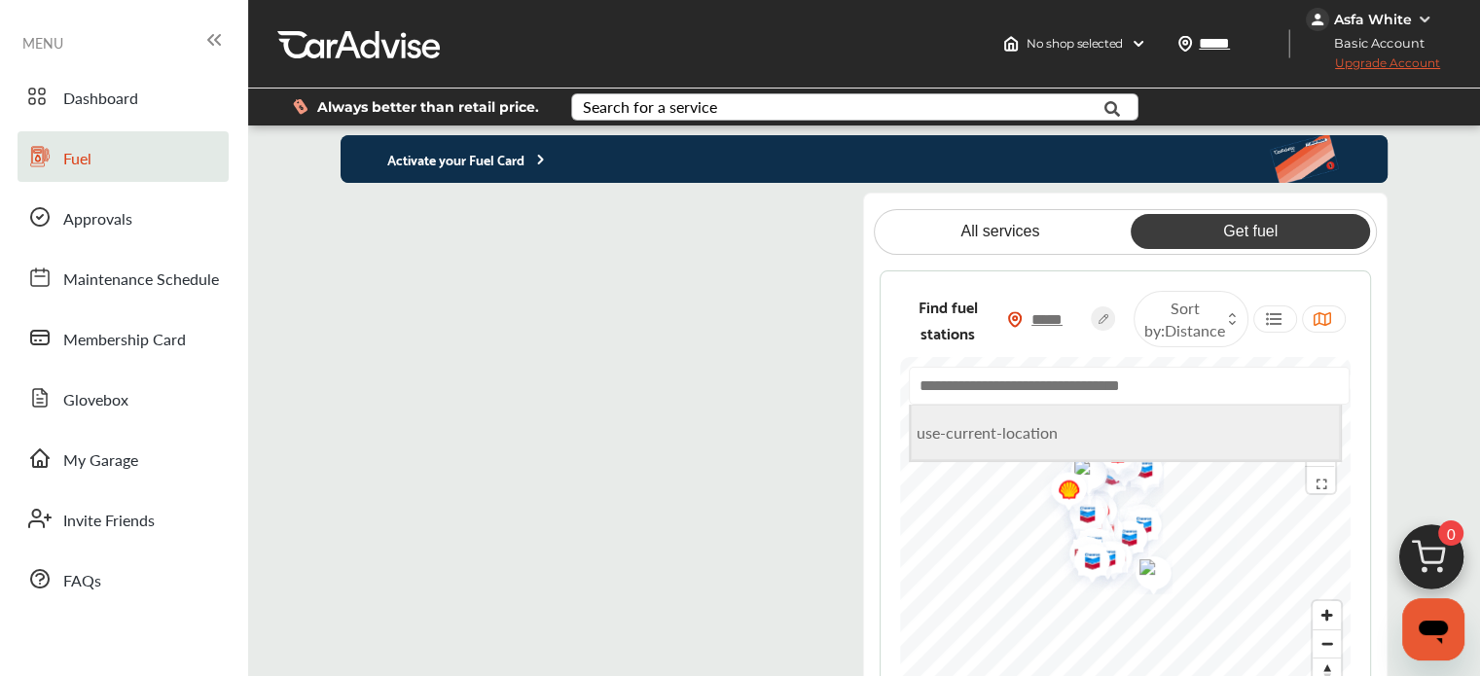
click at [979, 433] on li "use-current-location" at bounding box center [1125, 432] width 429 height 55
type input "**********"
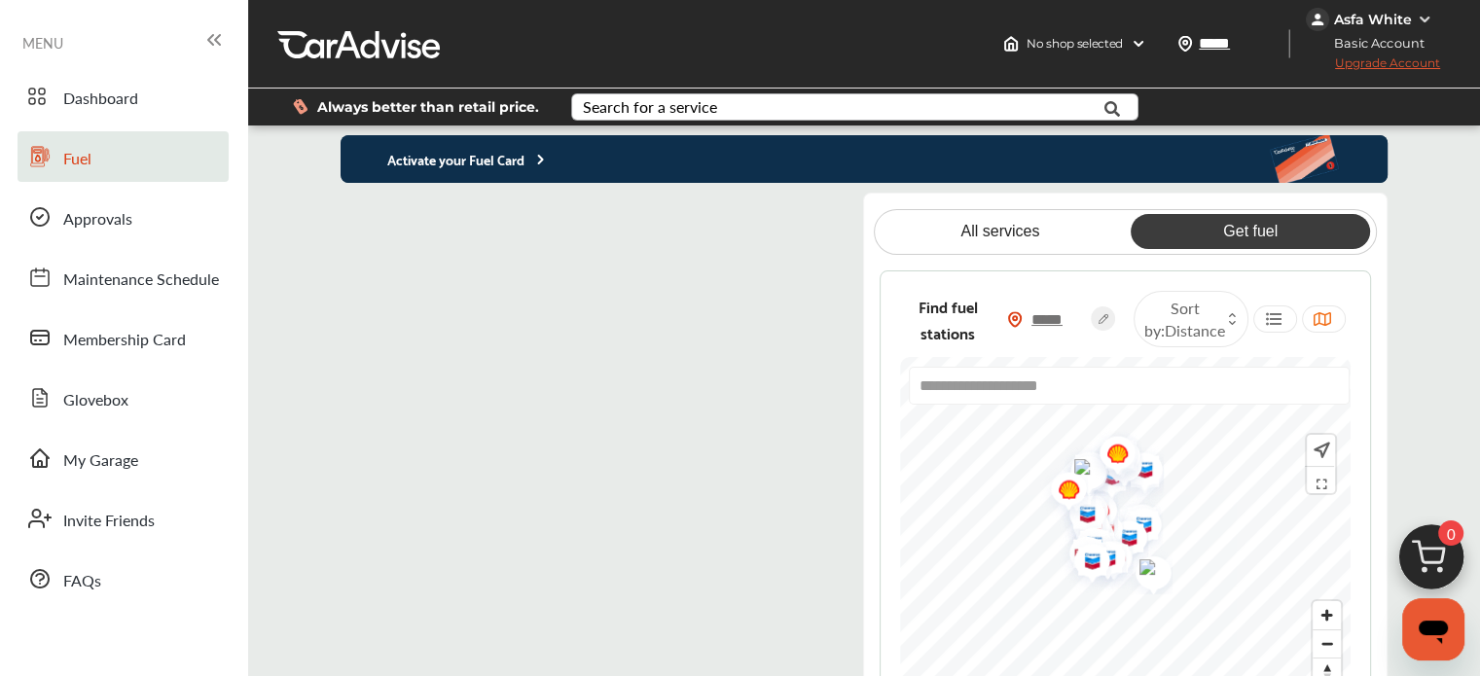
click at [1230, 313] on icon at bounding box center [1232, 315] width 9 height 8
click at [1228, 314] on icon at bounding box center [1232, 315] width 9 height 8
click at [1280, 328] on div at bounding box center [1275, 319] width 44 height 27
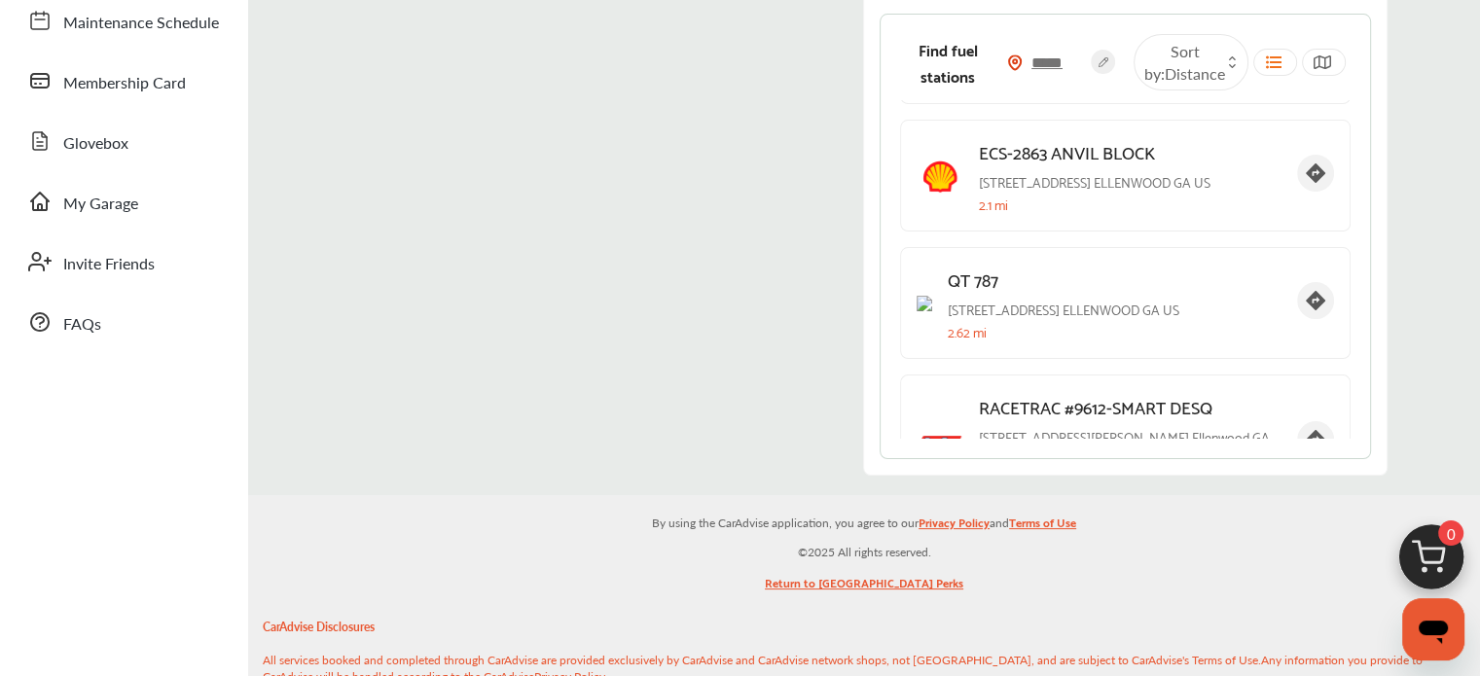
scroll to position [1033, 0]
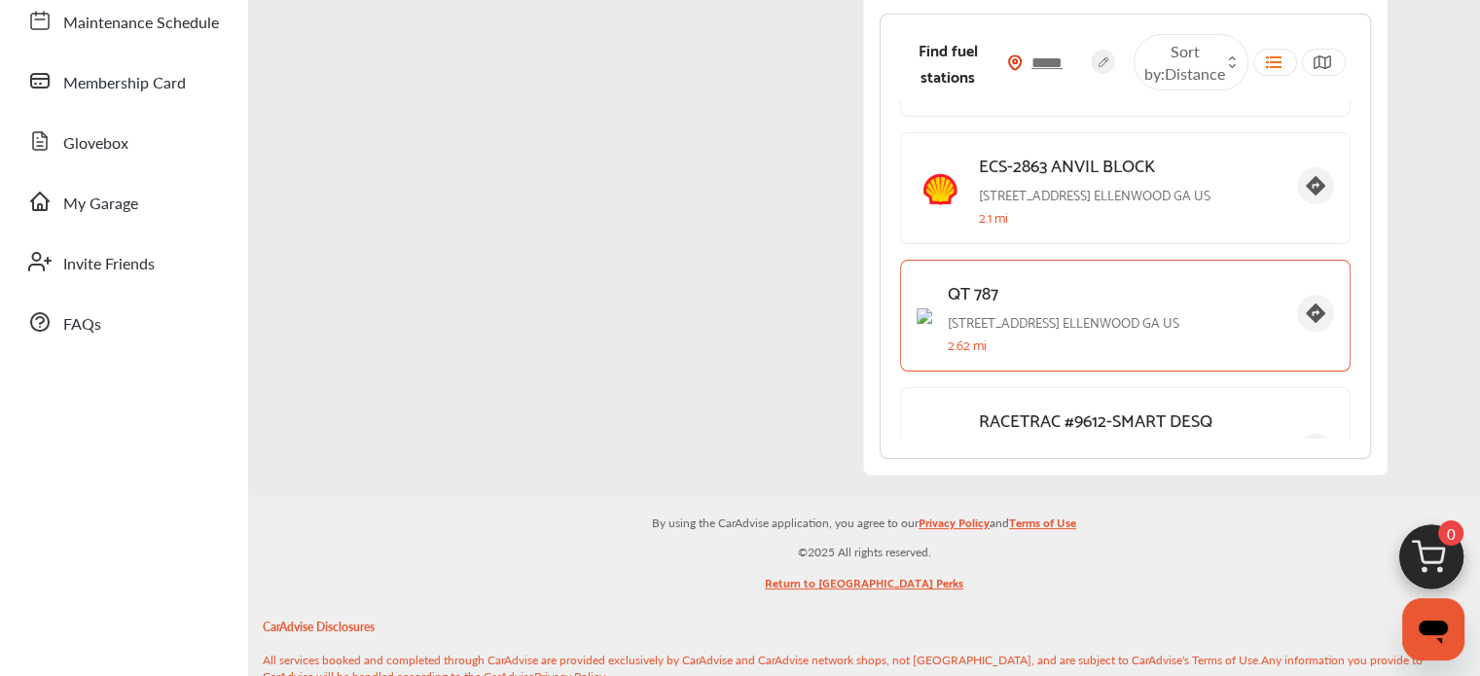
click at [1129, 276] on p "QT 787" at bounding box center [1115, 291] width 334 height 30
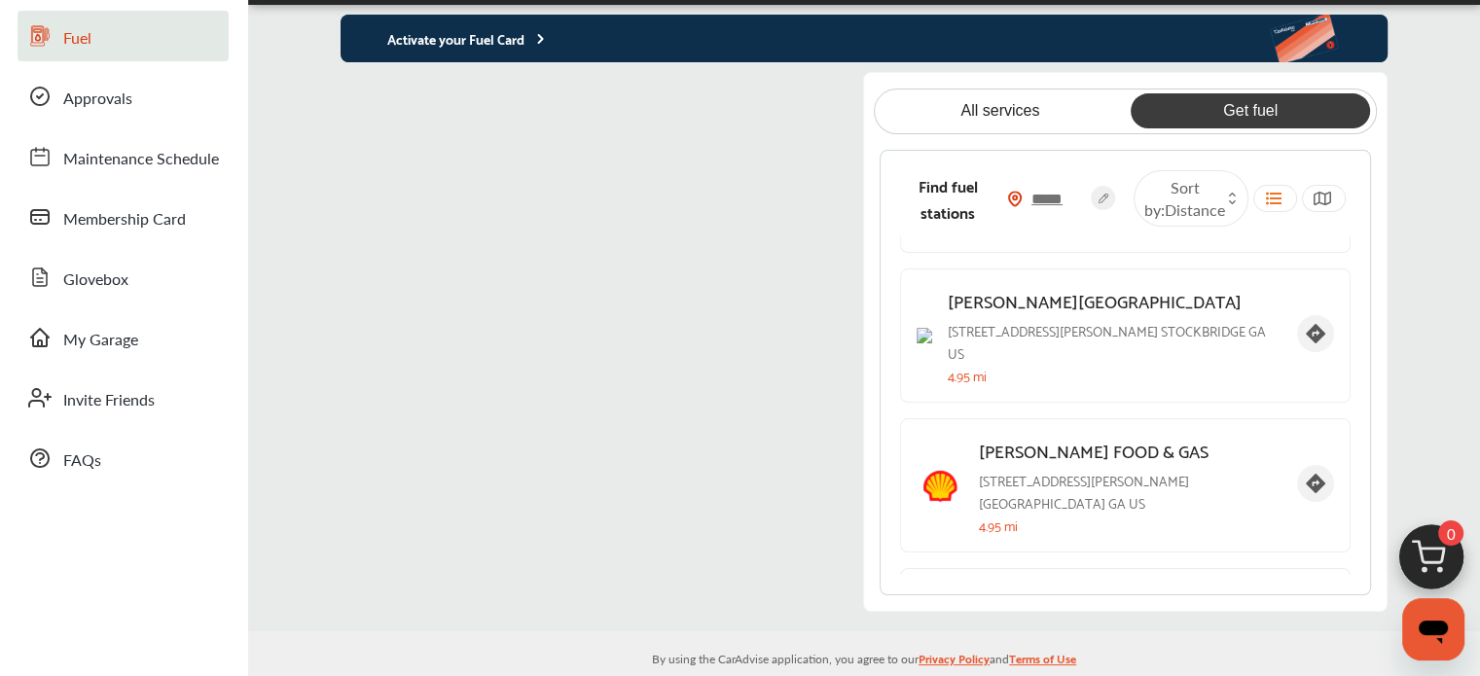
scroll to position [0, 0]
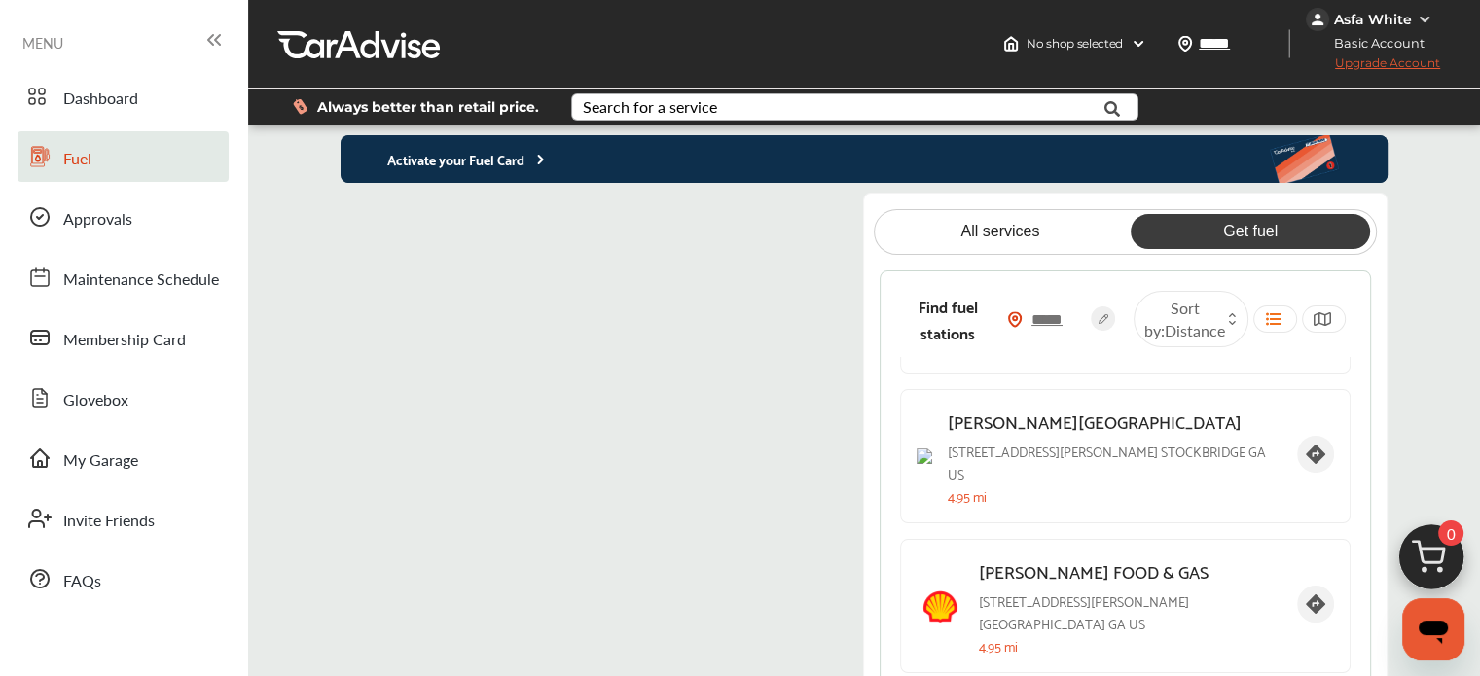
click at [1421, 20] on img at bounding box center [1425, 20] width 16 height 16
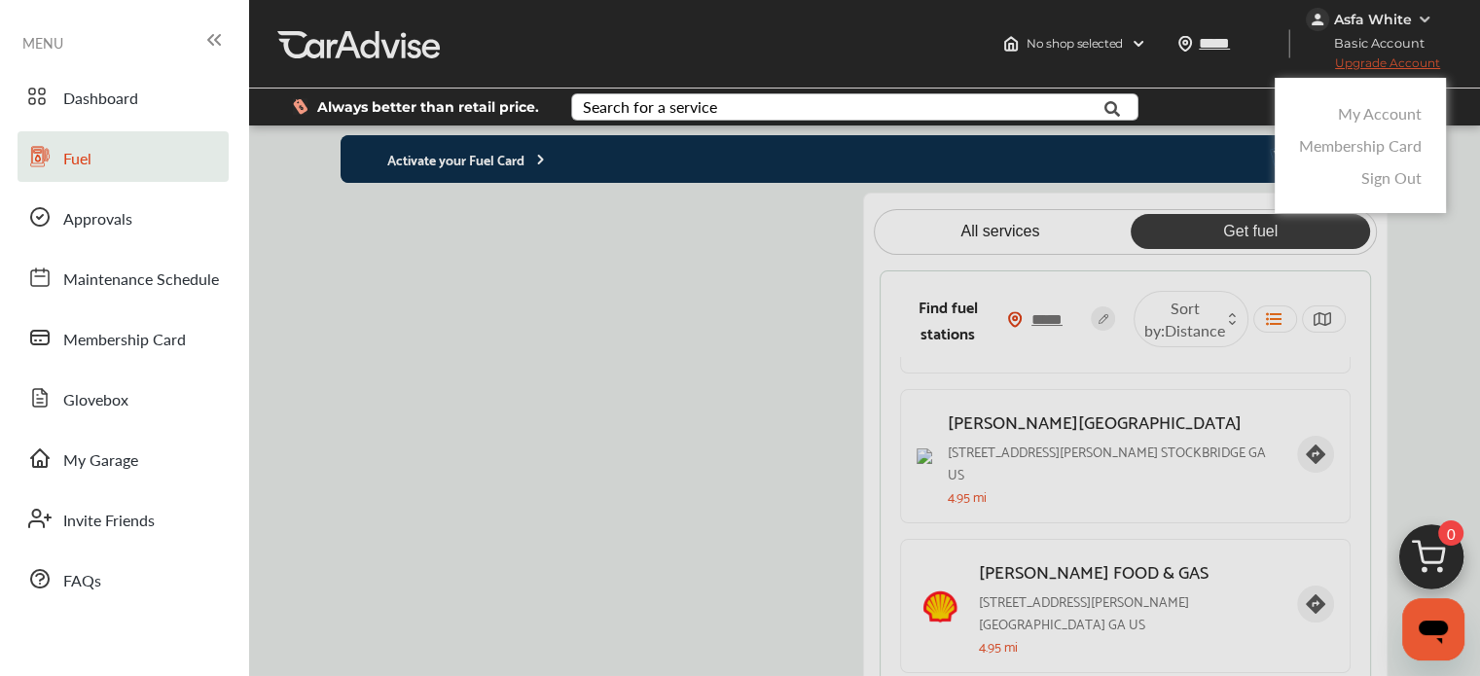
click at [1374, 116] on link "My Account" at bounding box center [1380, 113] width 84 height 22
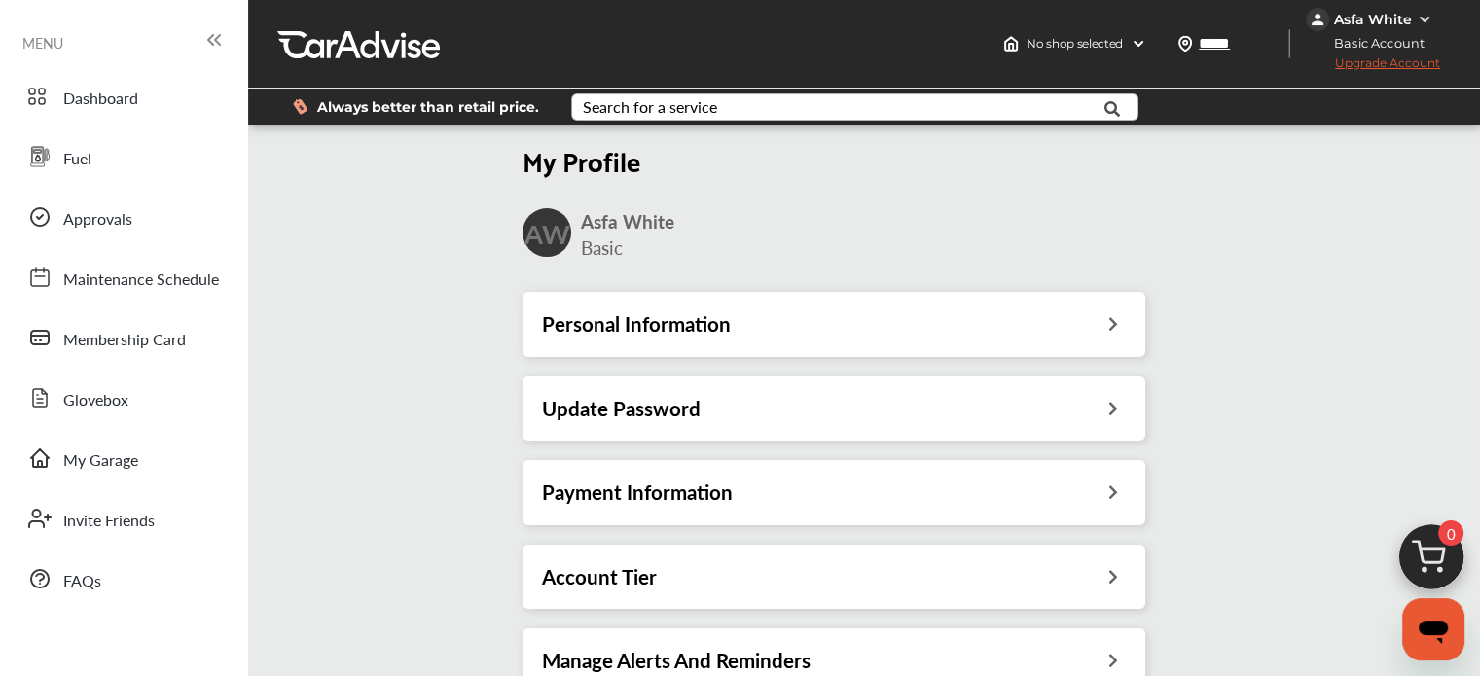
click at [854, 314] on div "Personal Information" at bounding box center [834, 323] width 584 height 25
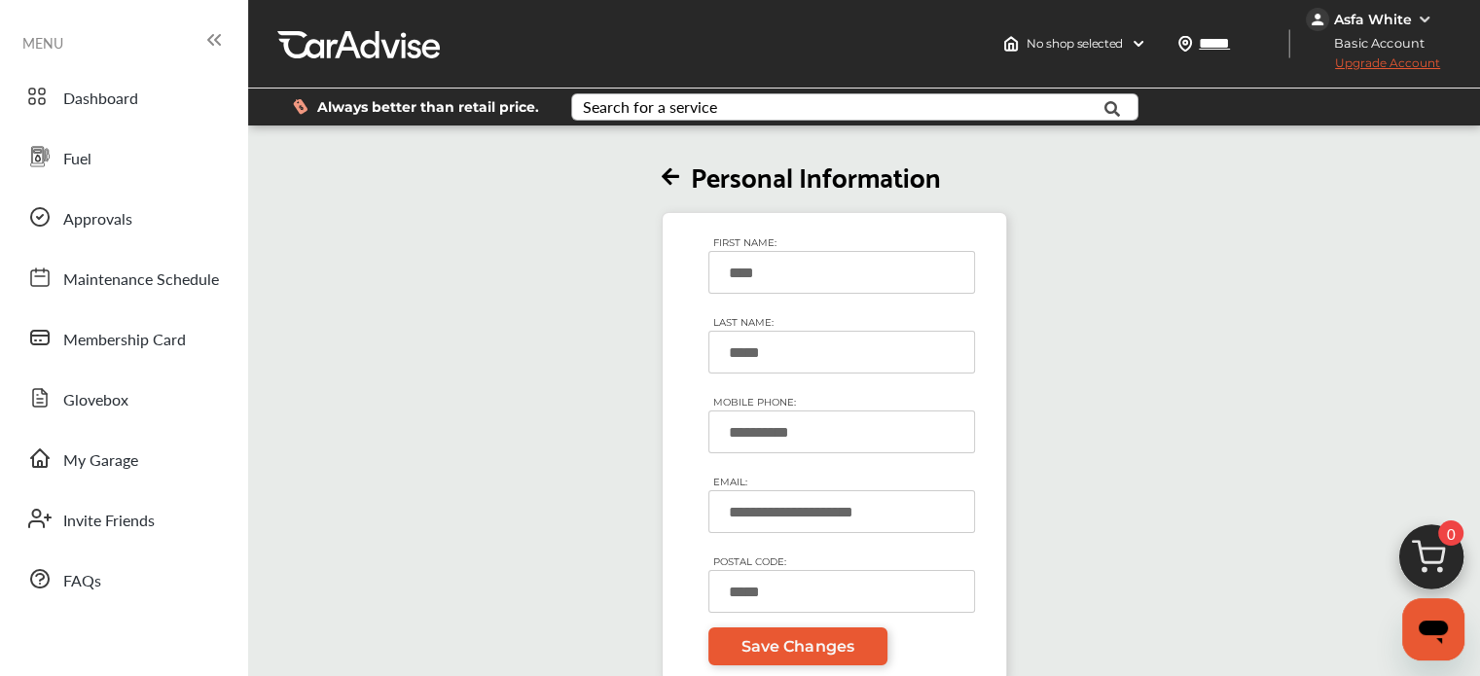
click at [661, 178] on div "**********" at bounding box center [834, 405] width 1184 height 553
click at [672, 177] on icon at bounding box center [671, 177] width 18 height 20
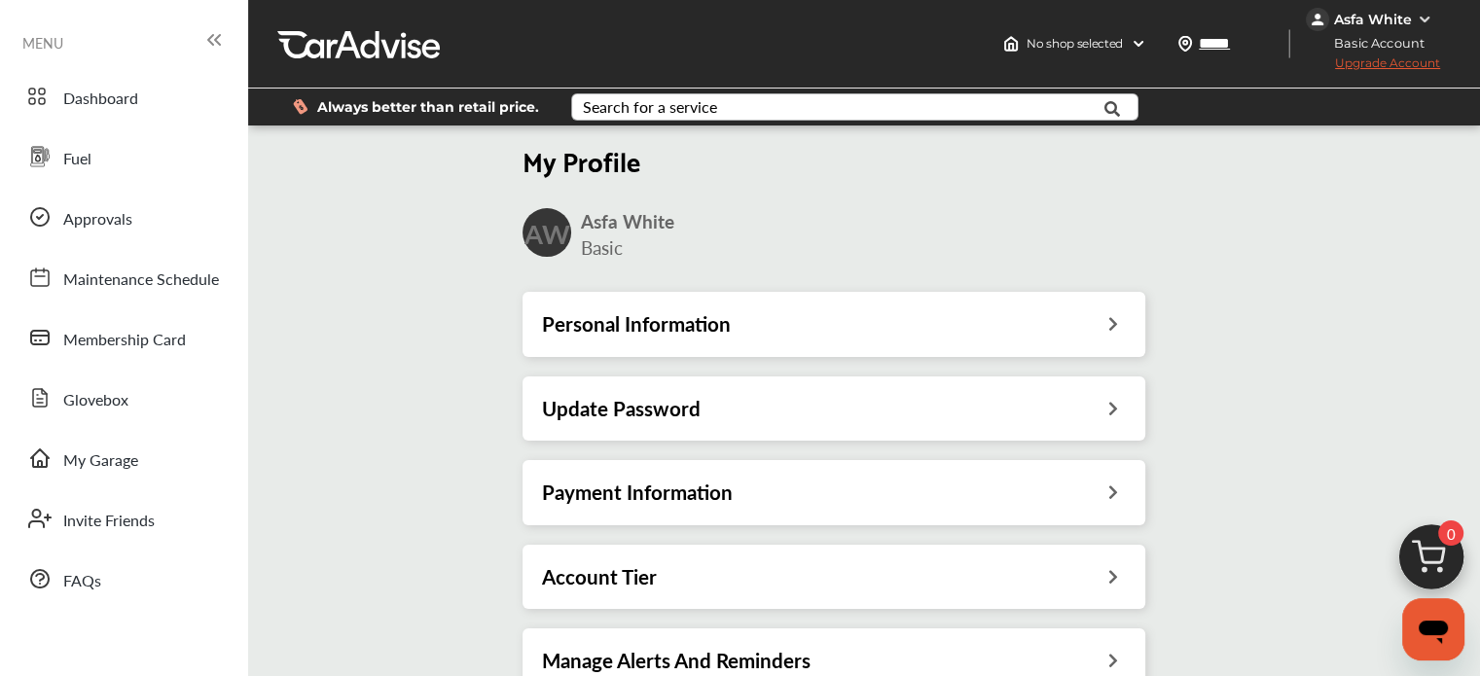
click at [672, 406] on h3 "Update Password" at bounding box center [621, 408] width 159 height 25
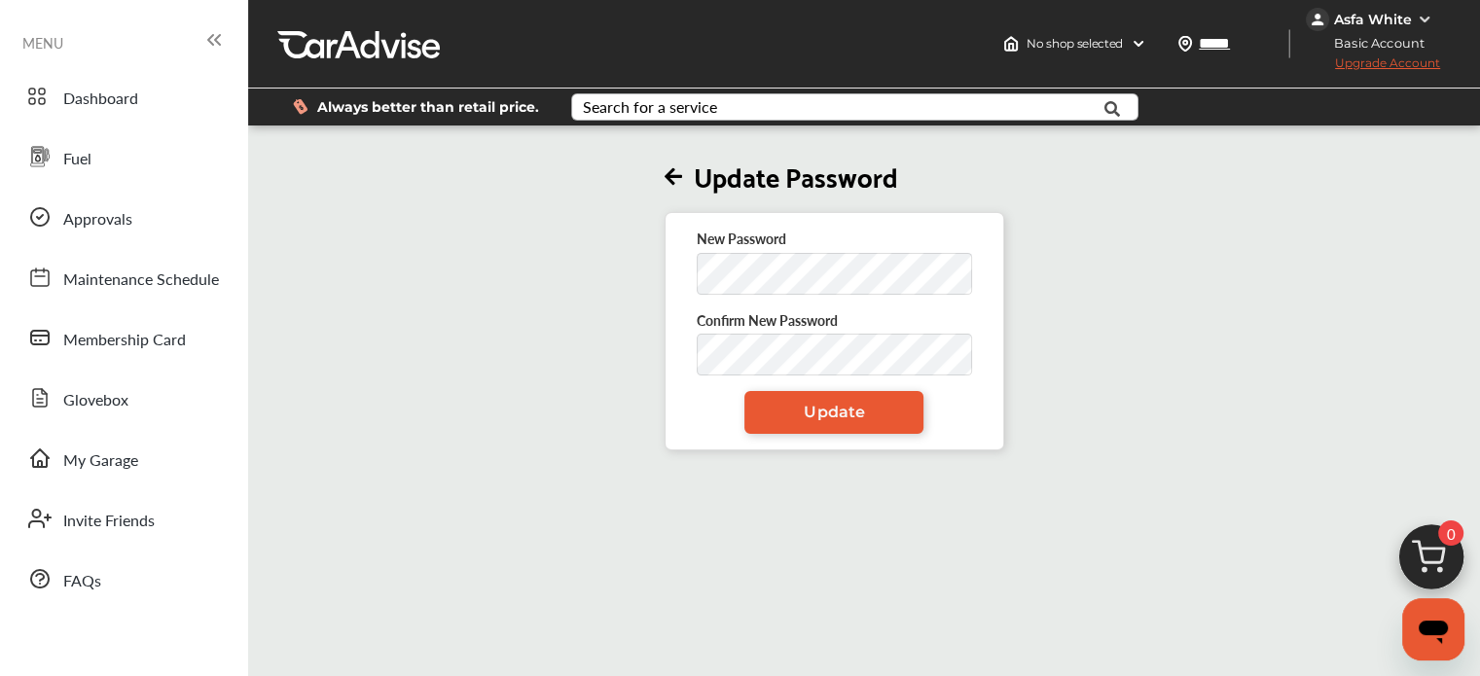
click at [677, 178] on icon at bounding box center [674, 177] width 18 height 20
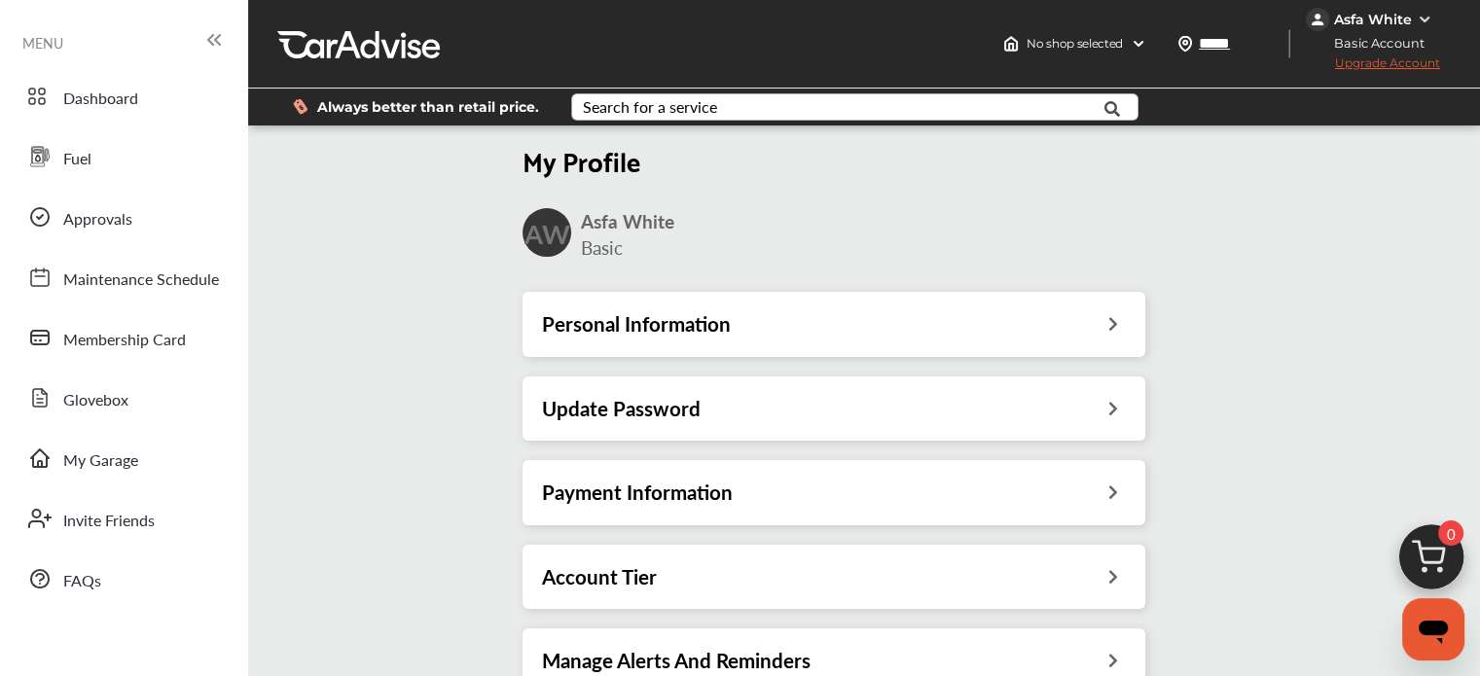
click at [677, 575] on div "Account Tier" at bounding box center [834, 576] width 584 height 25
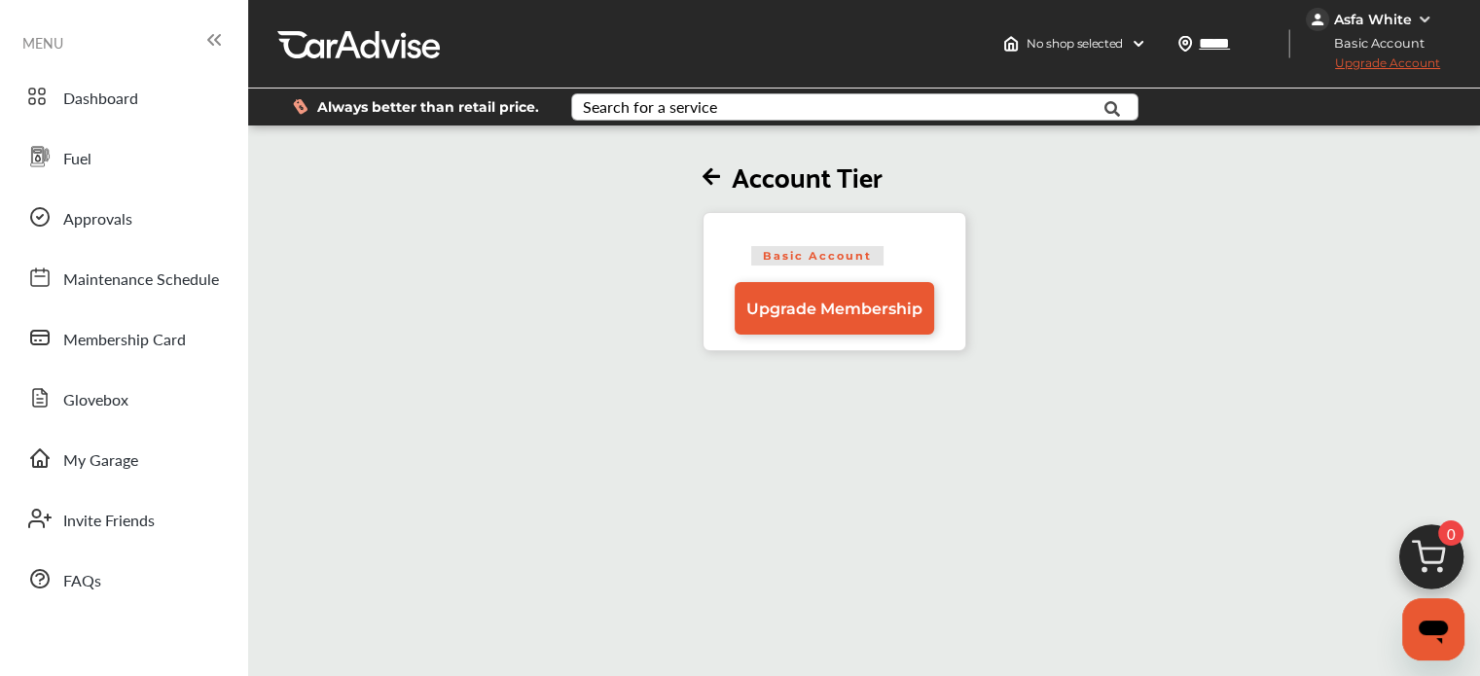
click at [718, 179] on icon at bounding box center [712, 177] width 18 height 20
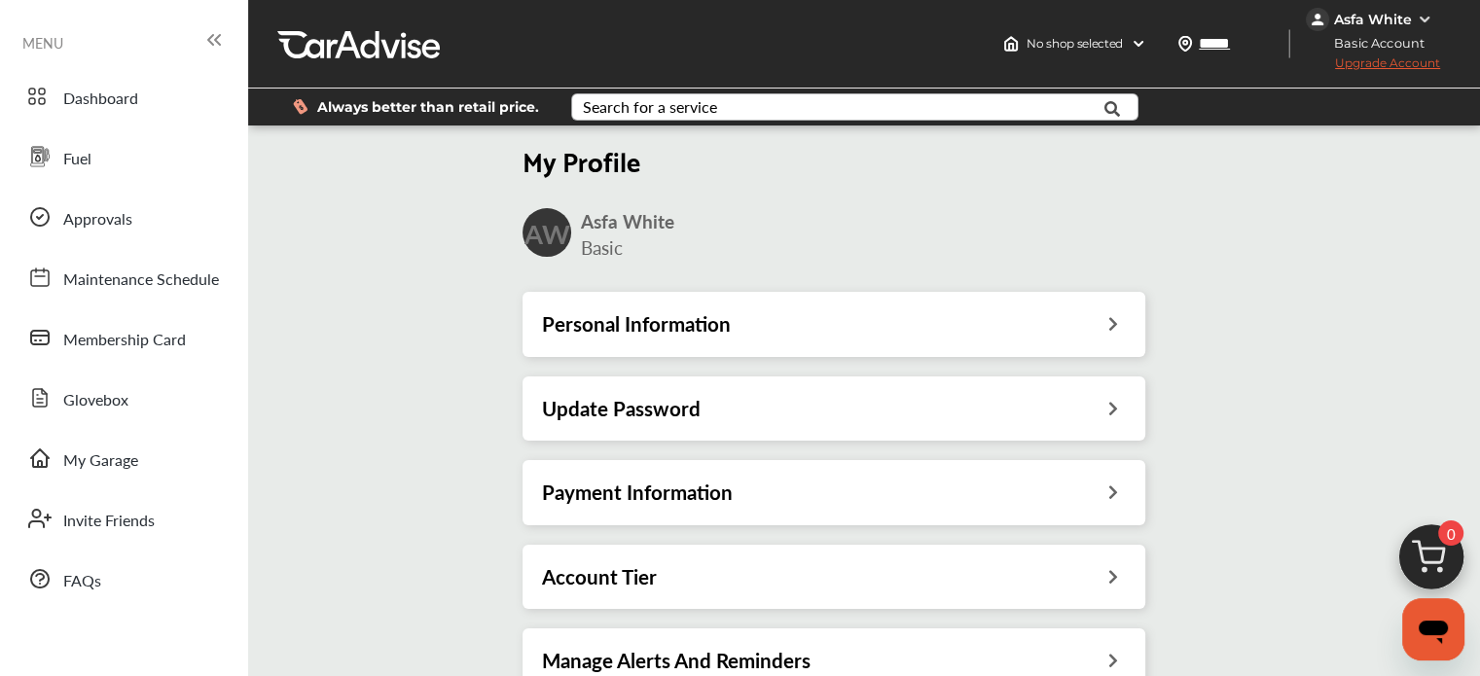
click at [673, 652] on h3 "Manage Alerts And Reminders" at bounding box center [676, 660] width 269 height 25
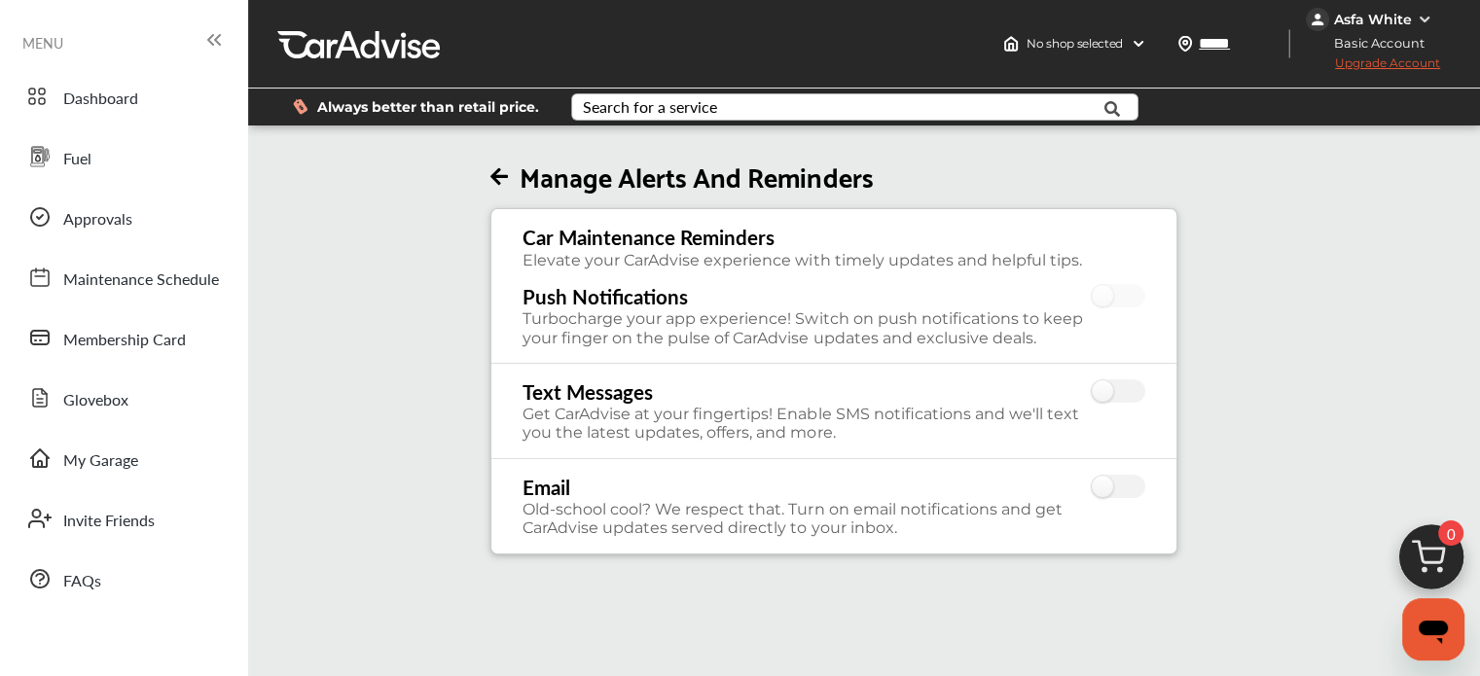
click at [506, 182] on icon at bounding box center [499, 177] width 18 height 20
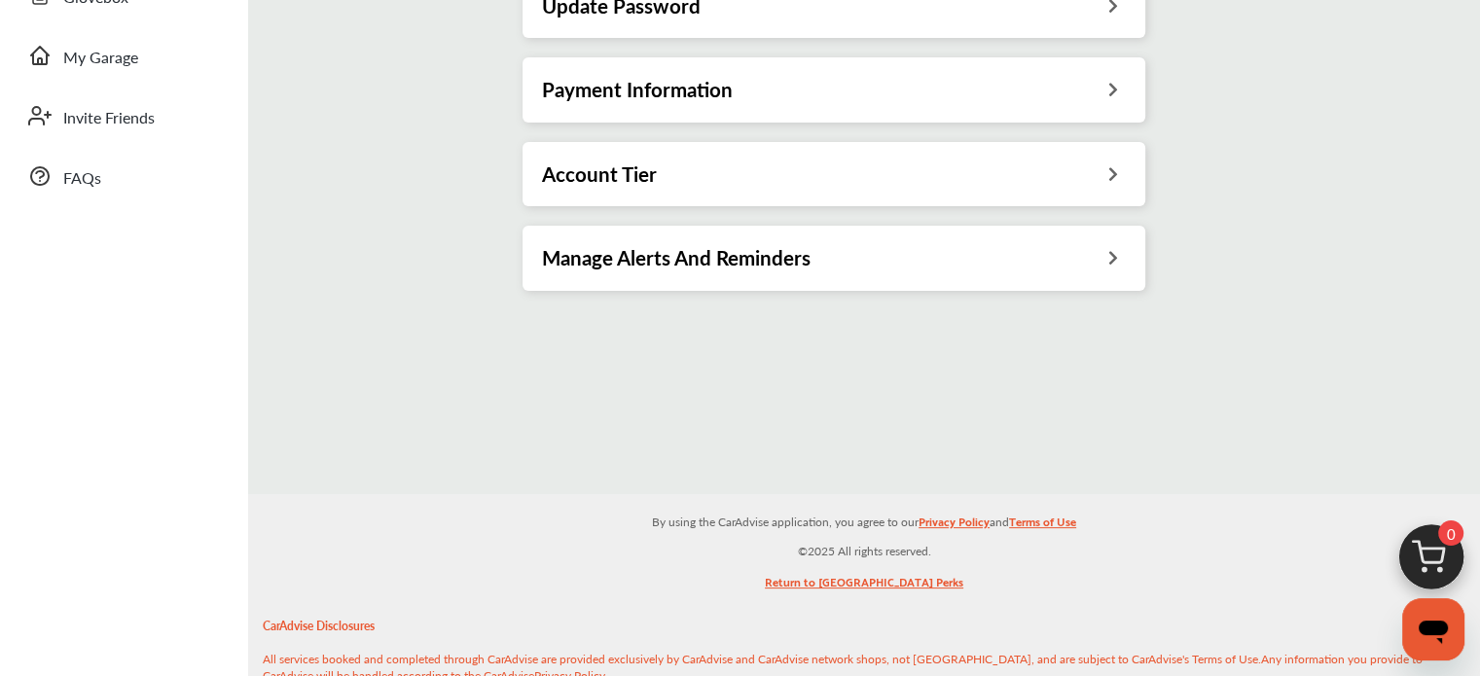
scroll to position [401, 0]
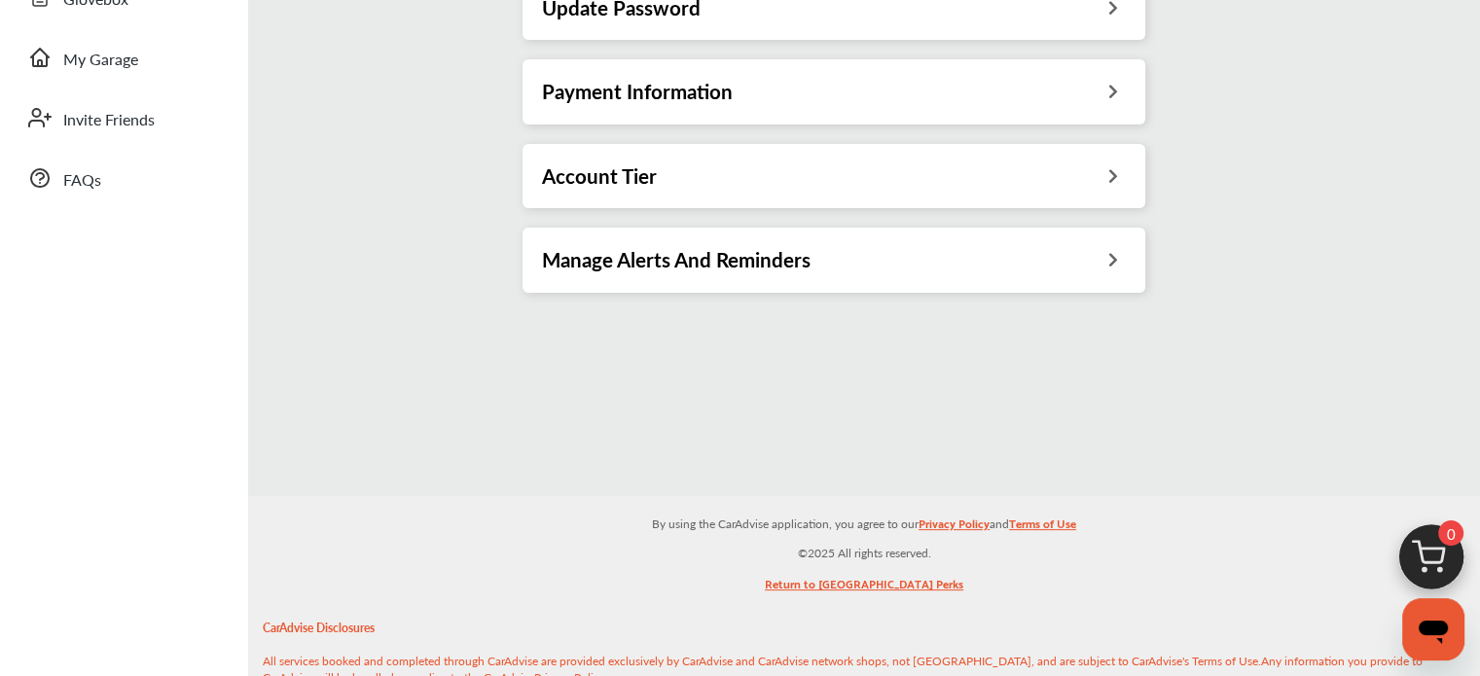
click at [849, 587] on link "Return to [GEOGRAPHIC_DATA] Perks" at bounding box center [864, 588] width 199 height 30
